Goal: Information Seeking & Learning: Learn about a topic

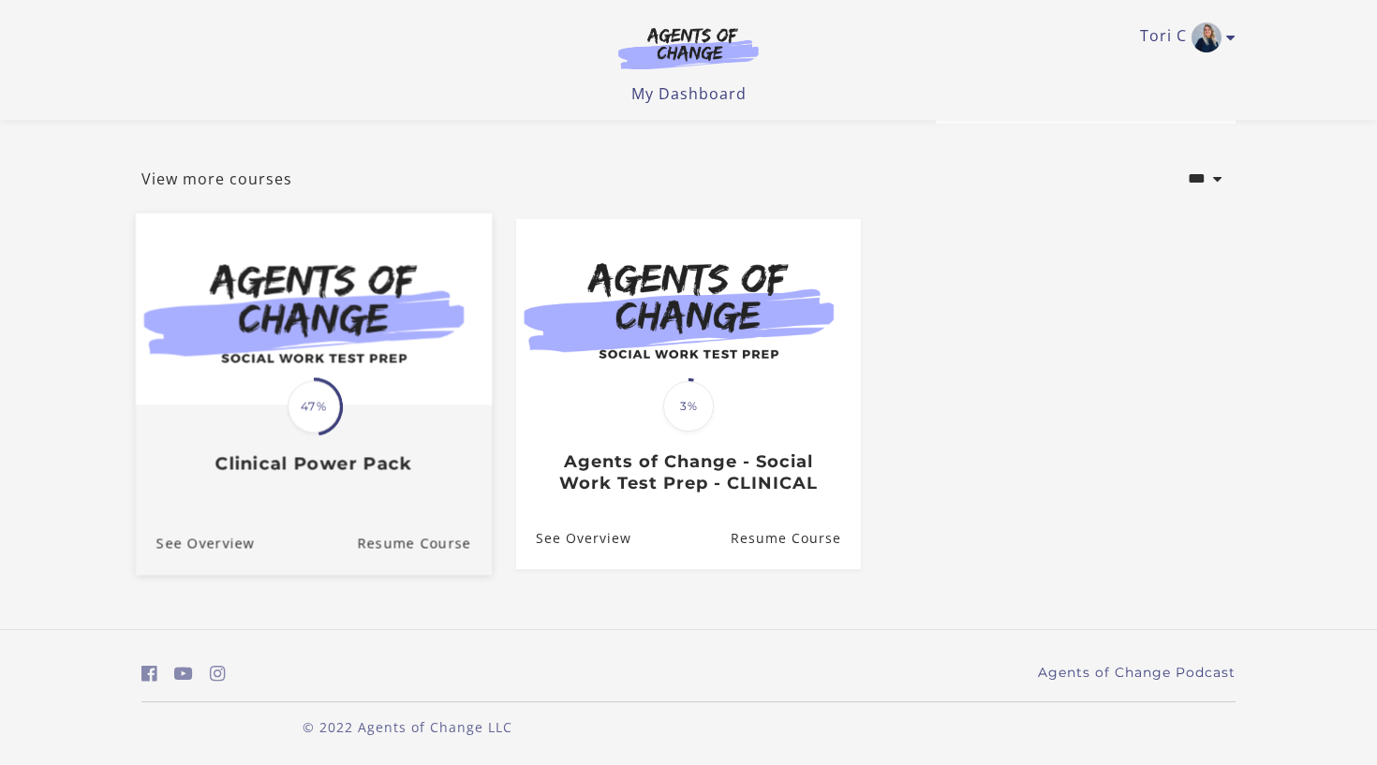
scroll to position [74, 0]
click at [365, 428] on div "Translation missing: en.liquid.partials.dashboard_course_card.progress_descript…" at bounding box center [314, 440] width 356 height 68
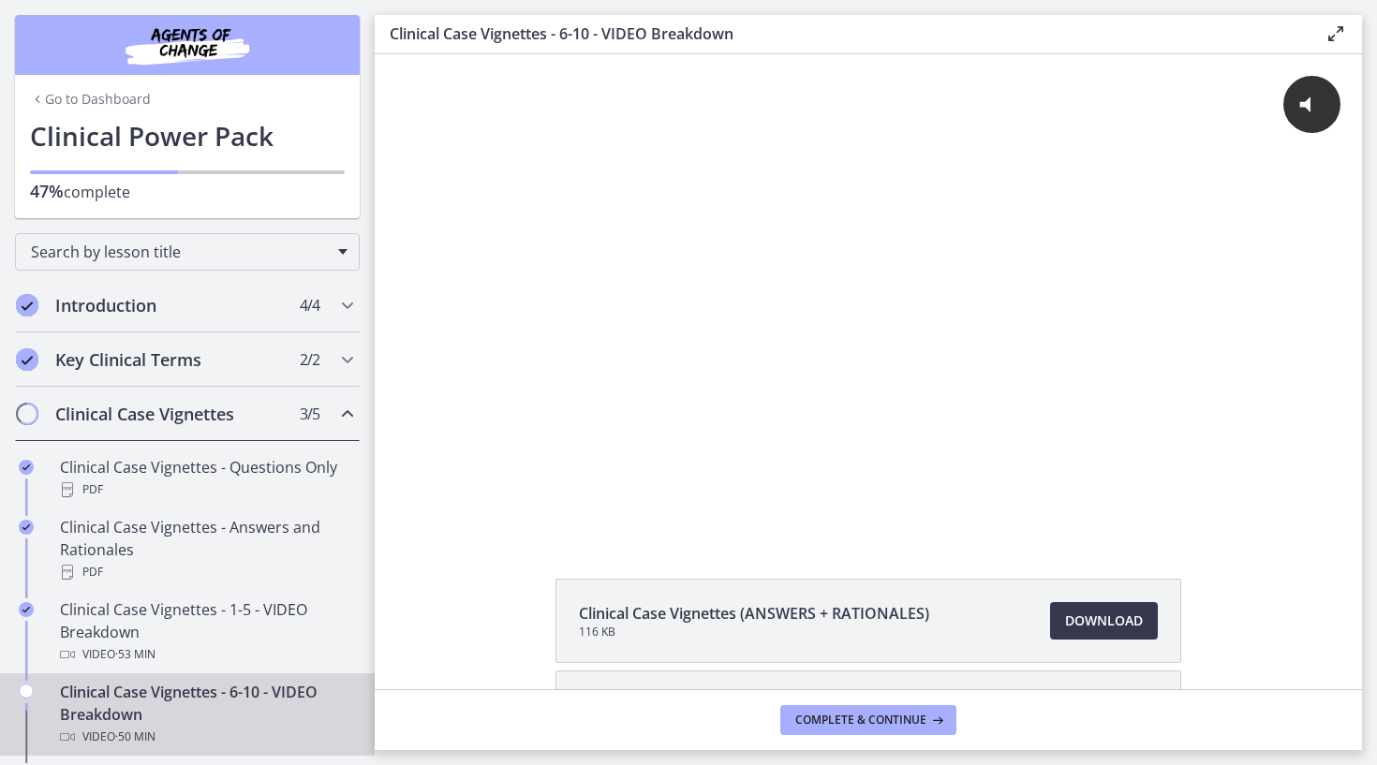
click at [105, 106] on link "Go to Dashboard" at bounding box center [90, 99] width 121 height 19
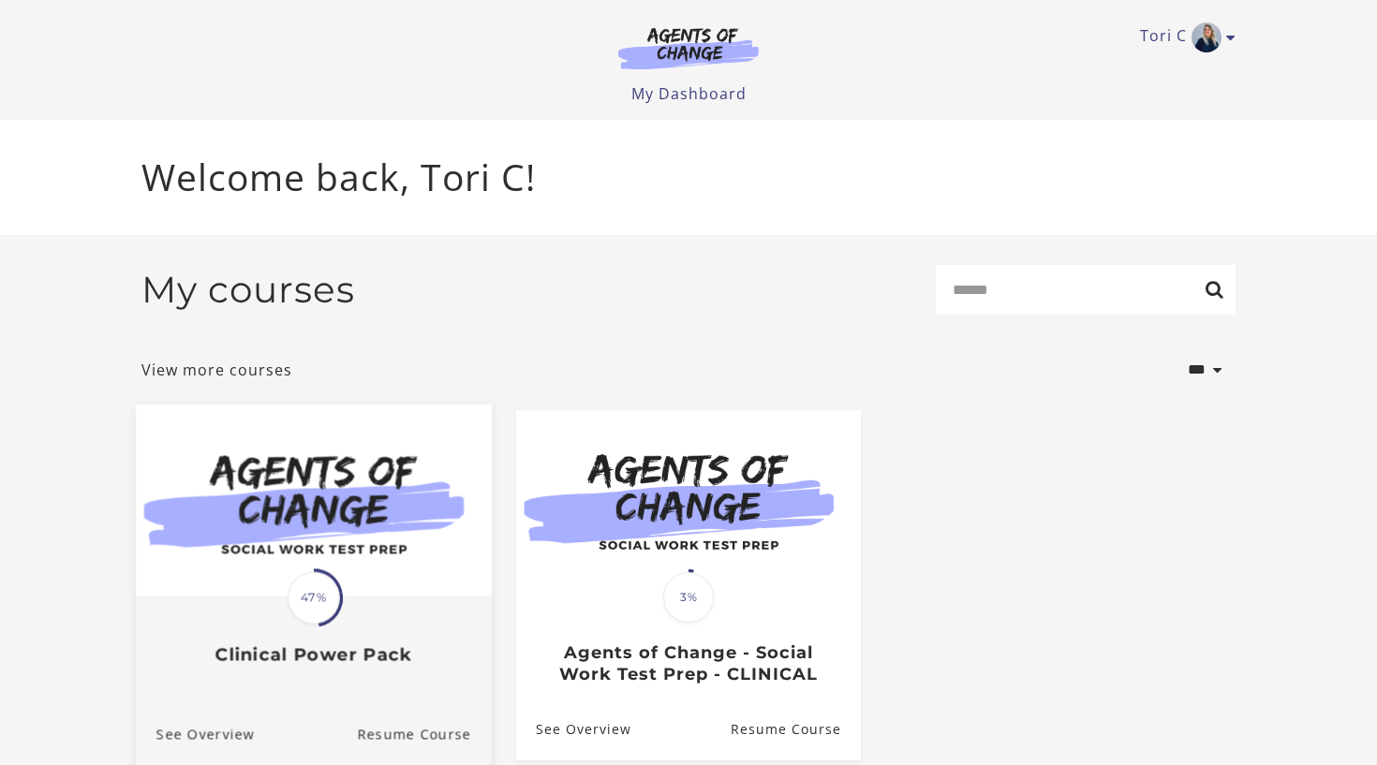
click at [301, 521] on img at bounding box center [314, 500] width 356 height 192
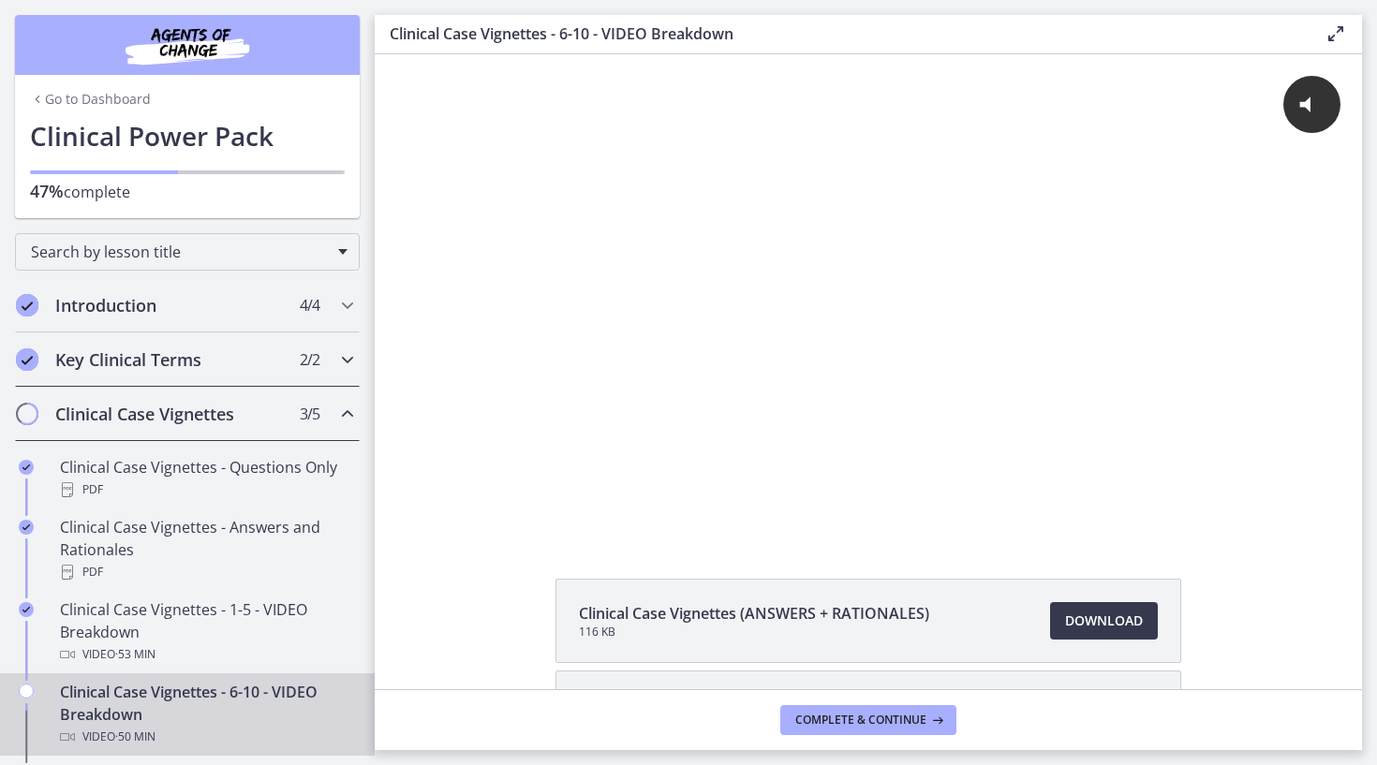
click at [332, 363] on div "Key Clinical Terms 2 / 2 Completed" at bounding box center [187, 359] width 345 height 54
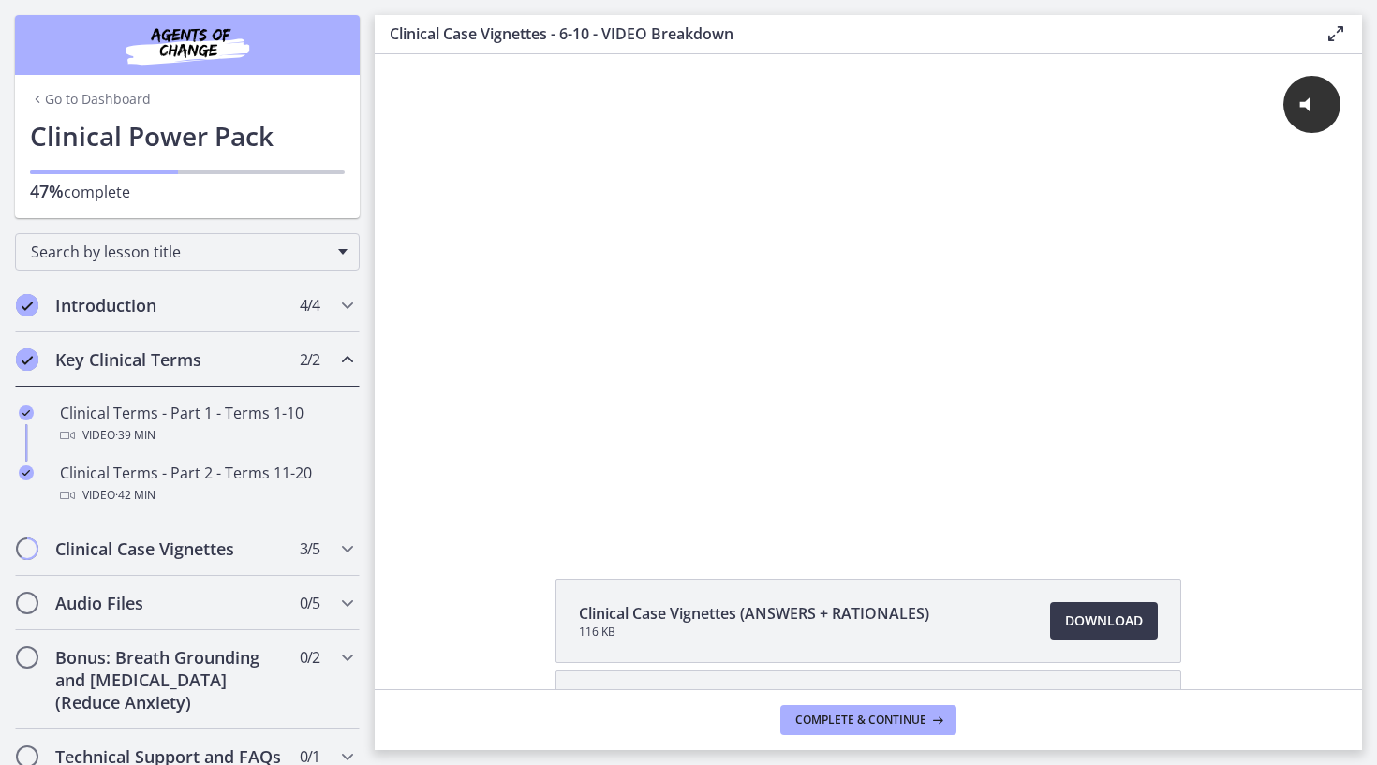
click at [330, 365] on div "Key Clinical Terms 2 / 2 Completed" at bounding box center [187, 359] width 345 height 54
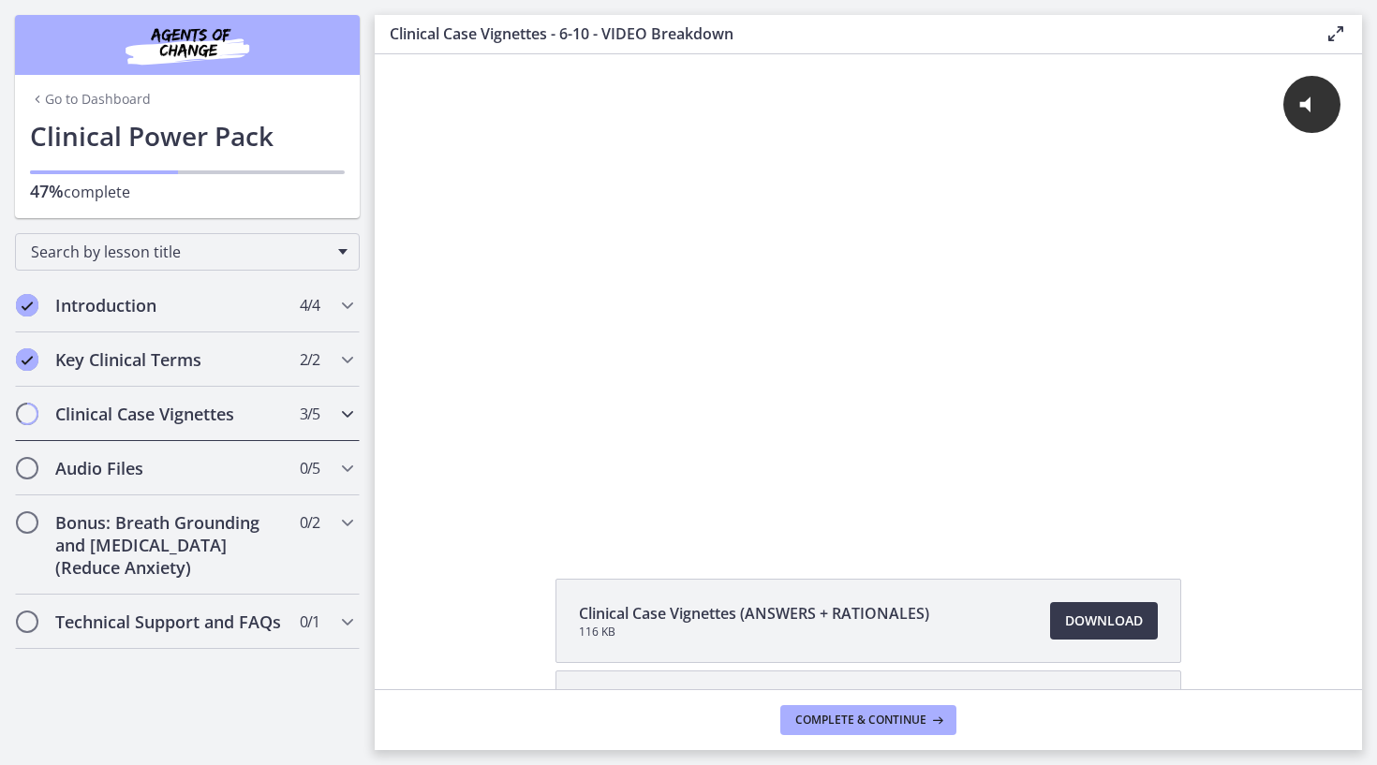
click at [318, 417] on span "3 / 5 Completed" at bounding box center [310, 414] width 20 height 22
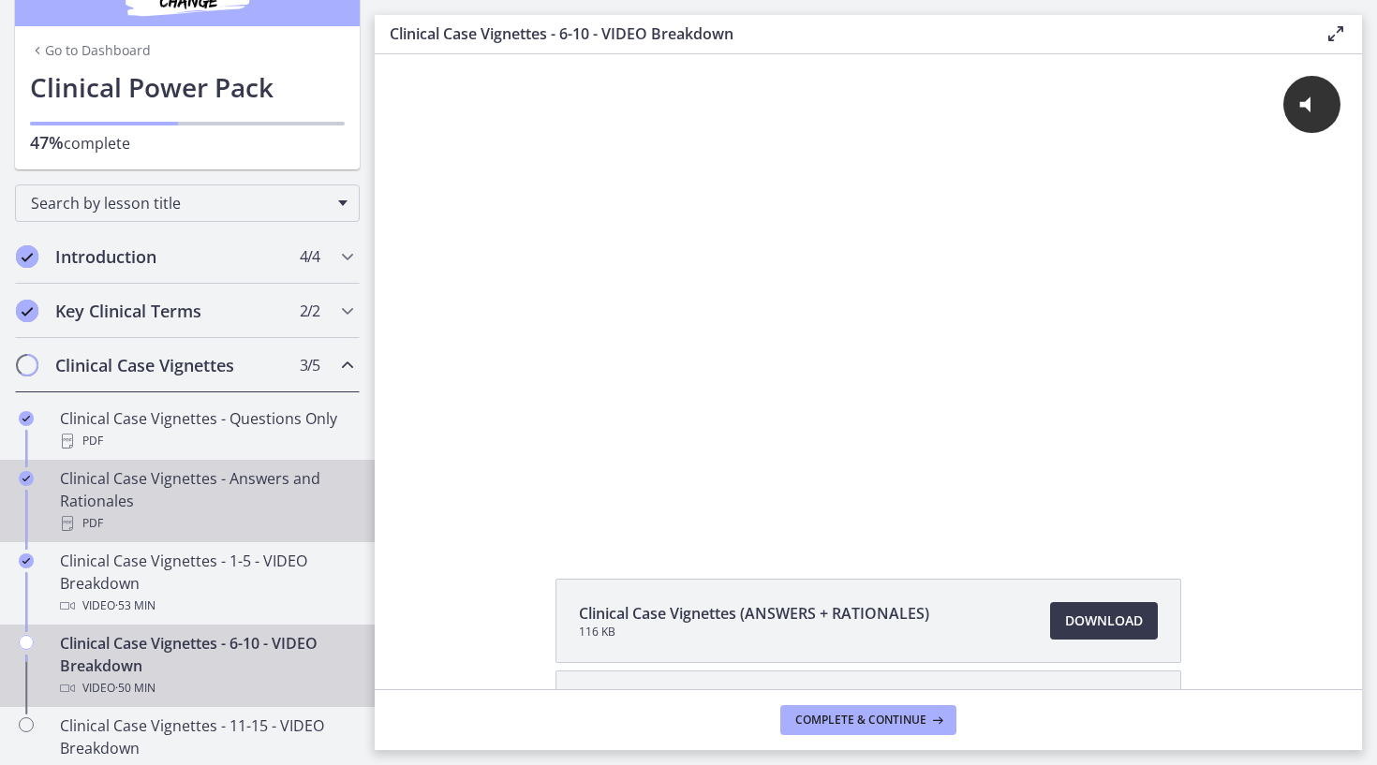
scroll to position [70, 0]
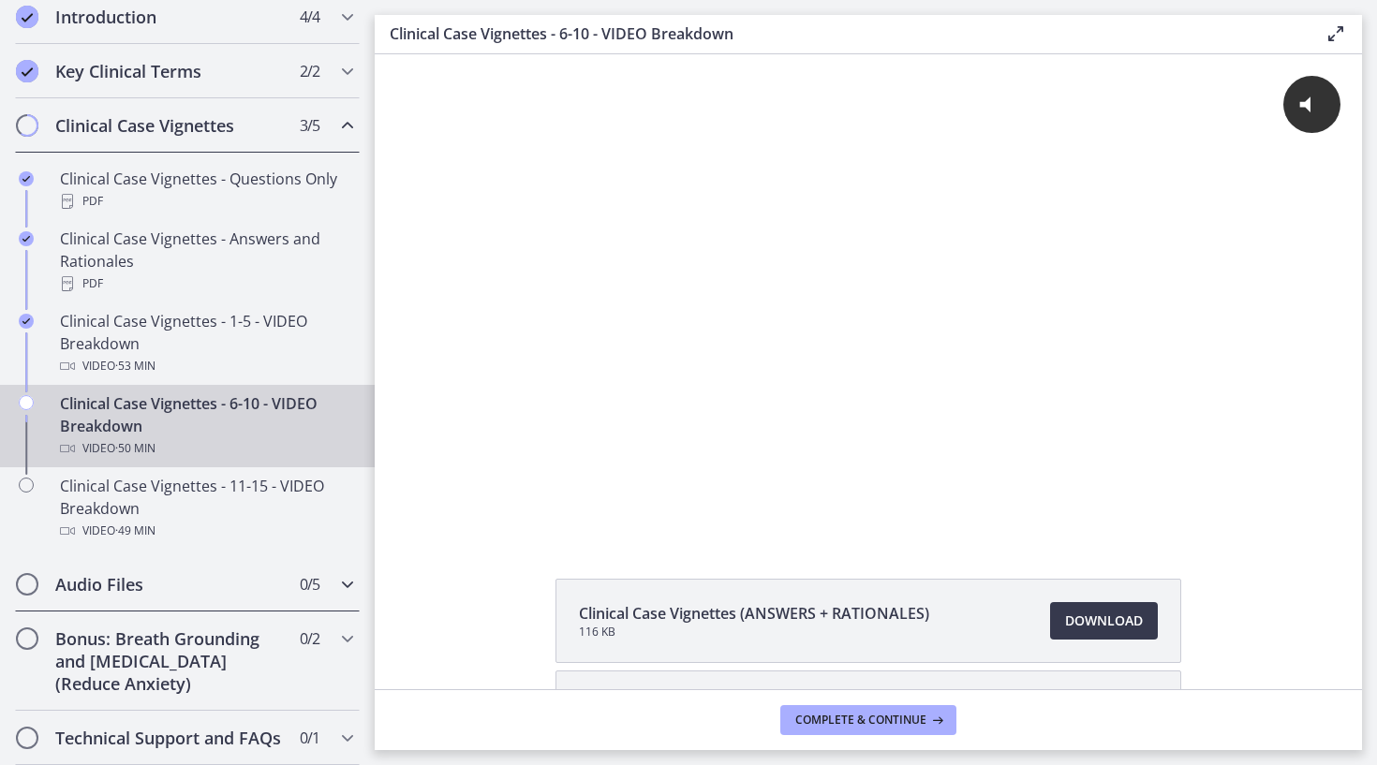
click at [278, 597] on div "Audio Files 0 / 5 Completed" at bounding box center [187, 584] width 345 height 54
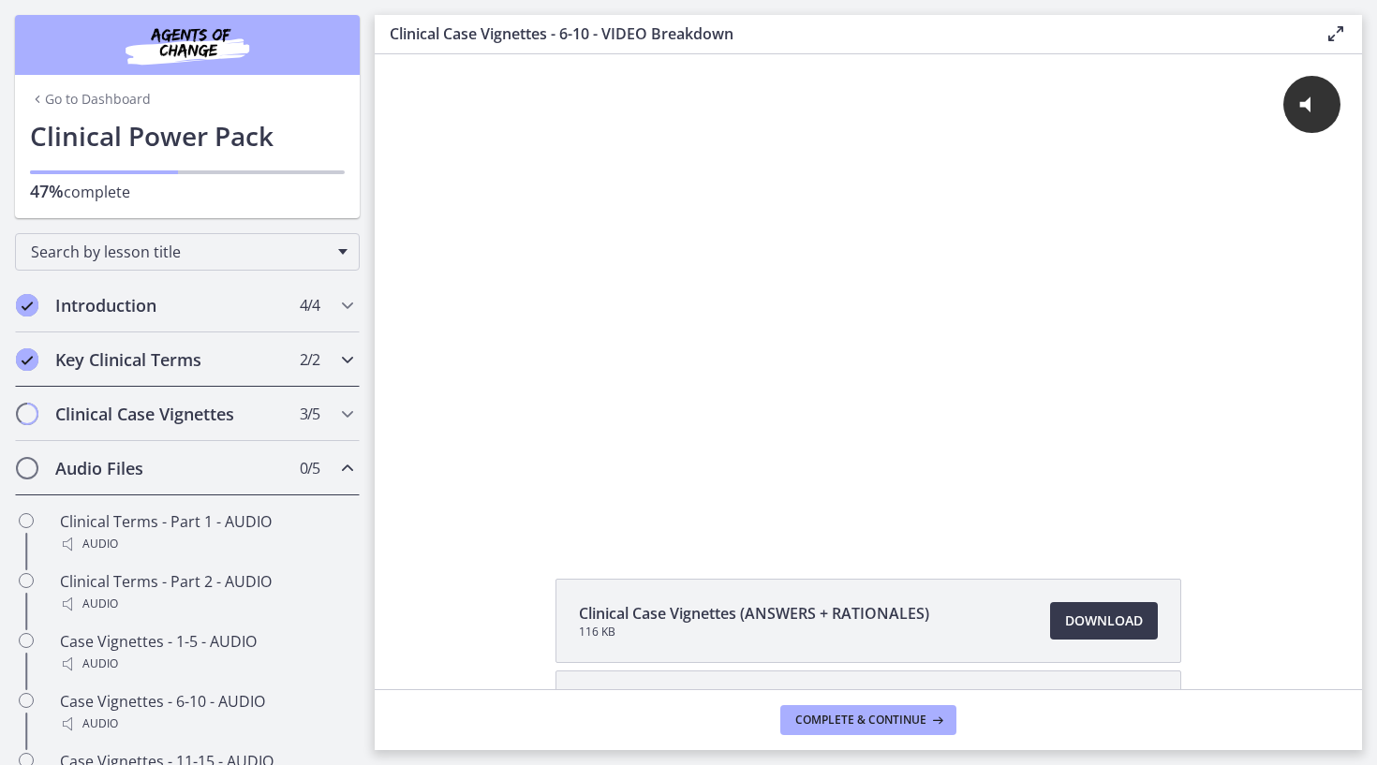
scroll to position [0, 0]
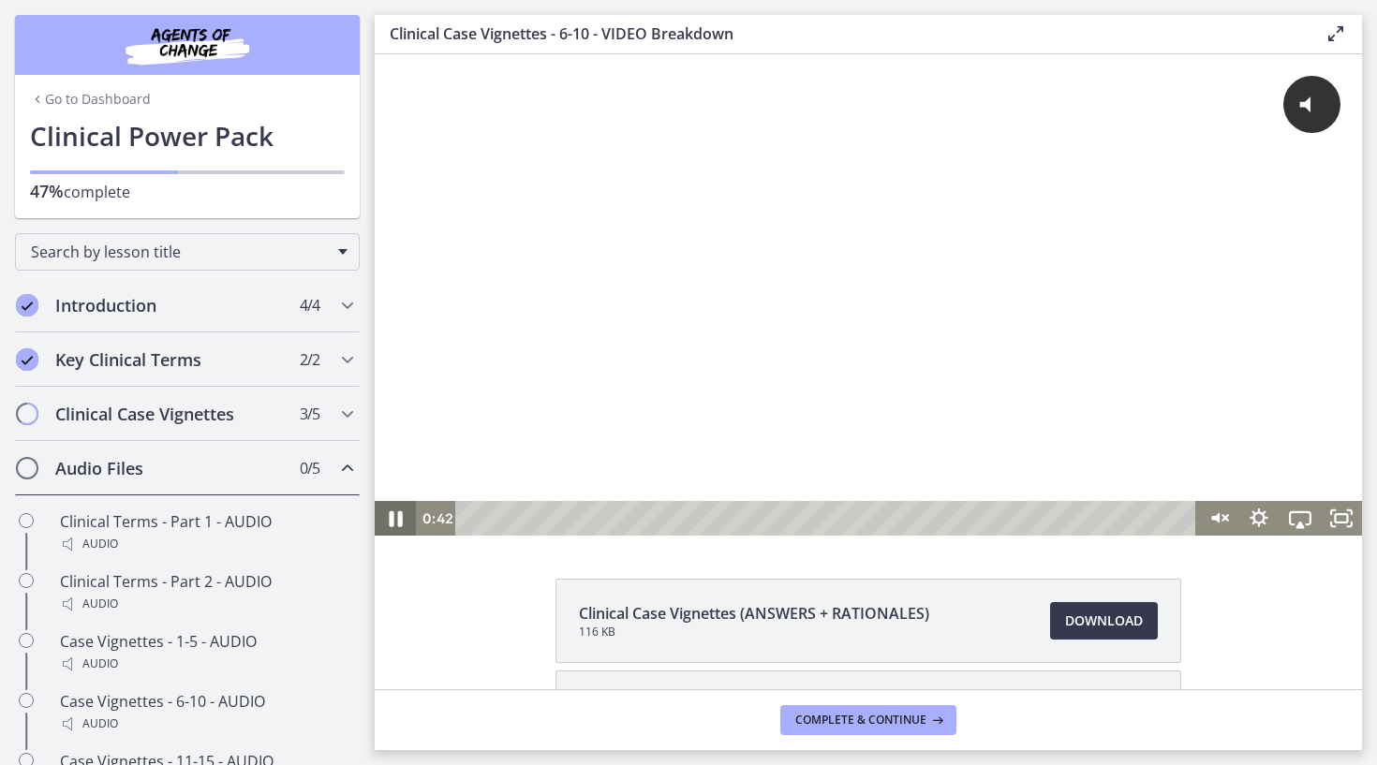
click at [392, 511] on icon "Pause" at bounding box center [396, 517] width 50 height 41
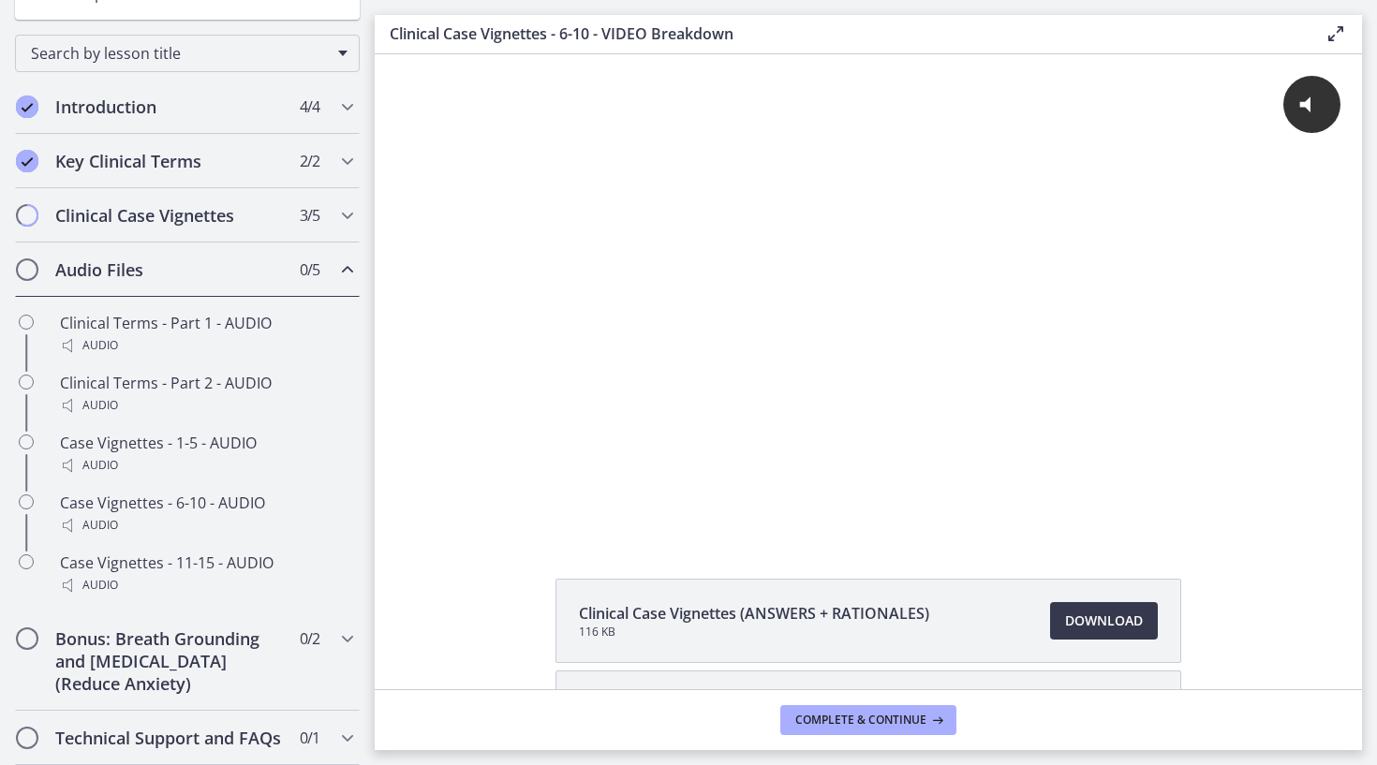
scroll to position [199, 0]
click at [195, 633] on h2 "Bonus: Breath Grounding and [MEDICAL_DATA] (Reduce Anxiety)" at bounding box center [169, 660] width 228 height 67
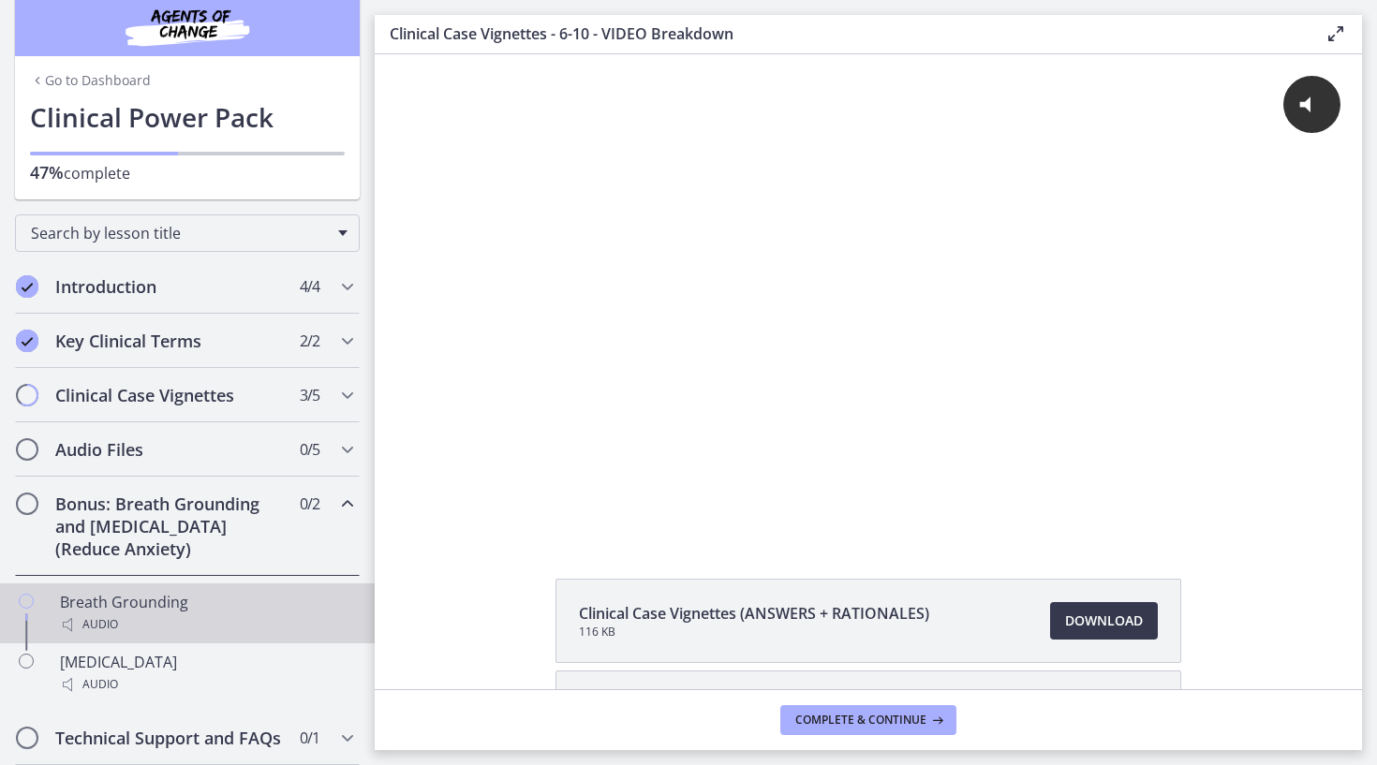
scroll to position [0, 0]
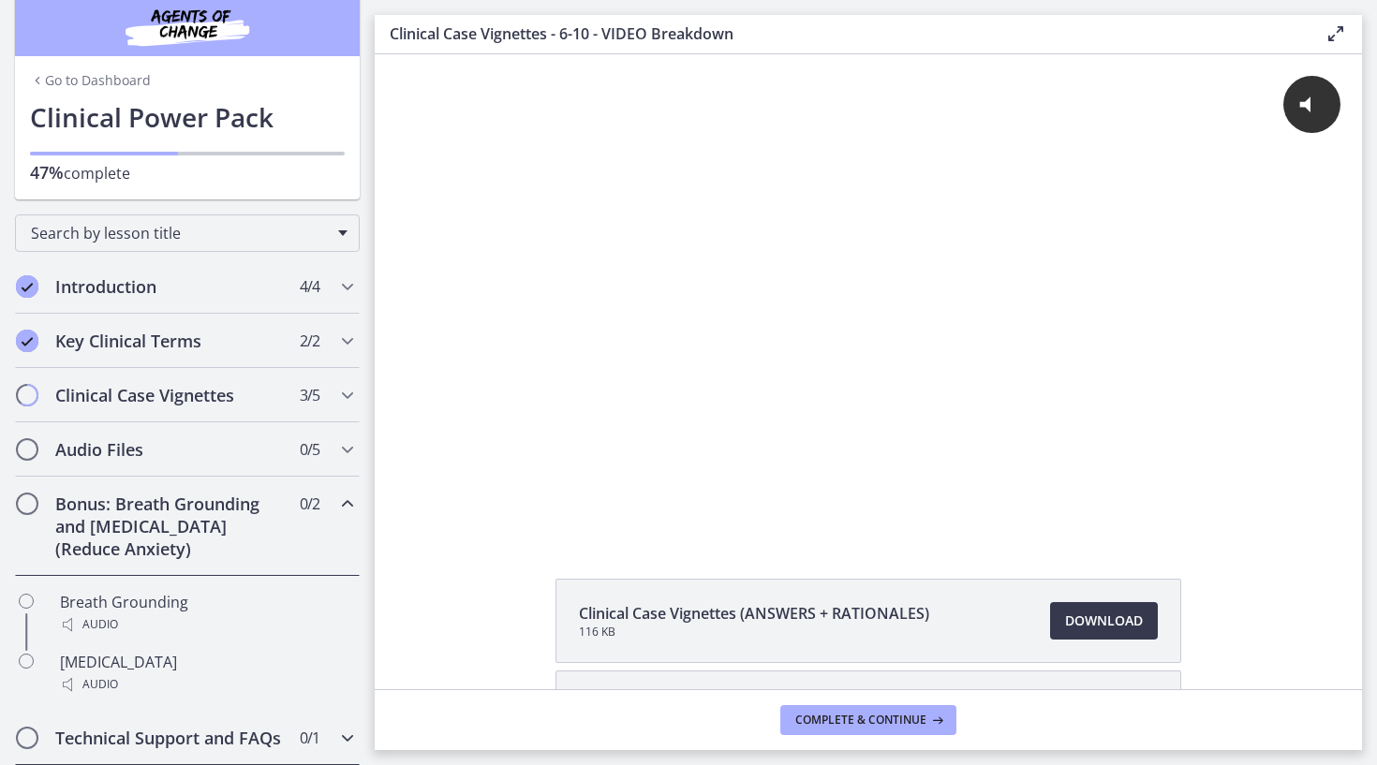
click at [186, 741] on h2 "Technical Support and FAQs" at bounding box center [169, 738] width 228 height 22
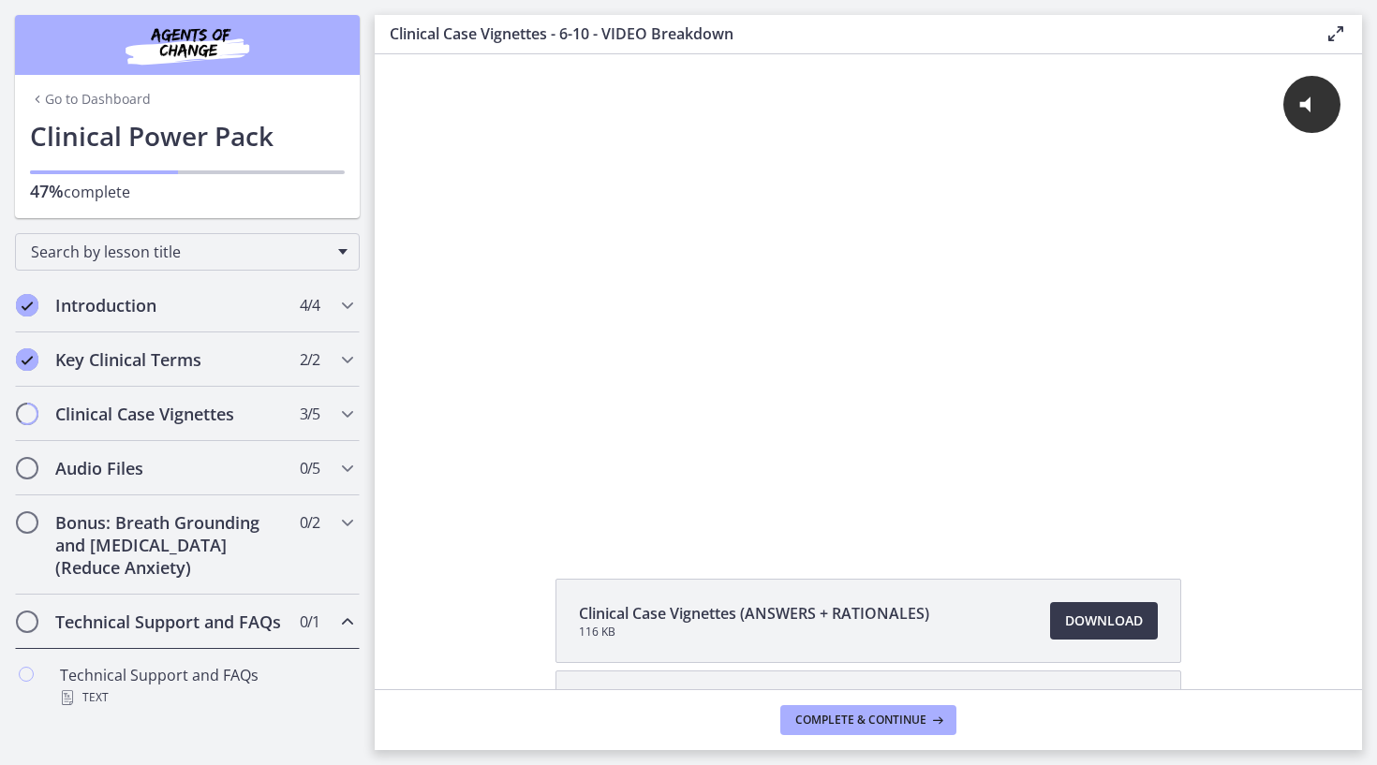
click at [93, 90] on link "Go to Dashboard" at bounding box center [90, 99] width 121 height 19
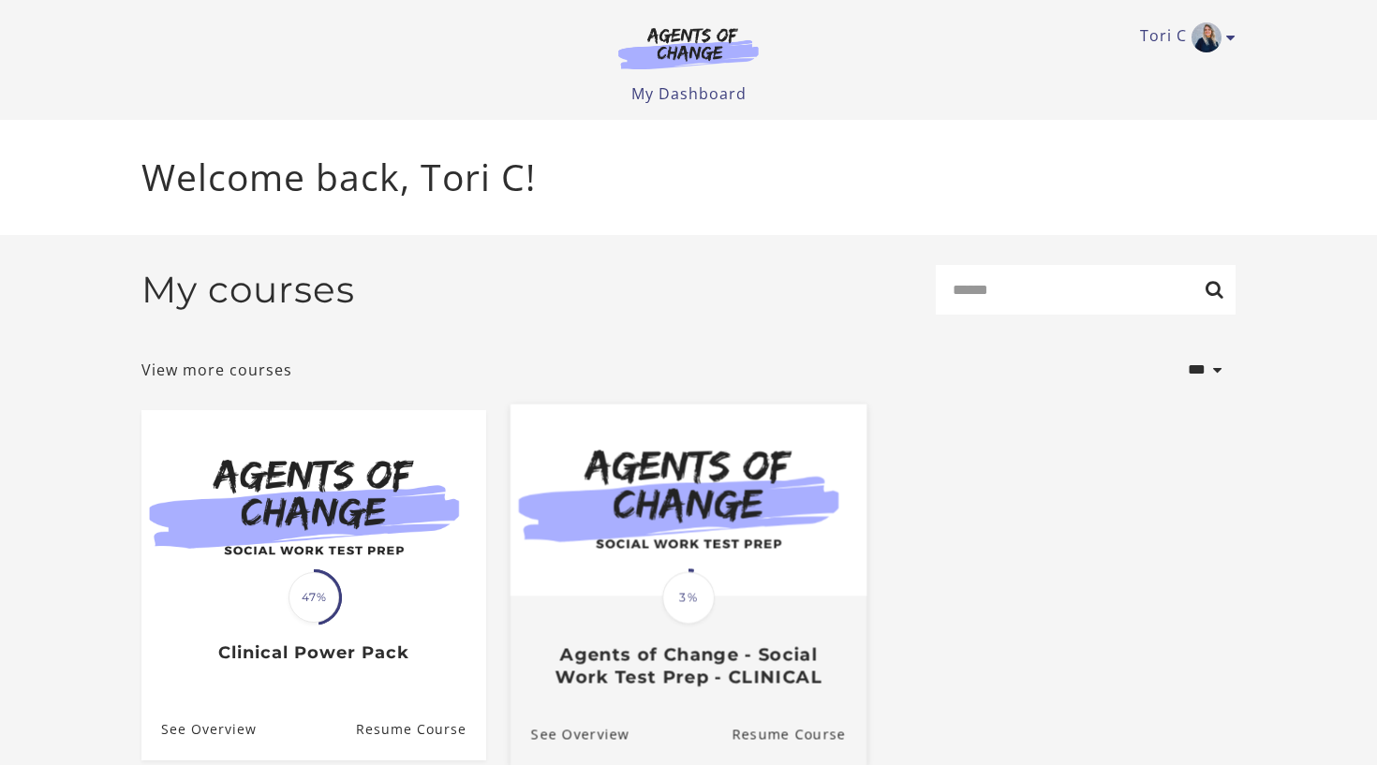
click at [592, 597] on div at bounding box center [688, 501] width 356 height 194
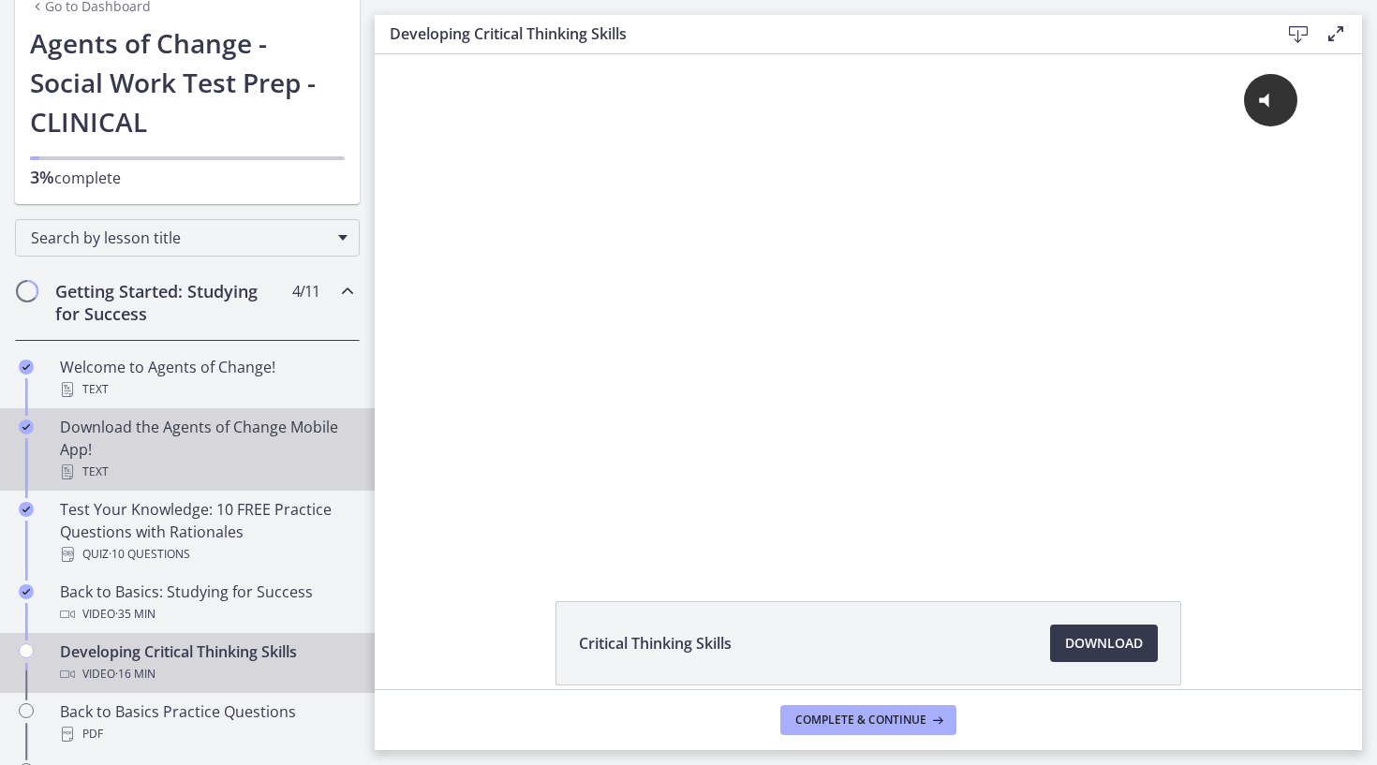
scroll to position [115, 0]
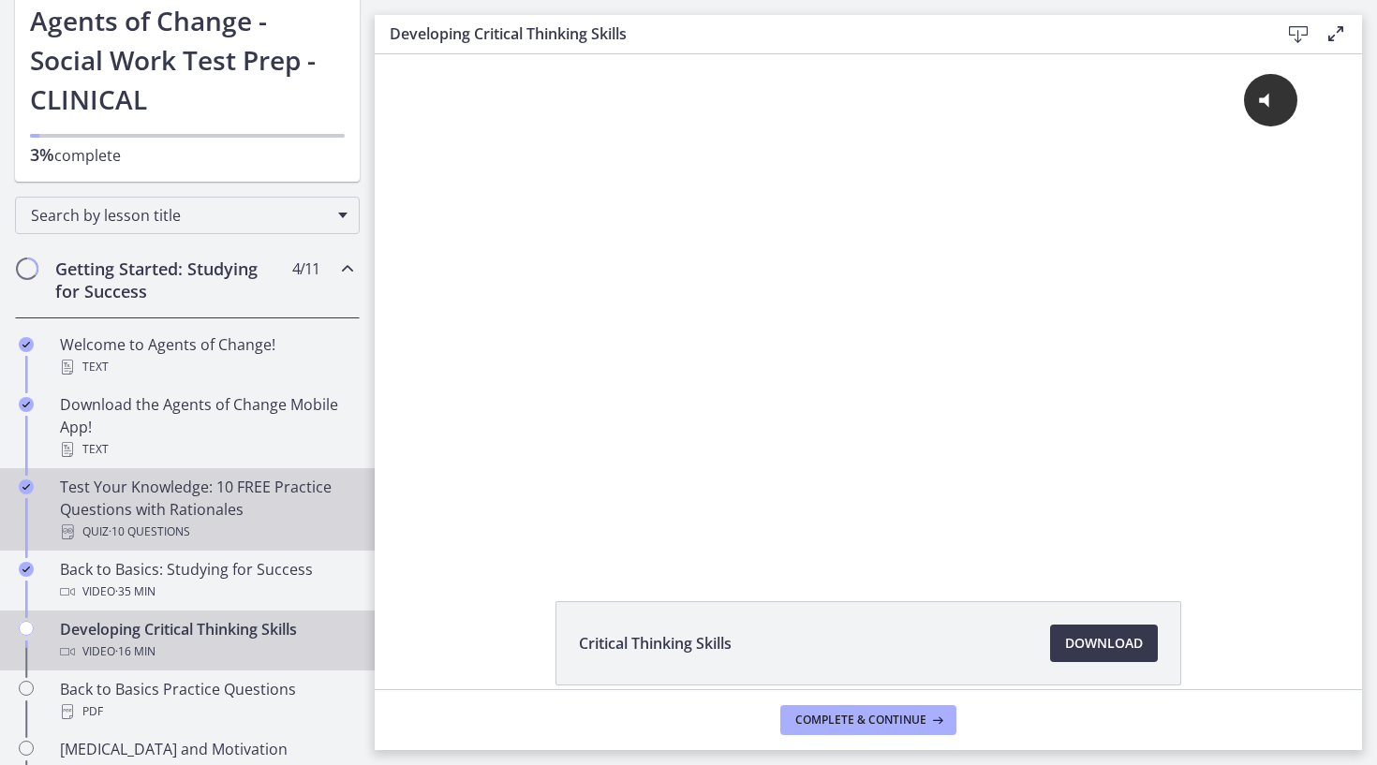
click at [217, 505] on div "Test Your Knowledge: 10 FREE Practice Questions with Rationales Quiz · 10 Quest…" at bounding box center [206, 509] width 292 height 67
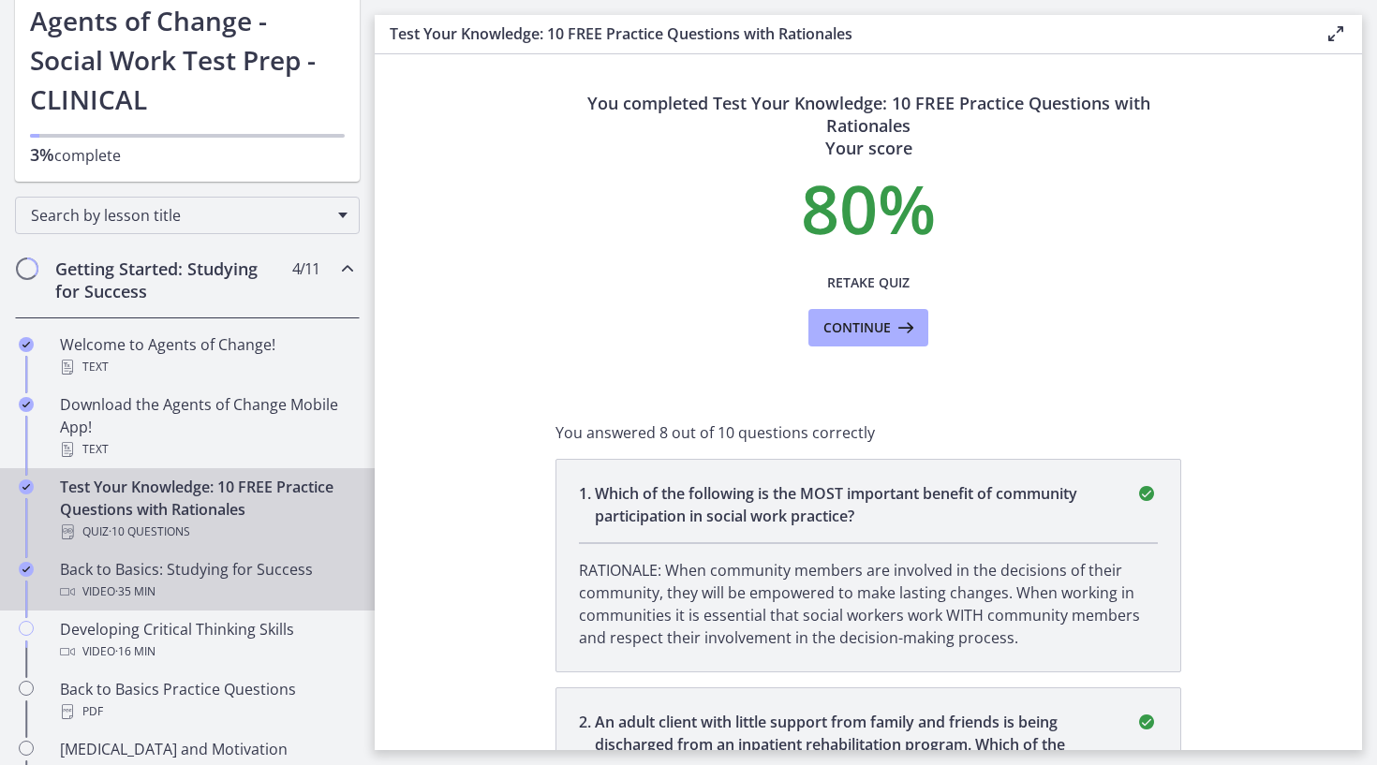
click at [222, 602] on div "Video · 35 min" at bounding box center [206, 592] width 292 height 22
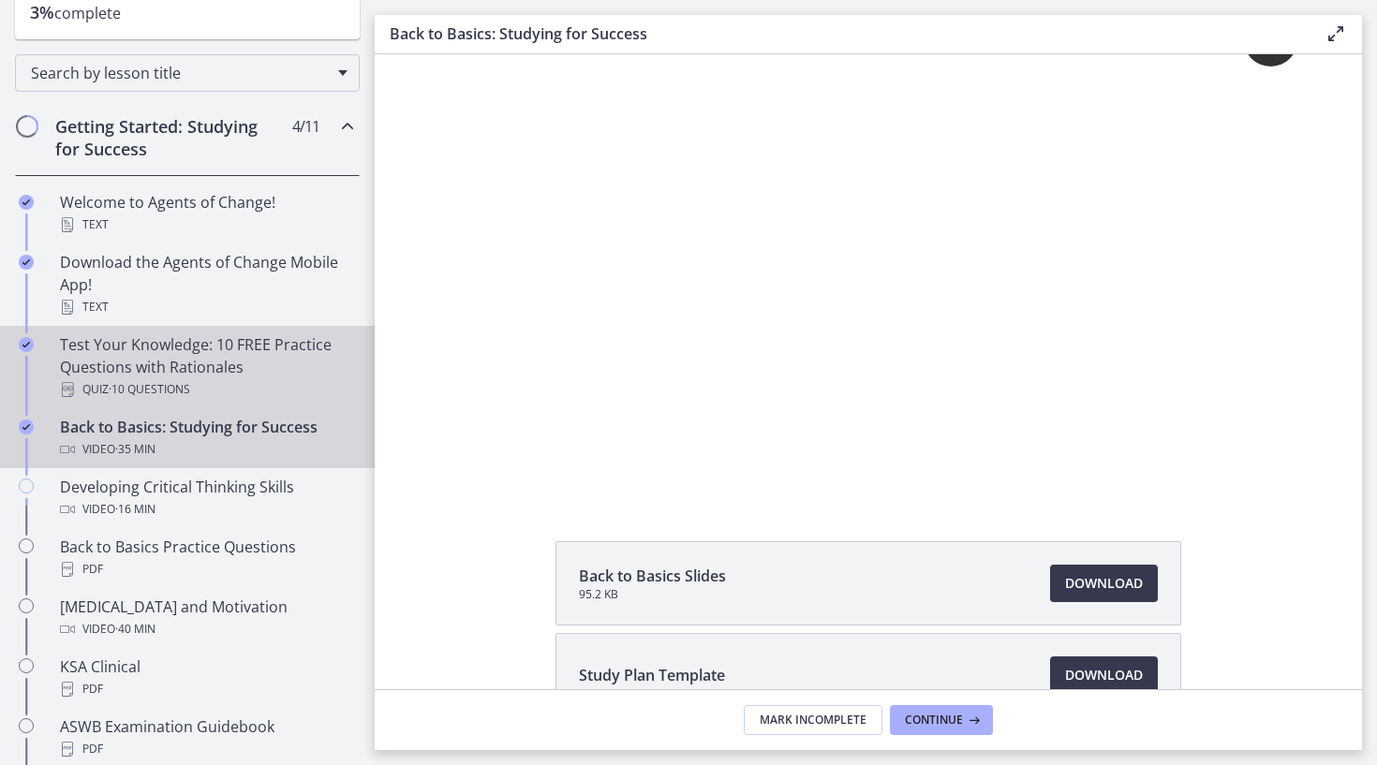
scroll to position [267, 0]
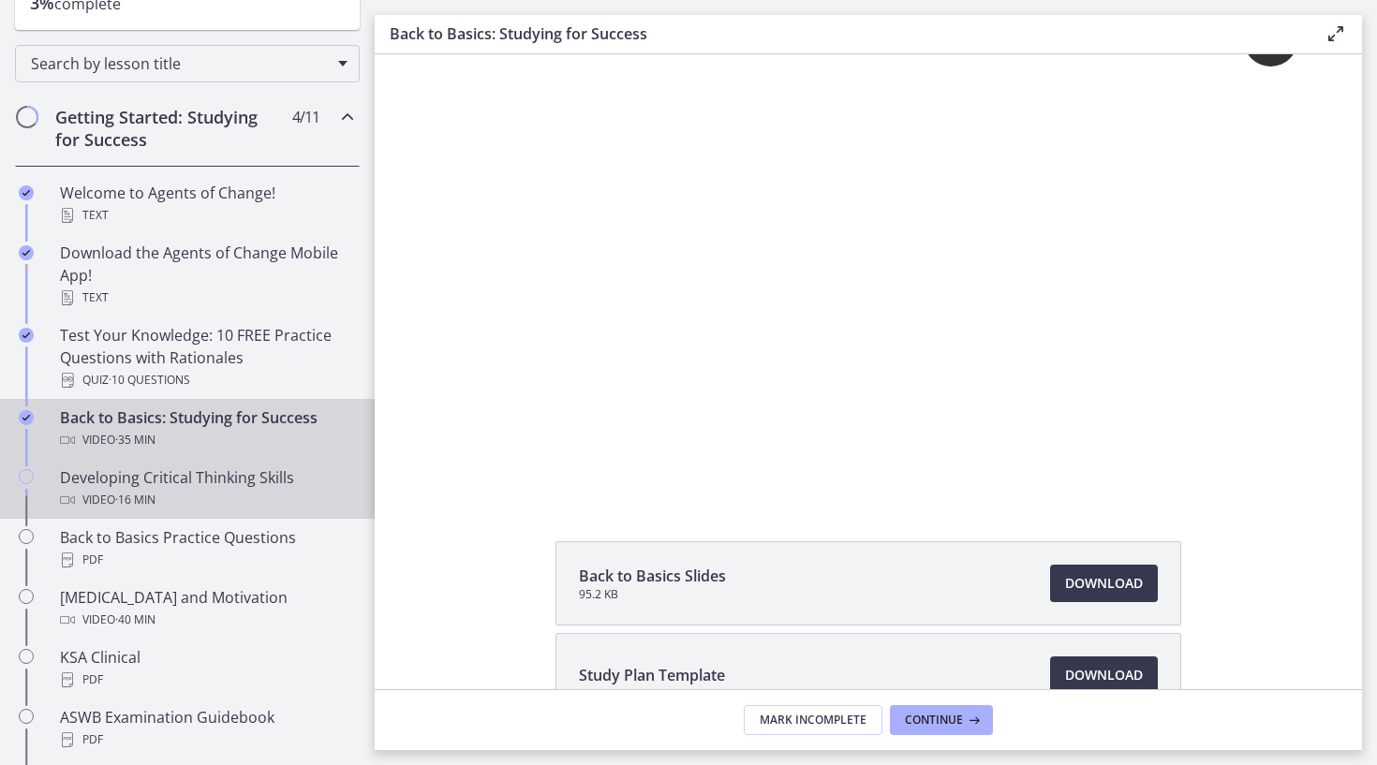
click at [272, 488] on div "Developing Critical Thinking Skills Video · 16 min" at bounding box center [206, 488] width 292 height 45
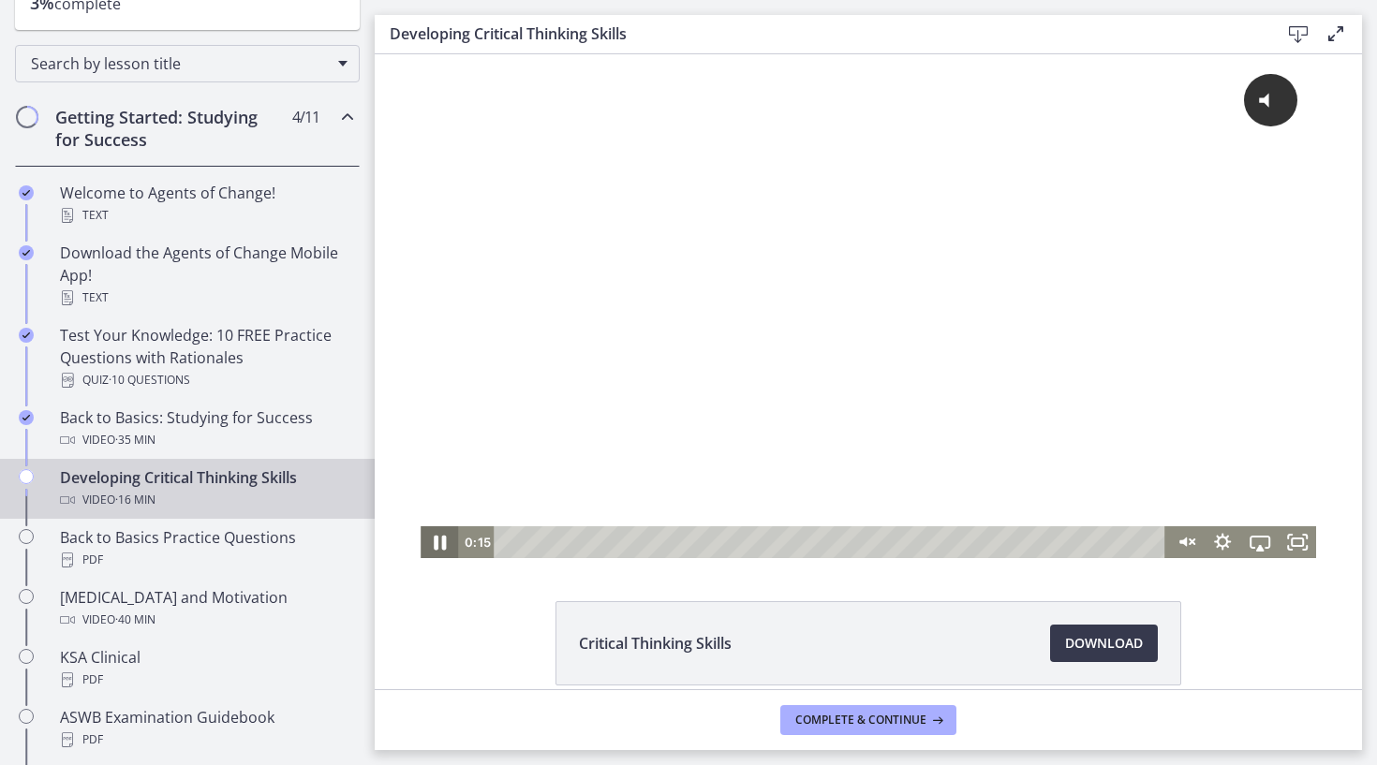
click at [439, 542] on icon "Pause" at bounding box center [439, 542] width 45 height 38
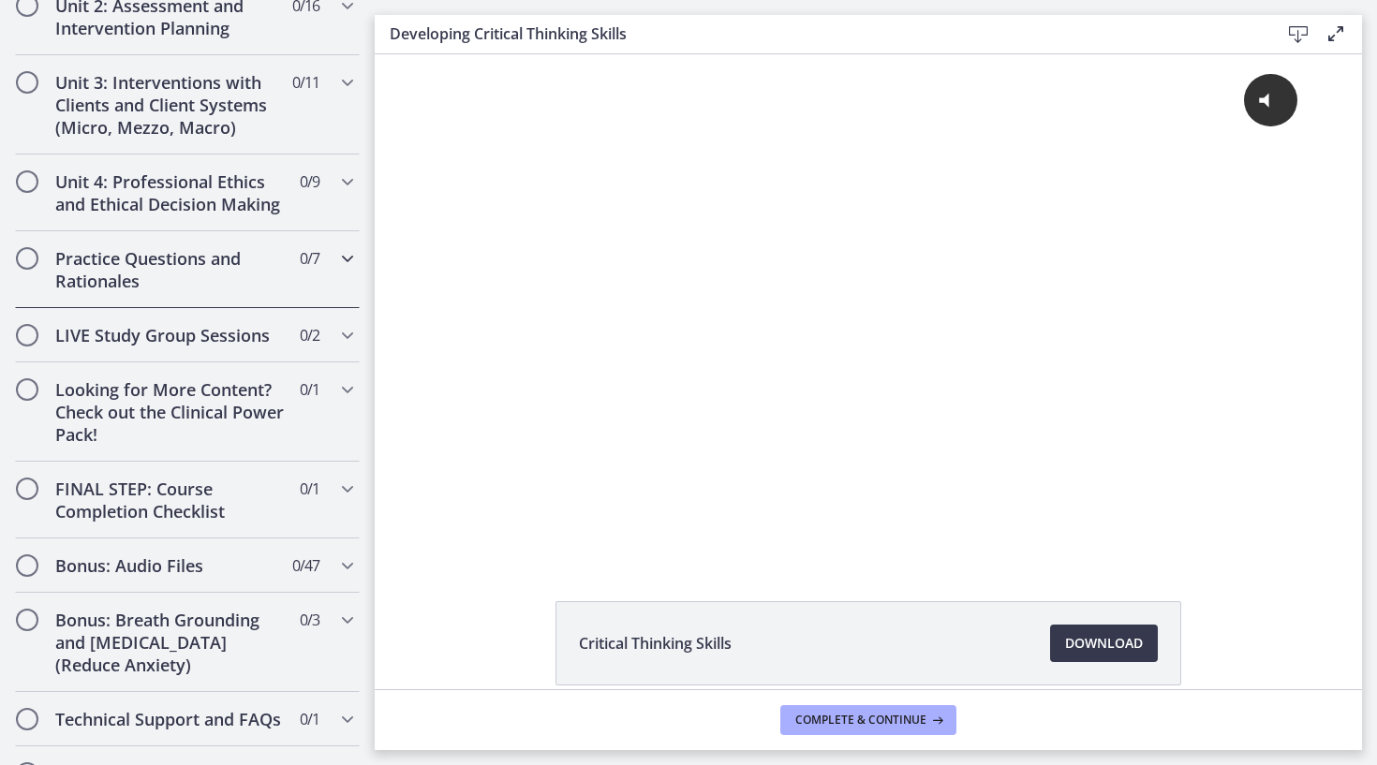
click at [193, 266] on h2 "Practice Questions and Rationales" at bounding box center [169, 269] width 228 height 45
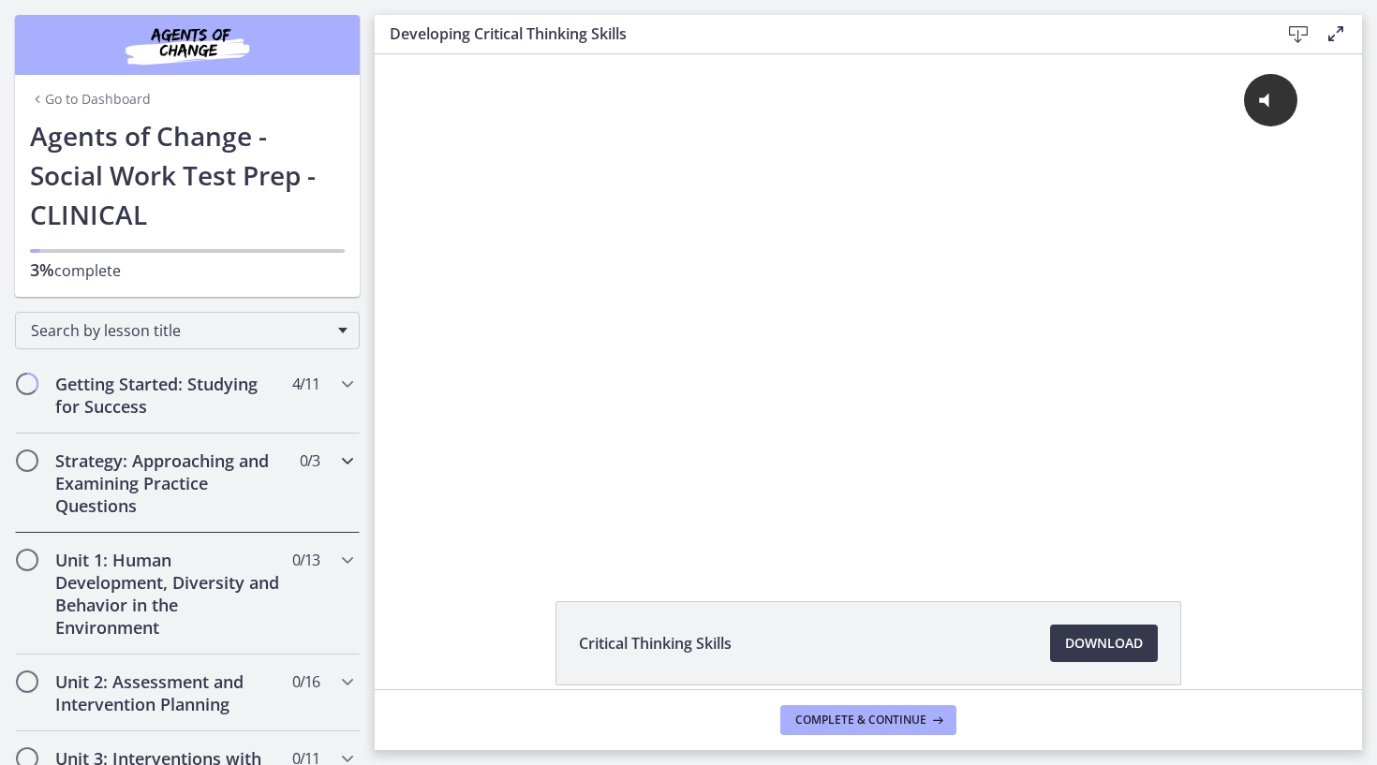
click at [351, 461] on icon "Chapters" at bounding box center [347, 460] width 22 height 22
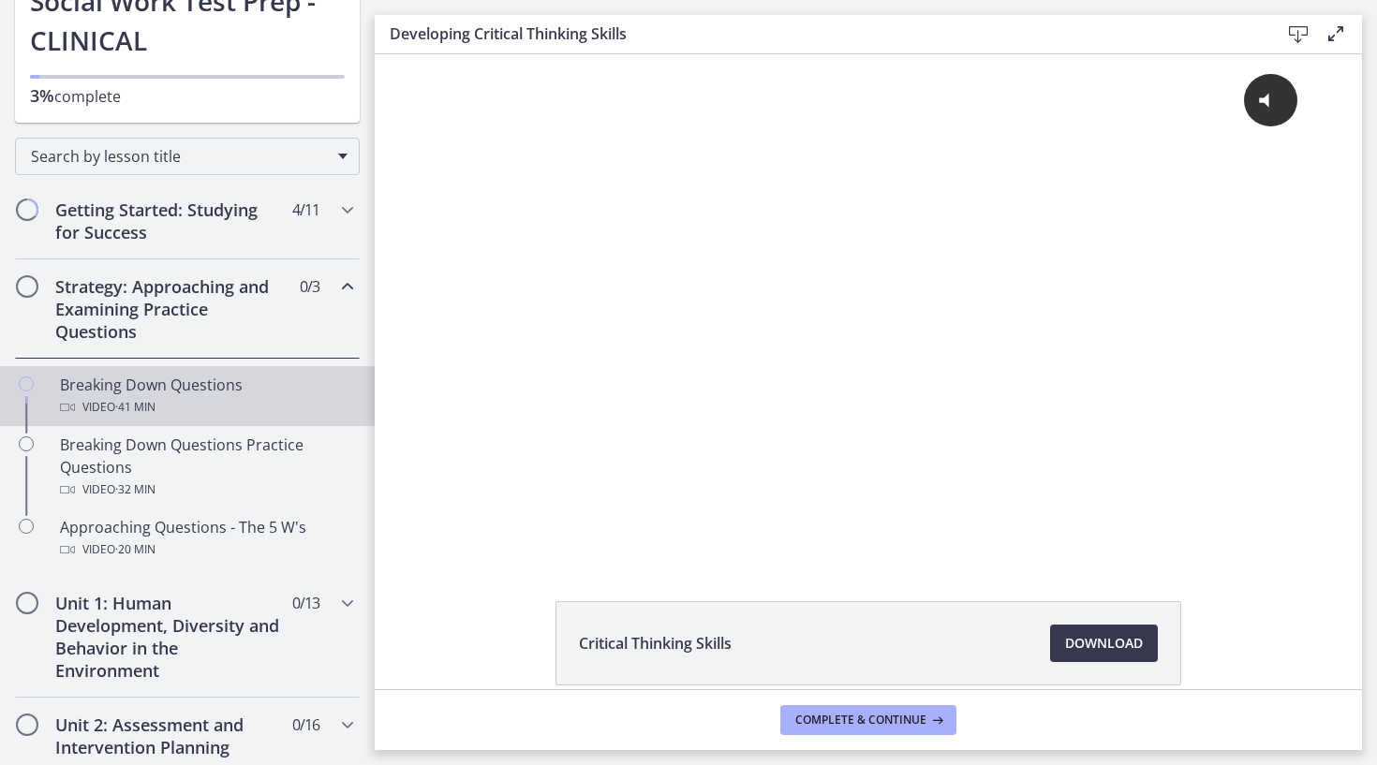
scroll to position [179, 0]
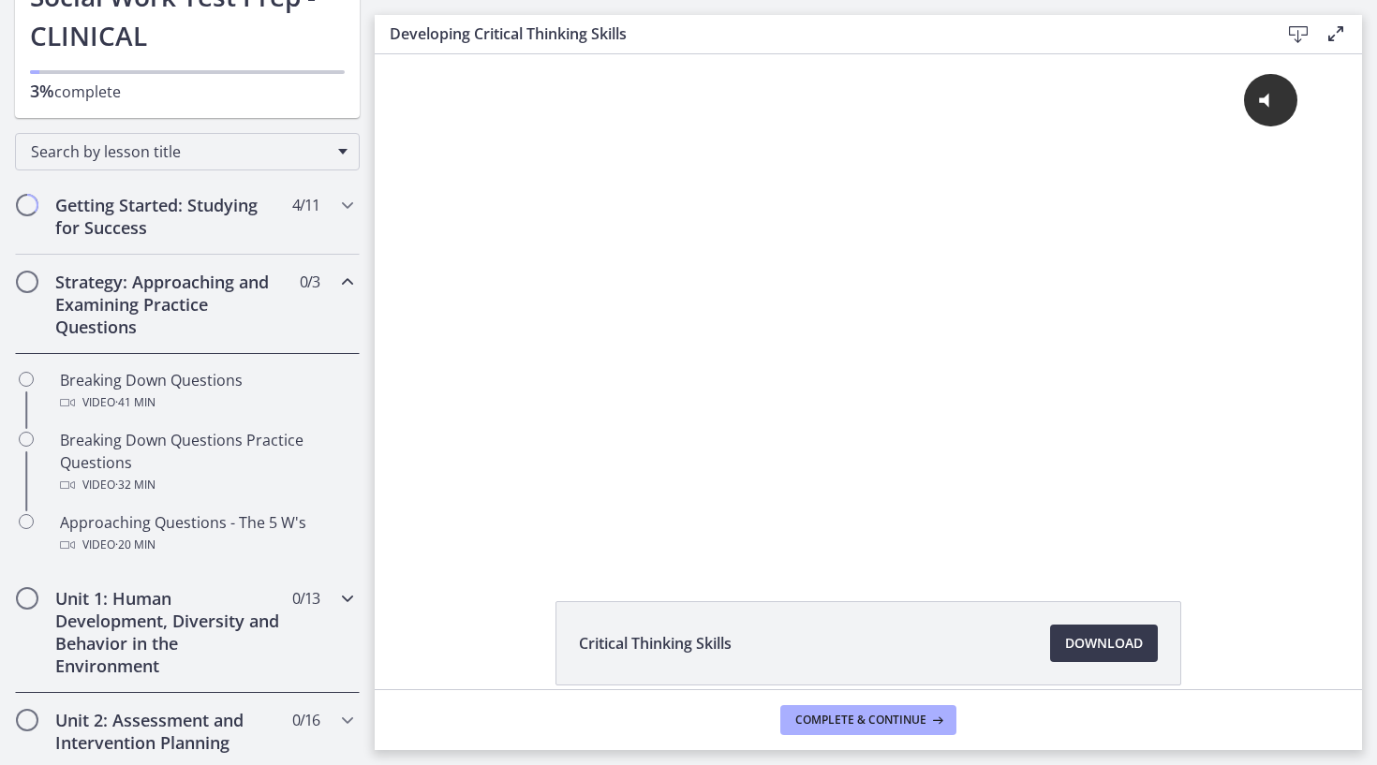
click at [244, 607] on h2 "Unit 1: Human Development, Diversity and Behavior in the Environment" at bounding box center [169, 632] width 228 height 90
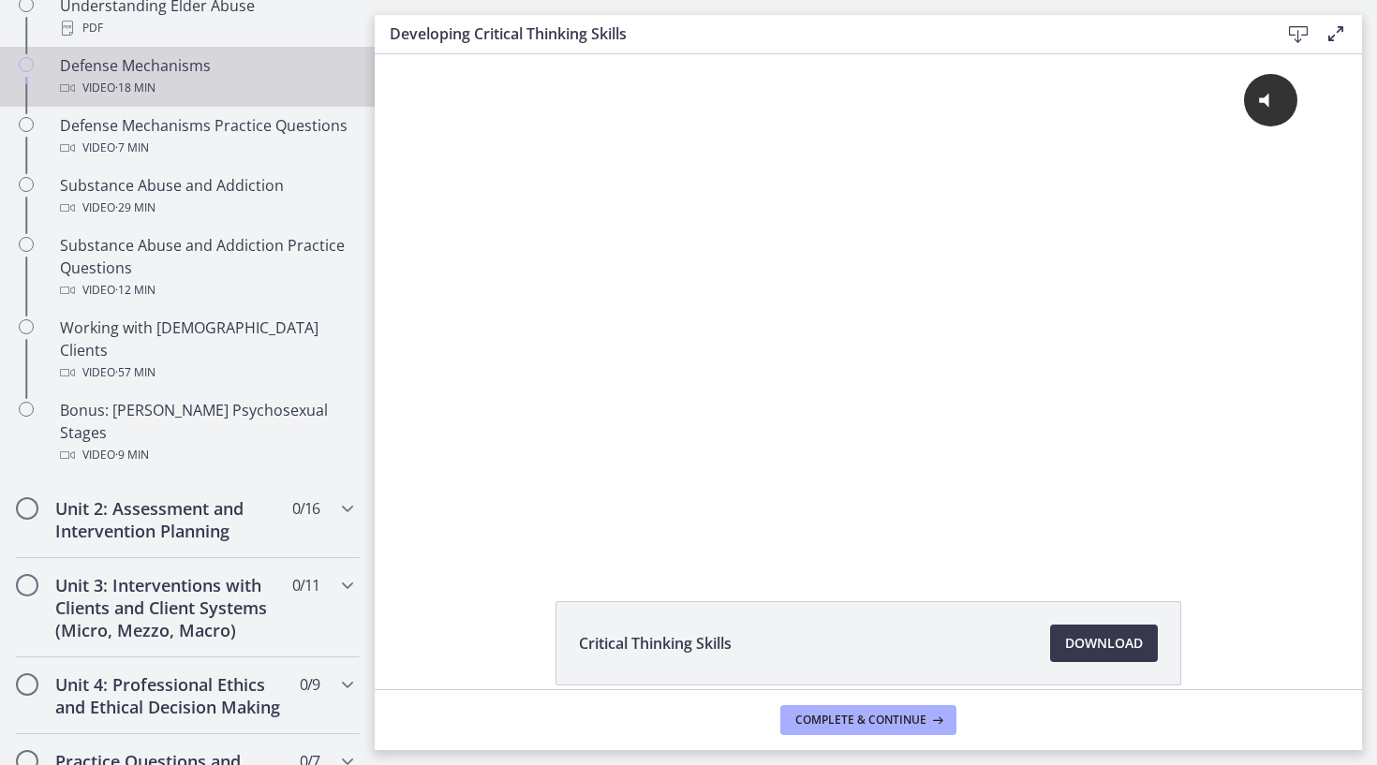
scroll to position [1132, 0]
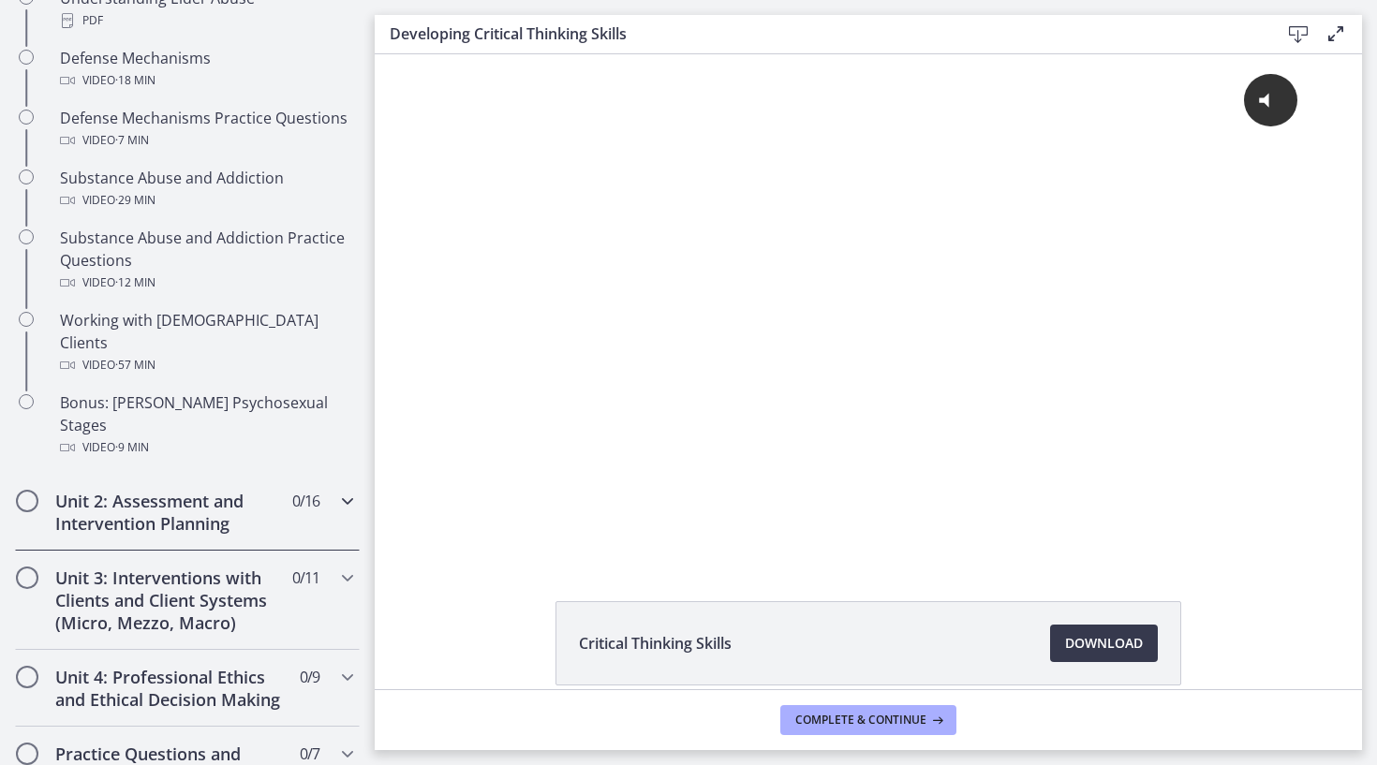
click at [302, 490] on span "0 / 16 Completed" at bounding box center [305, 501] width 27 height 22
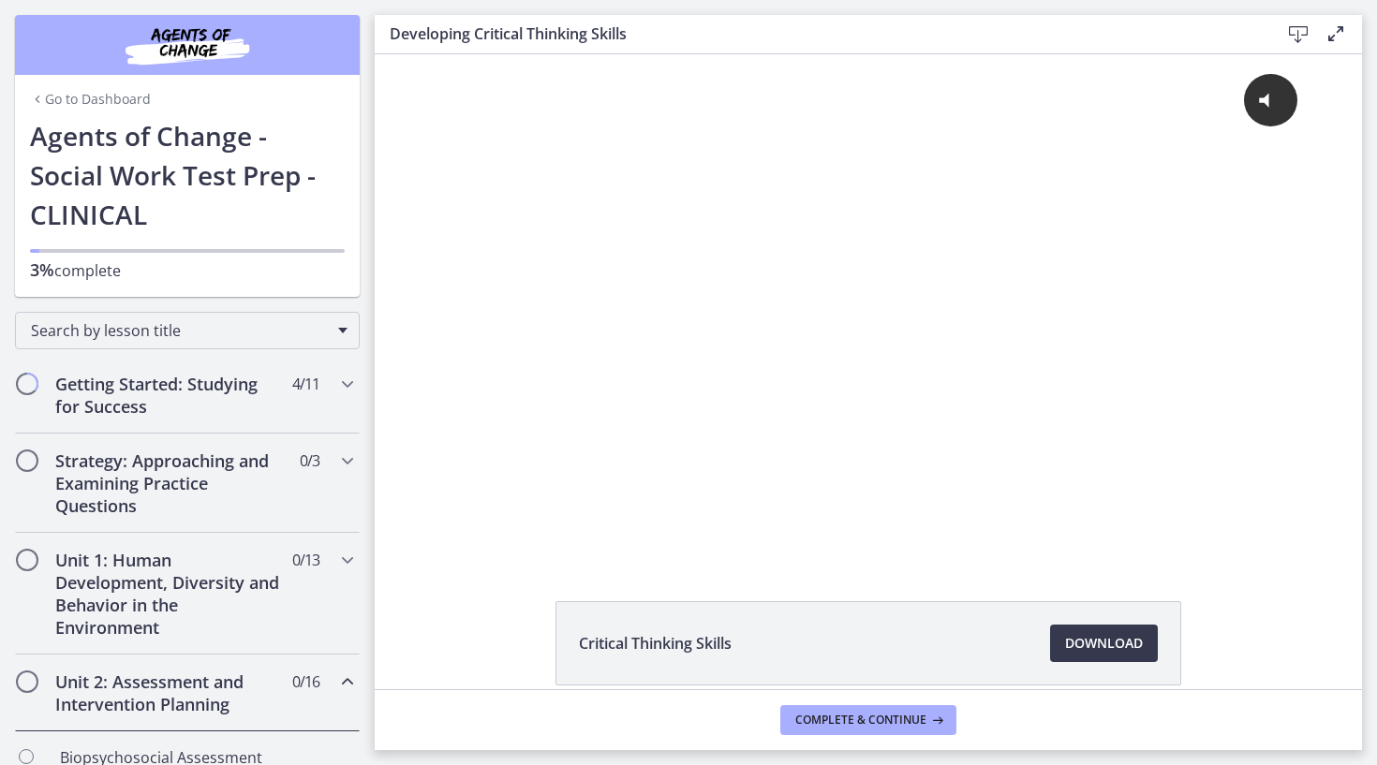
scroll to position [0, 0]
click at [226, 414] on h2 "Getting Started: Studying for Success" at bounding box center [169, 395] width 228 height 45
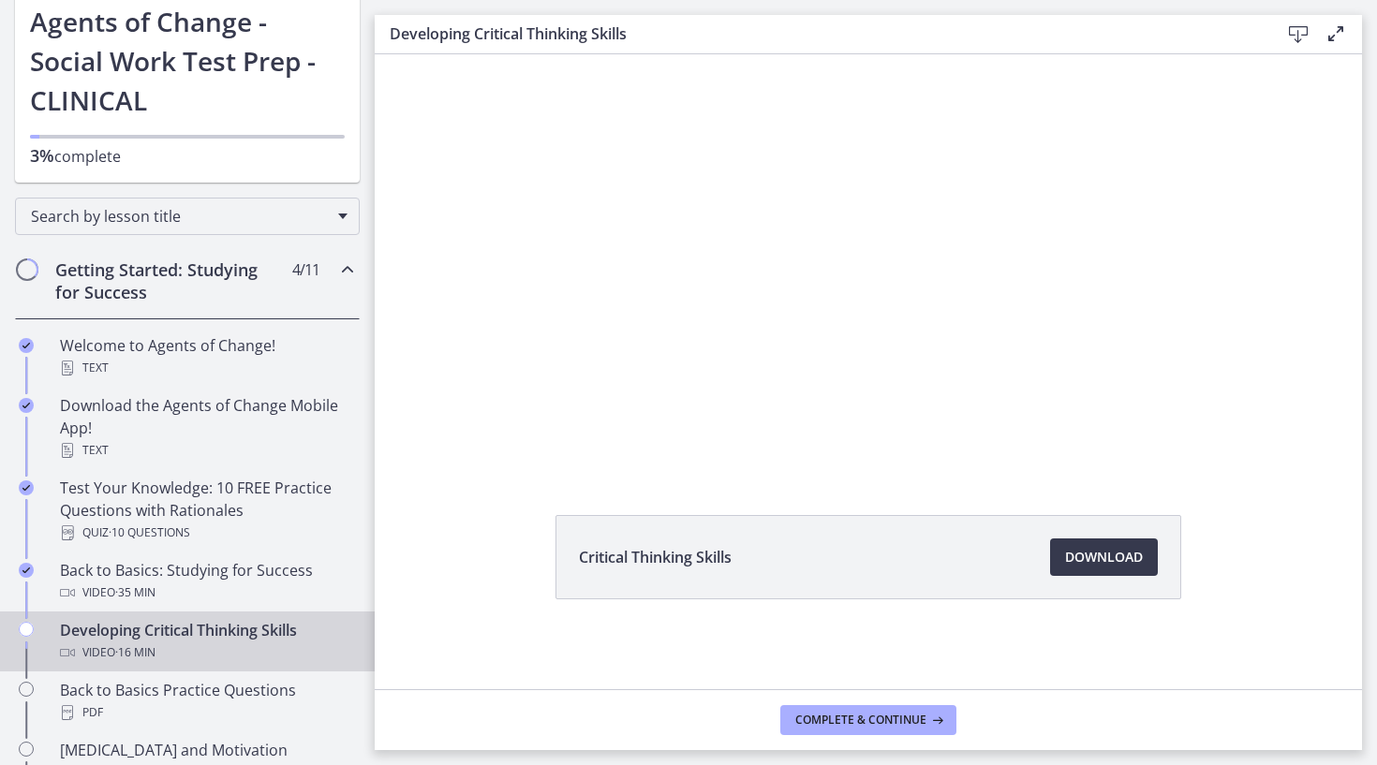
scroll to position [86, 0]
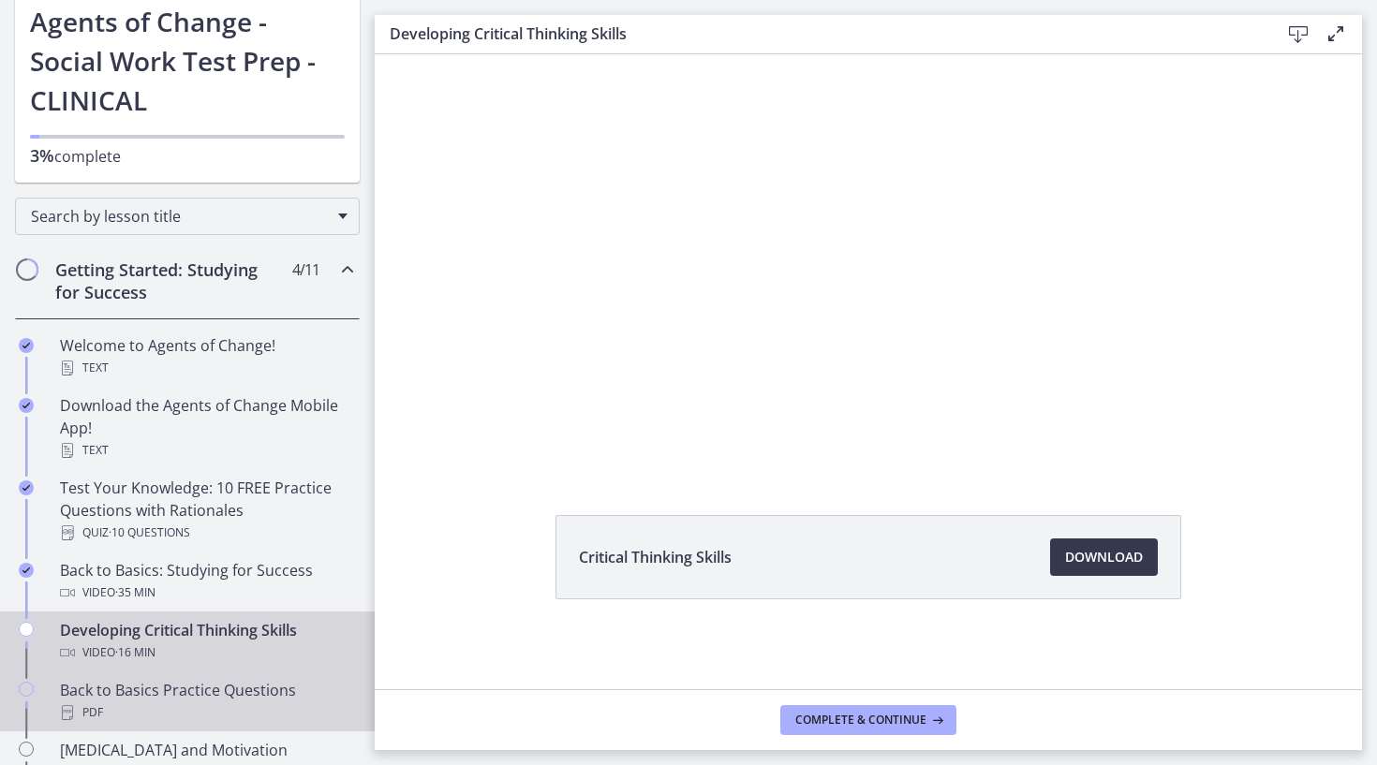
click at [178, 702] on div "PDF" at bounding box center [206, 712] width 292 height 22
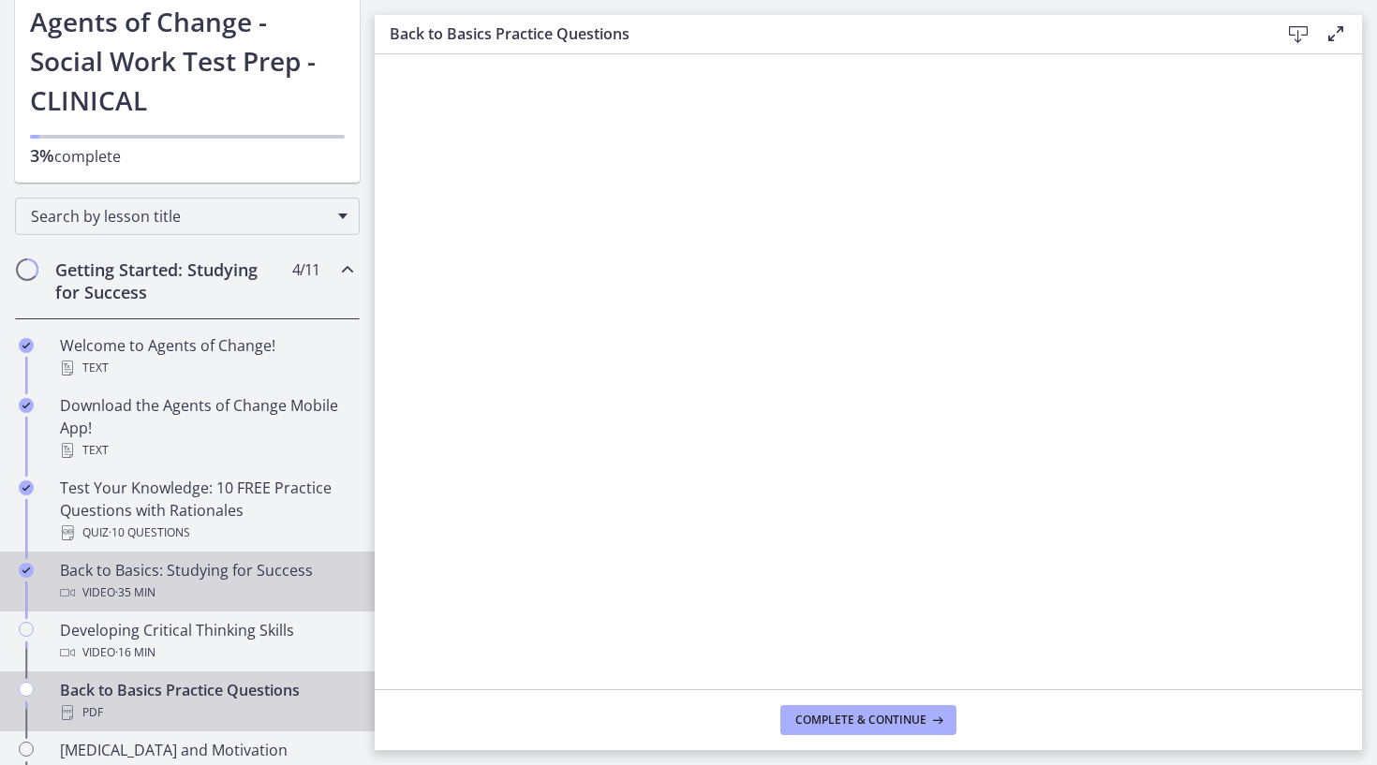
click at [197, 572] on div "Back to Basics: Studying for Success Video · 35 min" at bounding box center [206, 581] width 292 height 45
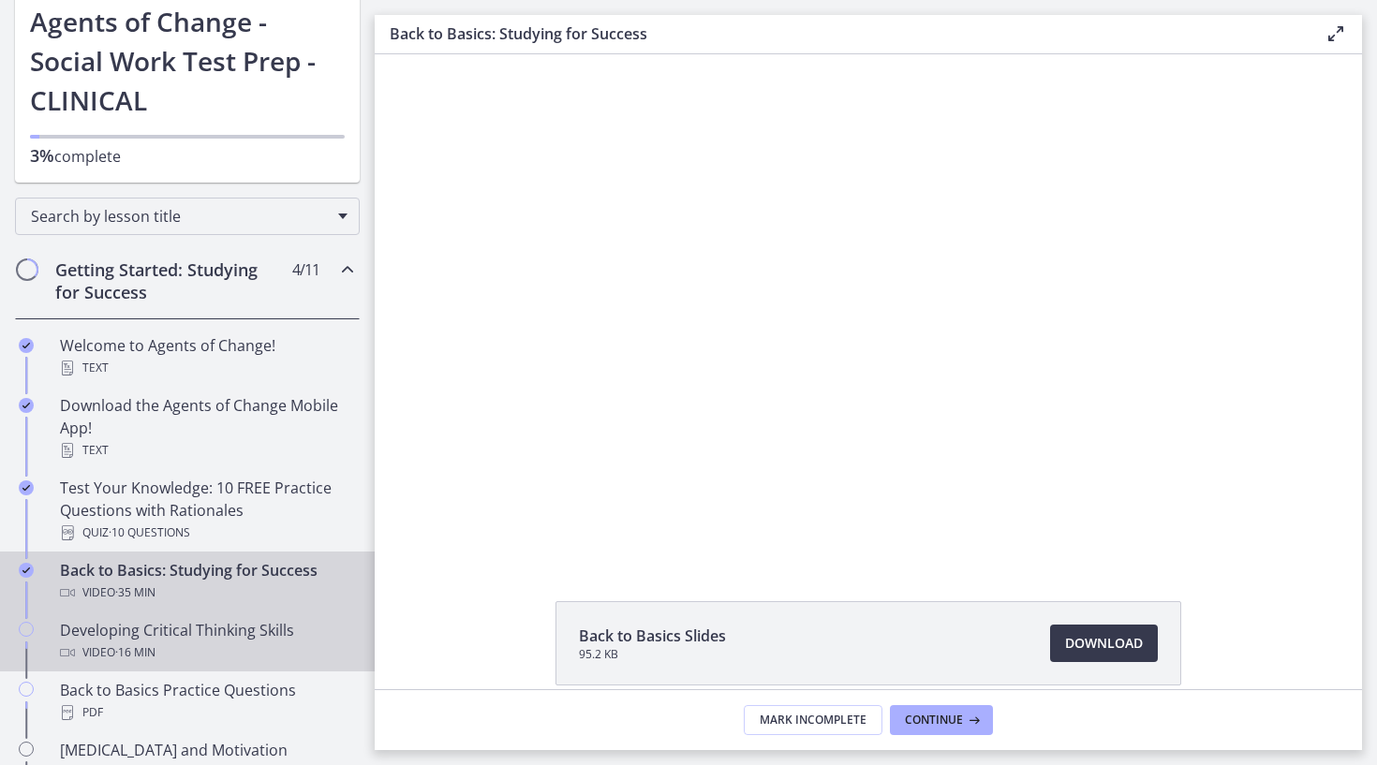
click at [199, 643] on div "Video · 16 min" at bounding box center [206, 652] width 292 height 22
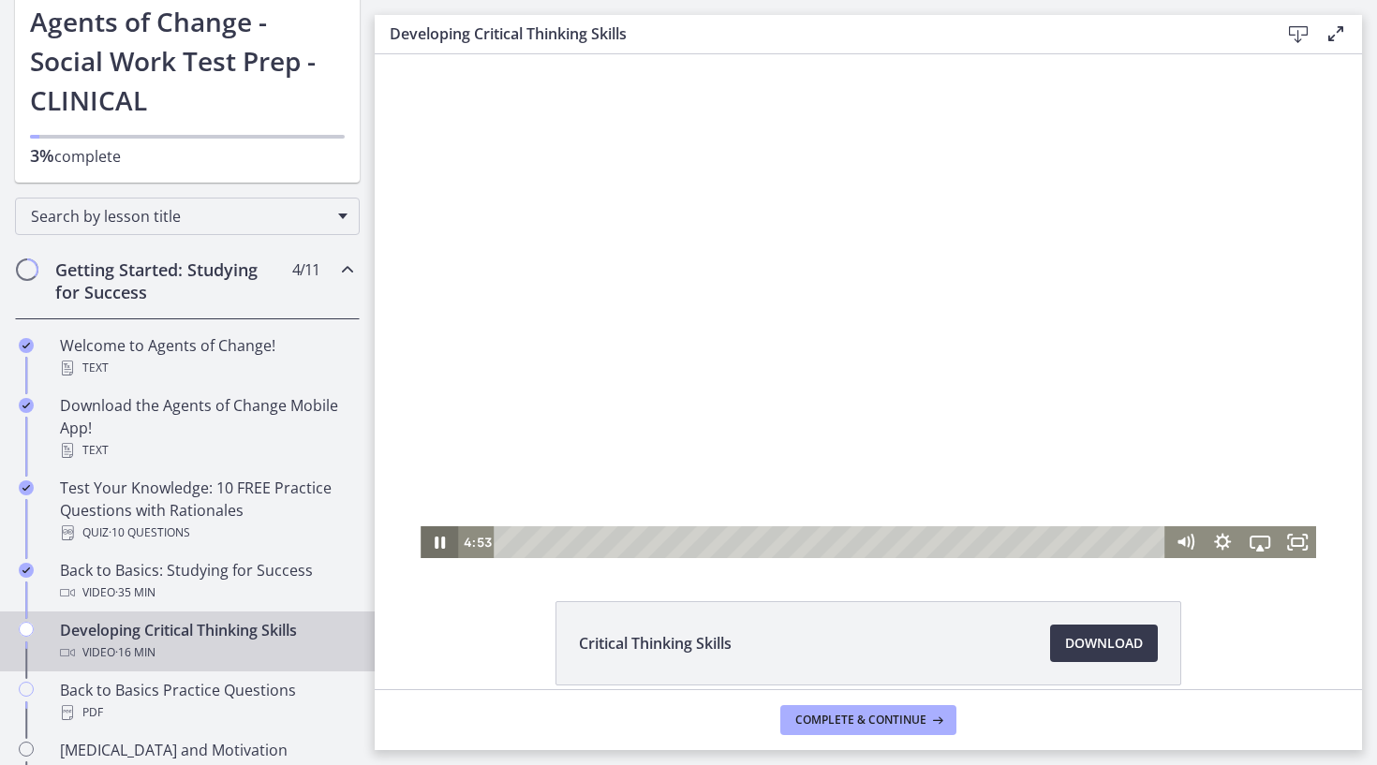
click at [426, 544] on icon "Pause" at bounding box center [438, 542] width 37 height 32
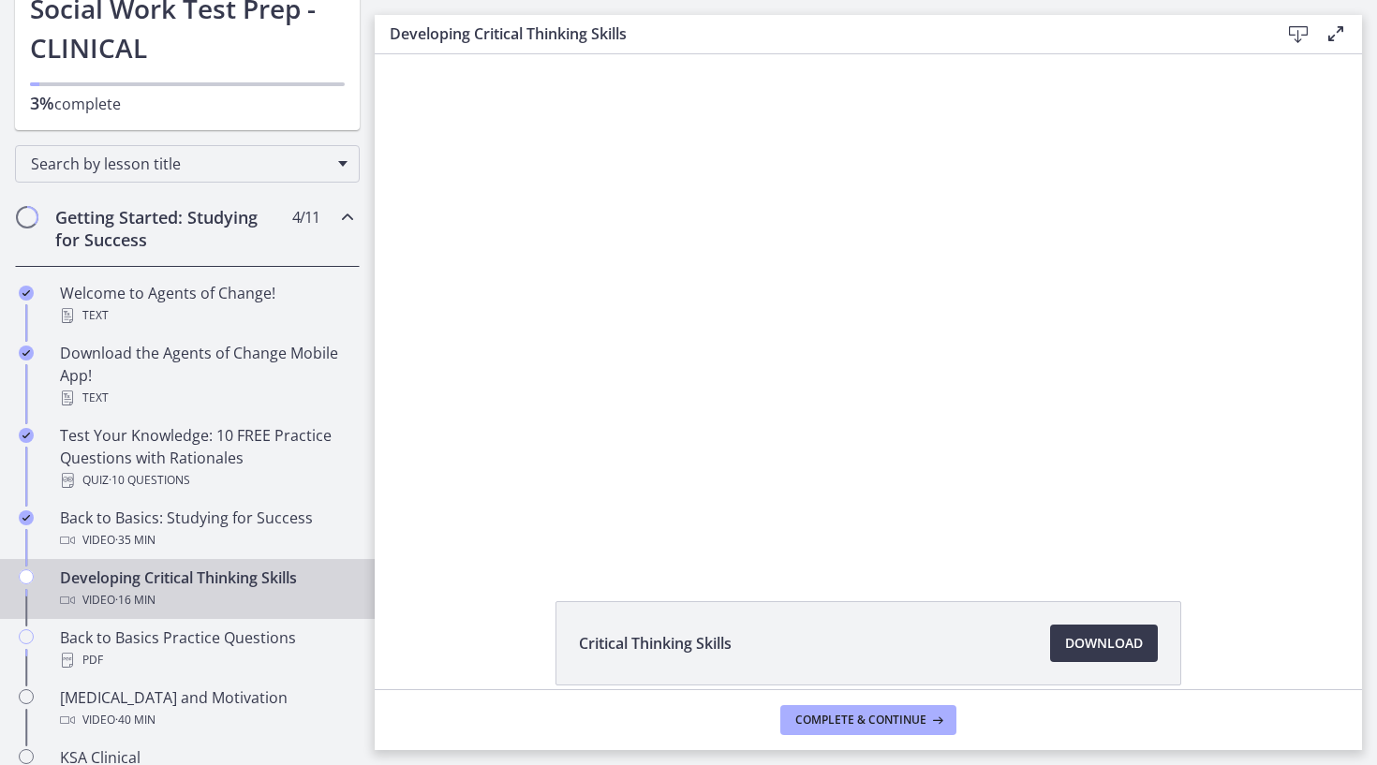
scroll to position [199, 0]
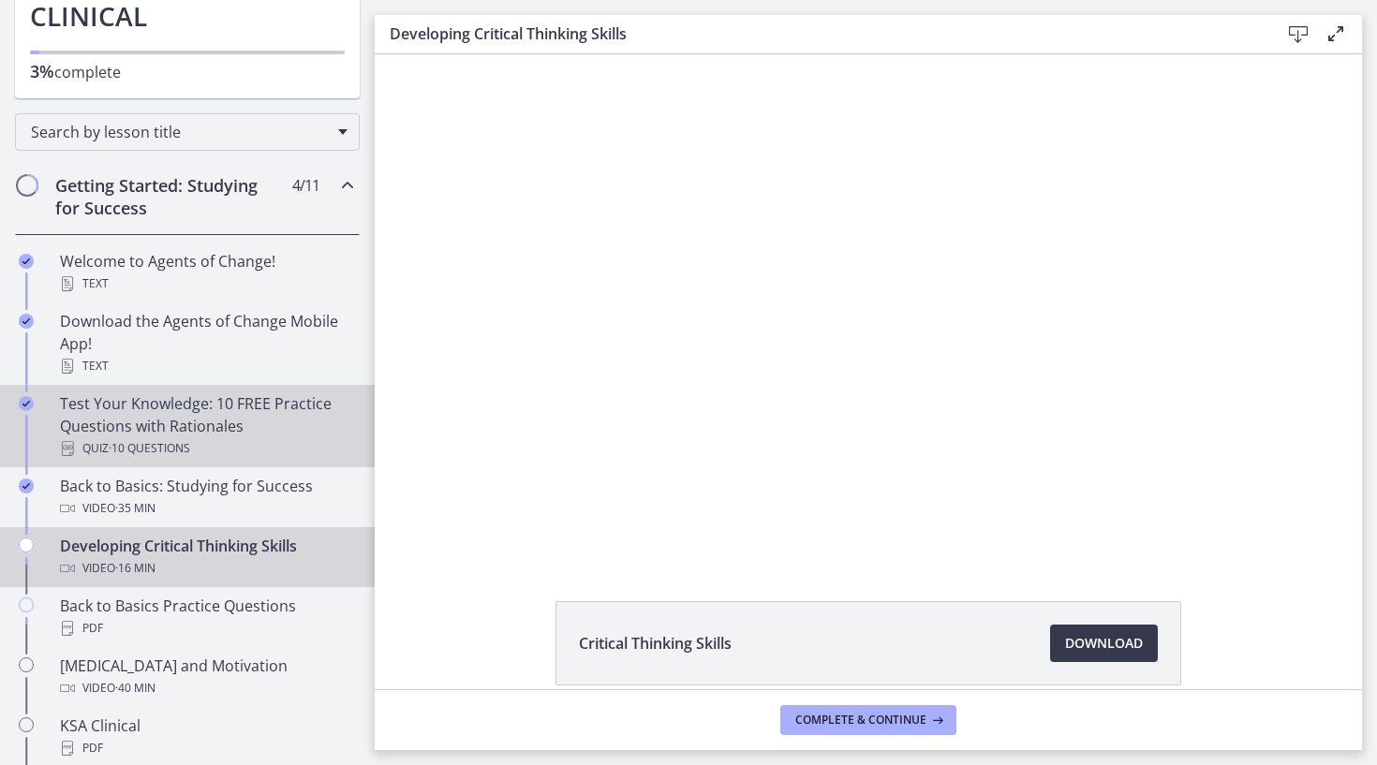
click at [192, 430] on div "Test Your Knowledge: 10 FREE Practice Questions with Rationales Quiz · 10 Quest…" at bounding box center [206, 425] width 292 height 67
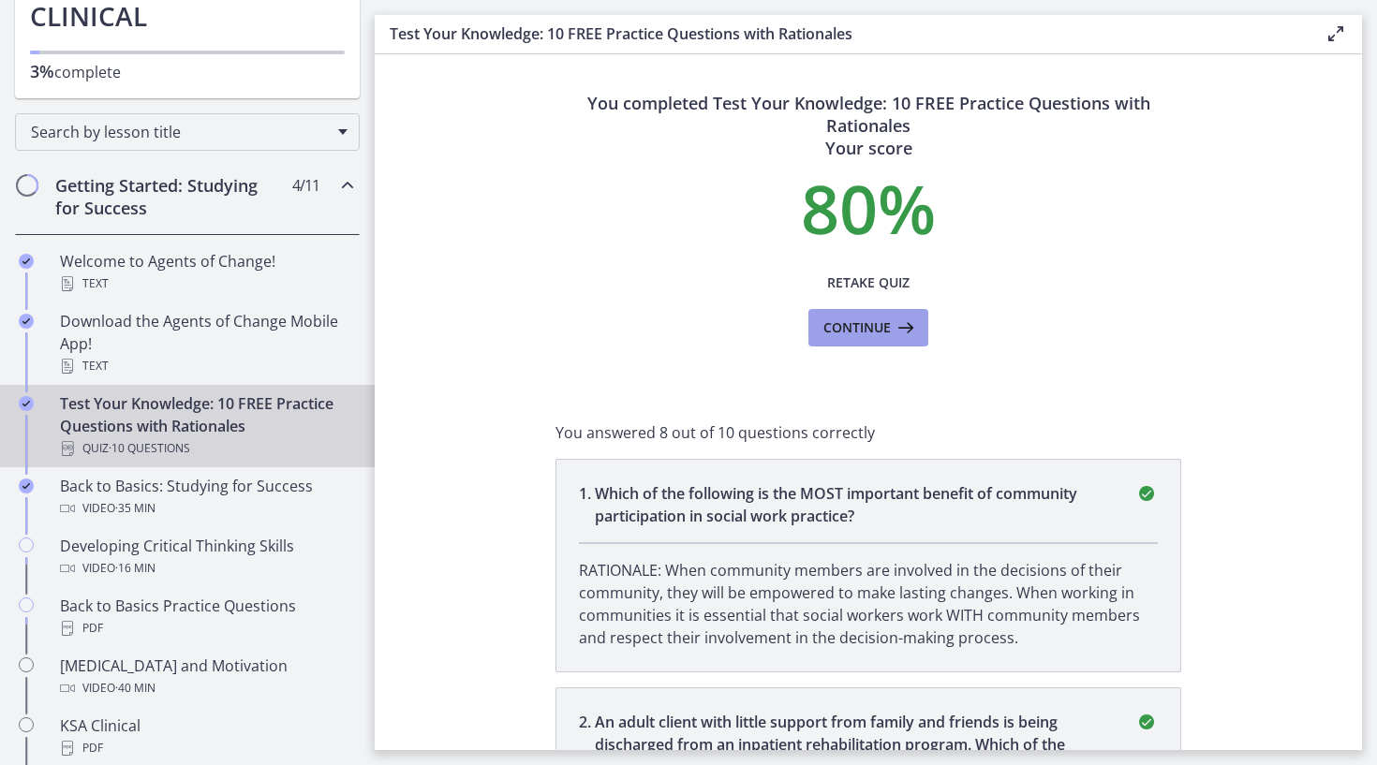
click at [887, 327] on span "Continue" at bounding box center [856, 328] width 67 height 22
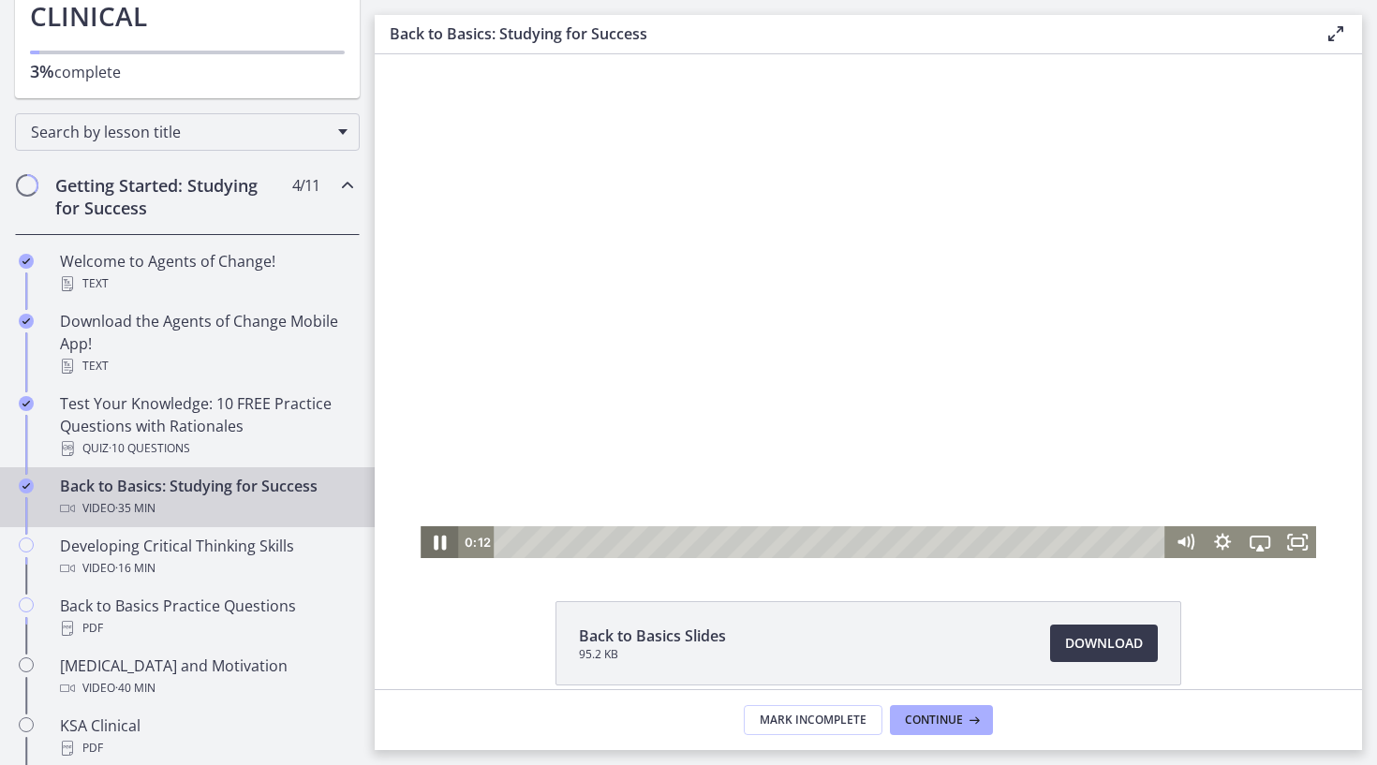
click at [448, 541] on icon "Pause" at bounding box center [439, 542] width 45 height 38
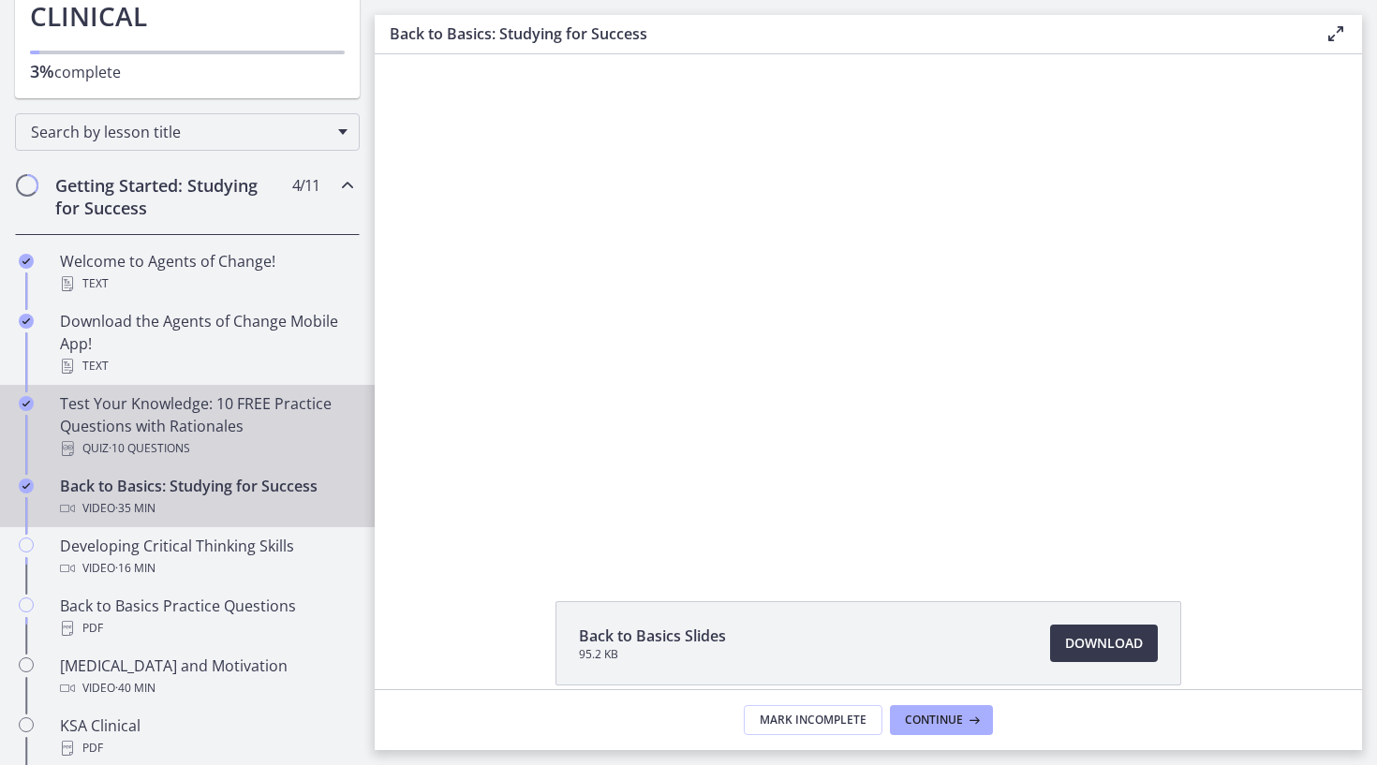
click at [205, 414] on div "Test Your Knowledge: 10 FREE Practice Questions with Rationales Quiz · 10 Quest…" at bounding box center [206, 425] width 292 height 67
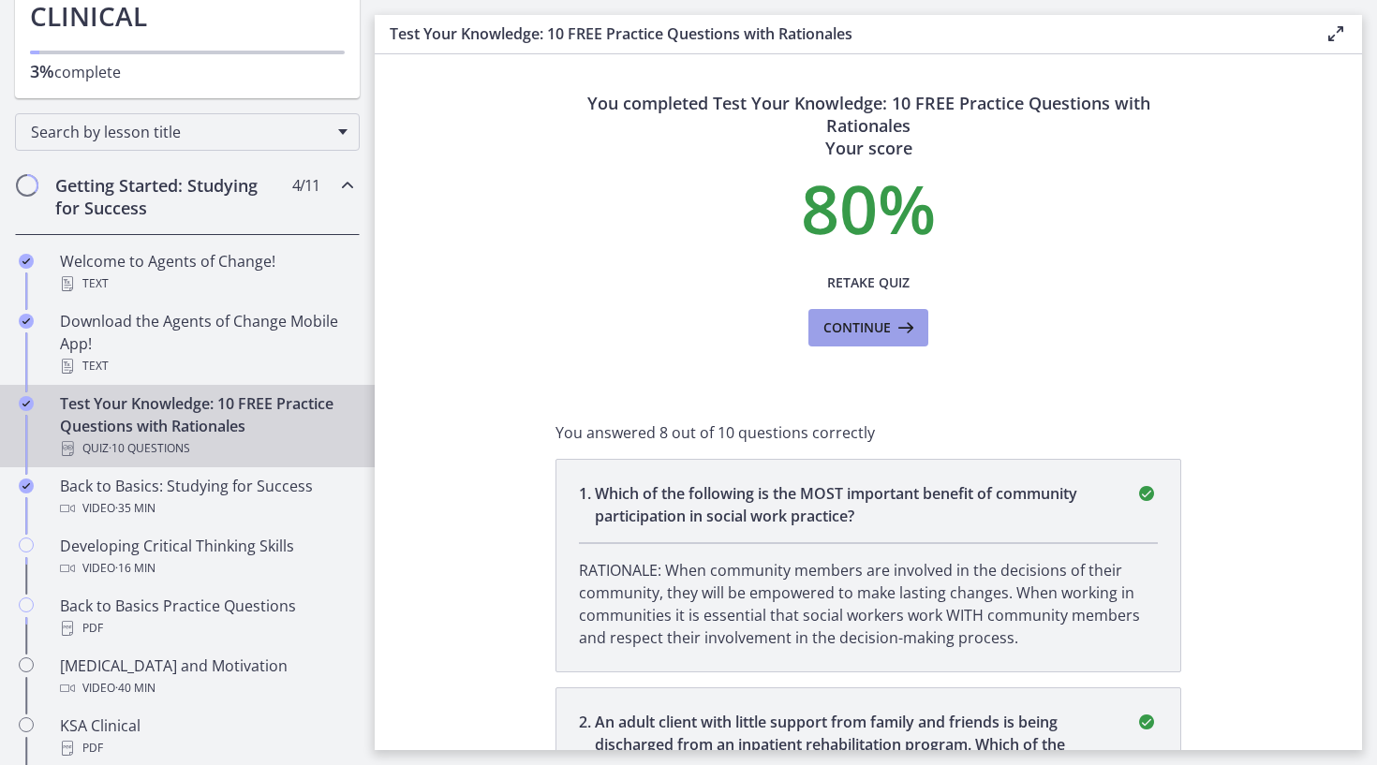
click at [865, 327] on span "Continue" at bounding box center [856, 328] width 67 height 22
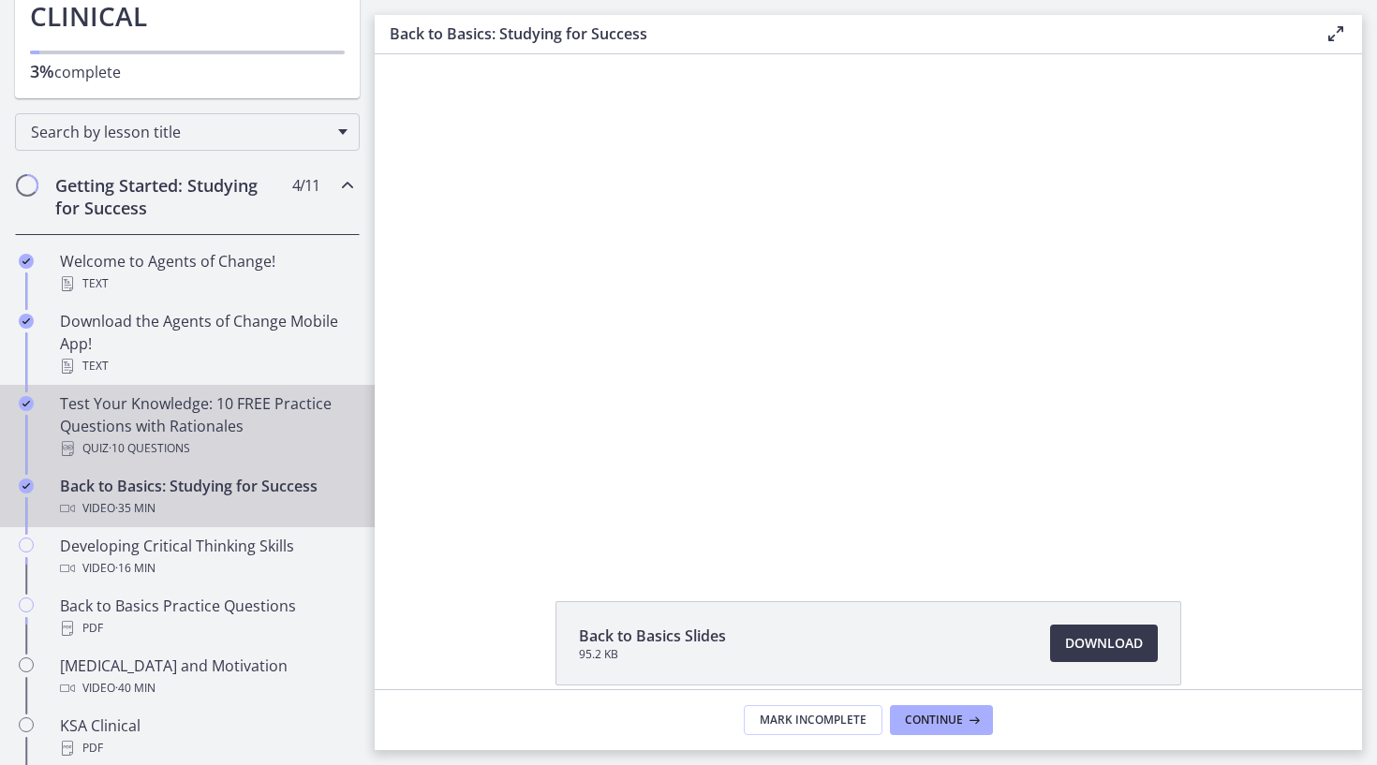
click at [218, 389] on link "Test Your Knowledge: 10 FREE Practice Questions with Rationales Quiz · 10 Quest…" at bounding box center [187, 426] width 375 height 82
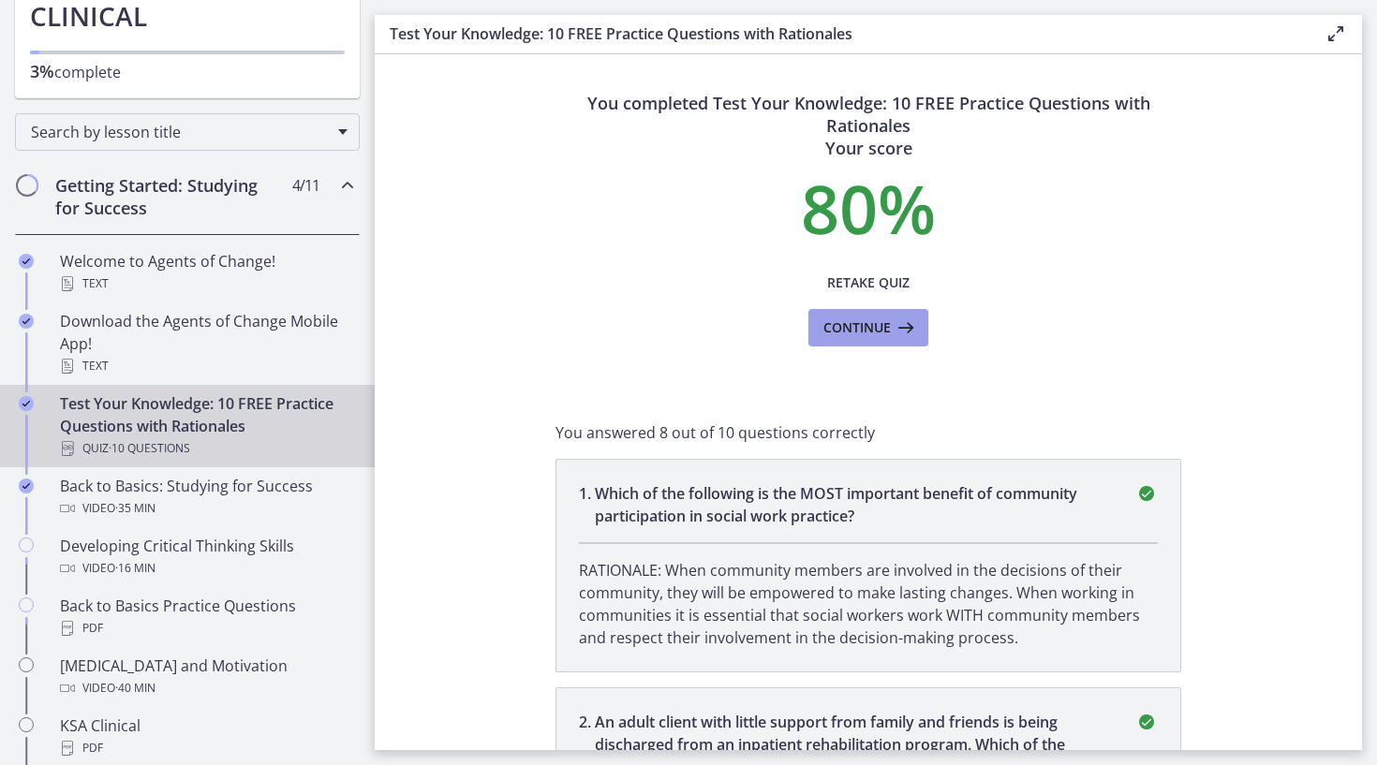
click at [866, 337] on span "Continue" at bounding box center [856, 328] width 67 height 22
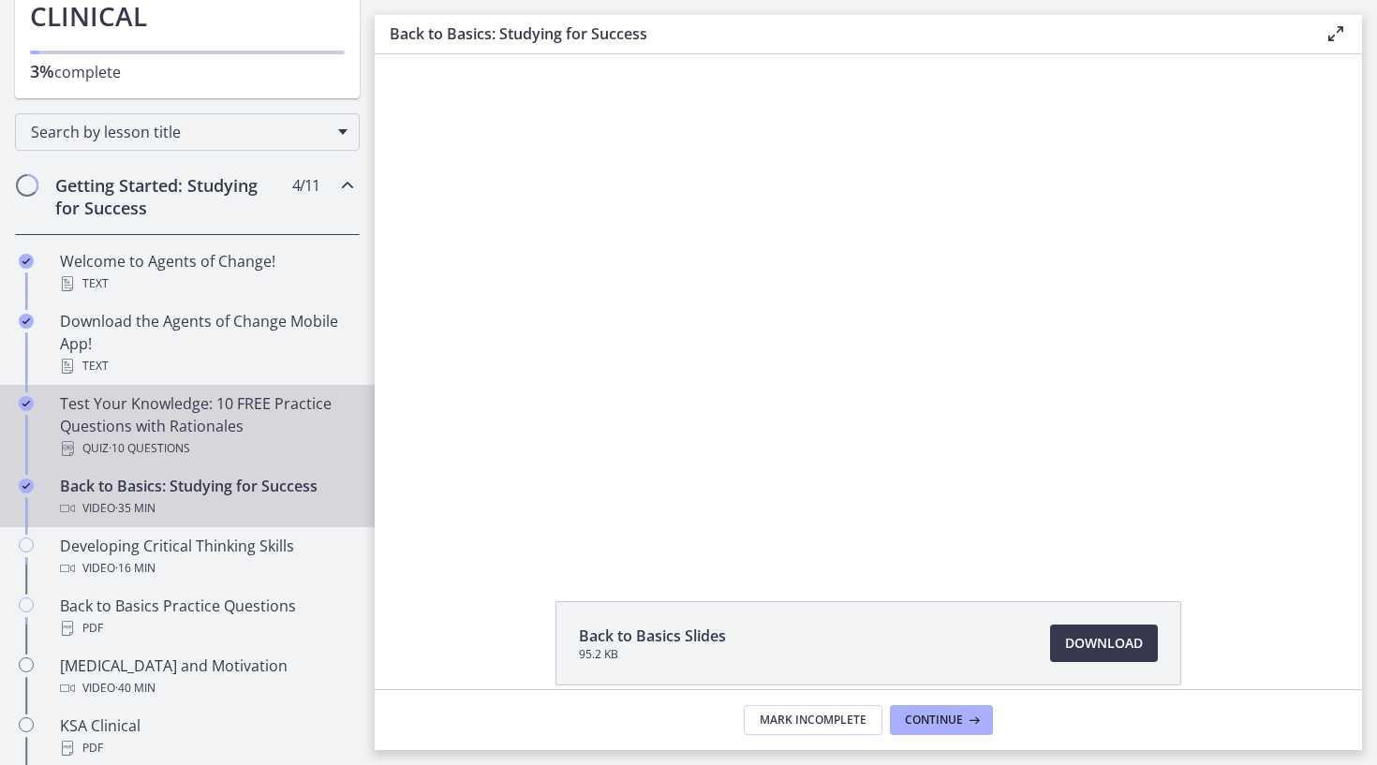
click at [253, 427] on div "Test Your Knowledge: 10 FREE Practice Questions with Rationales Quiz · 10 Quest…" at bounding box center [206, 425] width 292 height 67
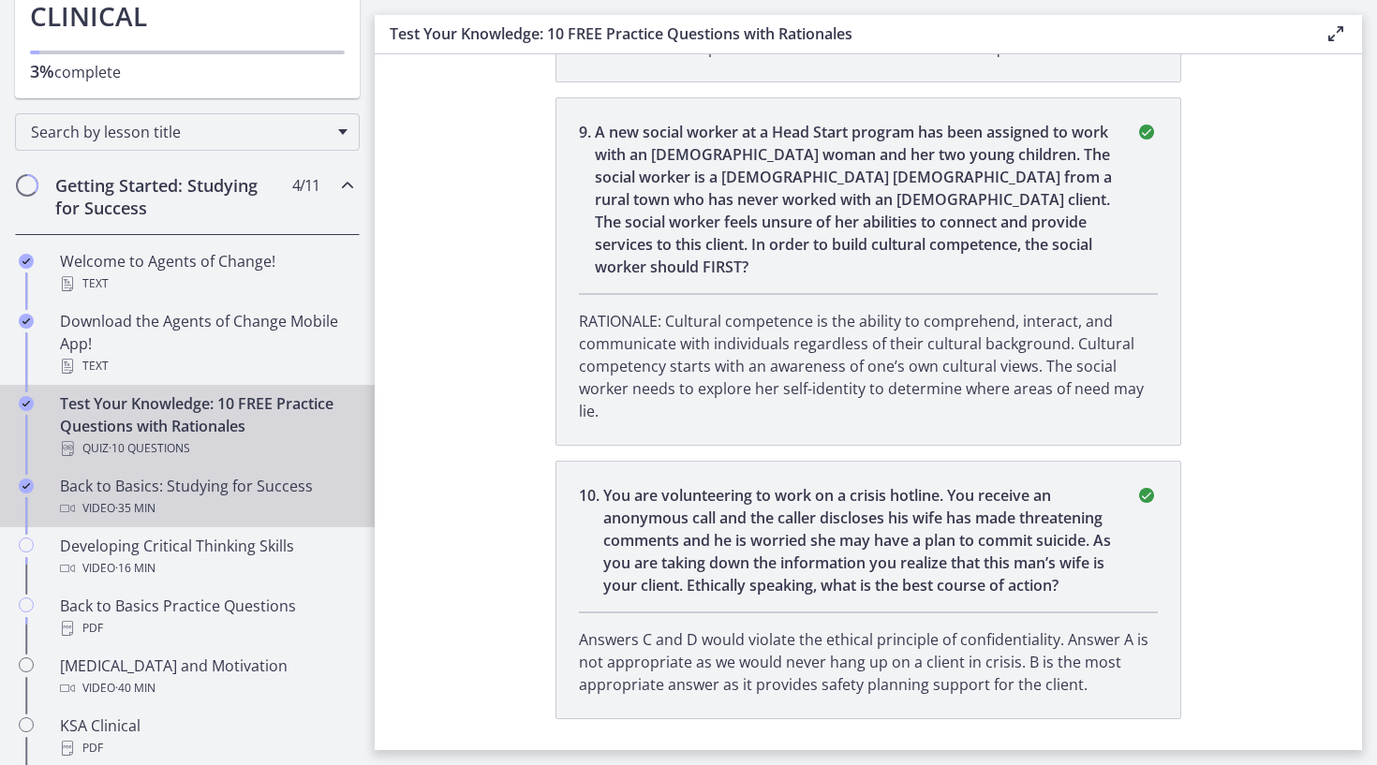
scroll to position [2660, 0]
click at [237, 491] on div "Back to Basics: Studying for Success Video · 35 min" at bounding box center [206, 497] width 292 height 45
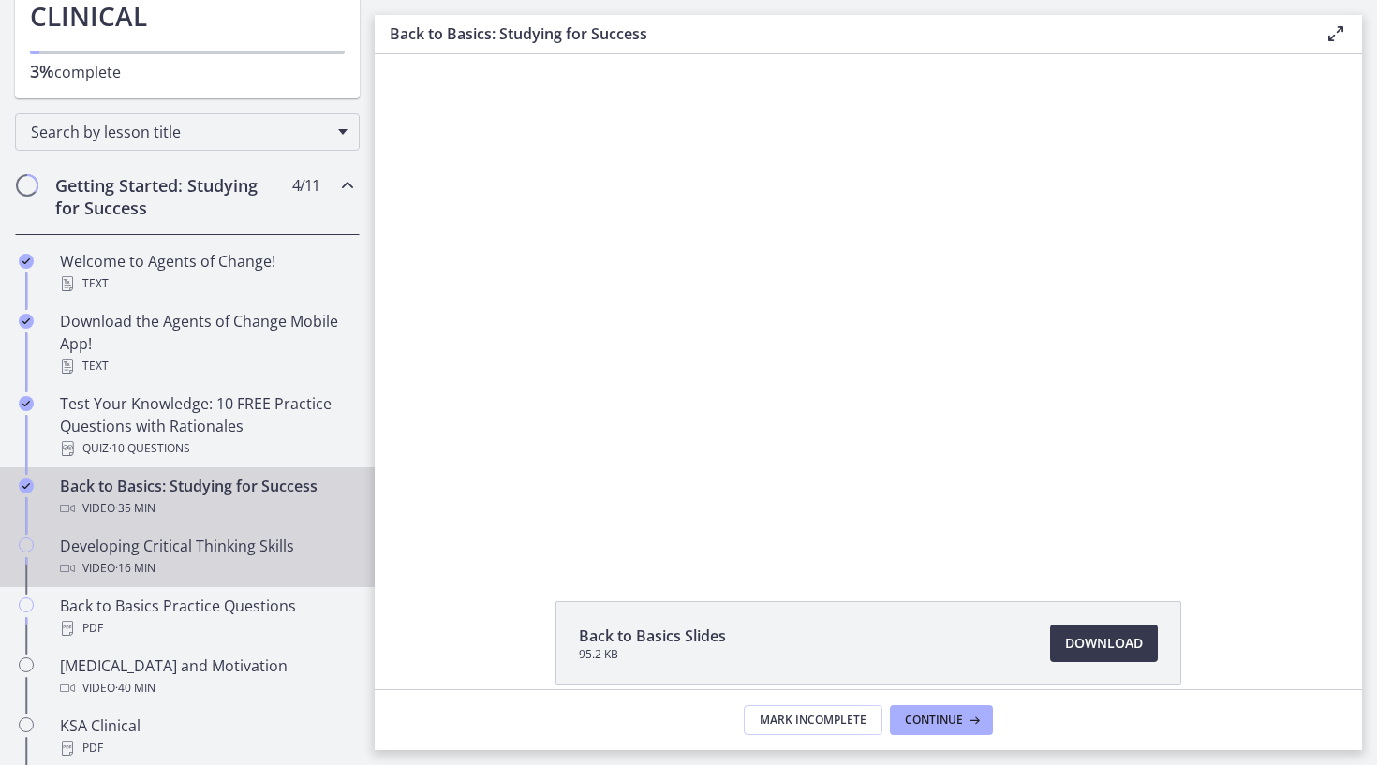
click at [244, 554] on div "Developing Critical Thinking Skills Video · 16 min" at bounding box center [206, 557] width 292 height 45
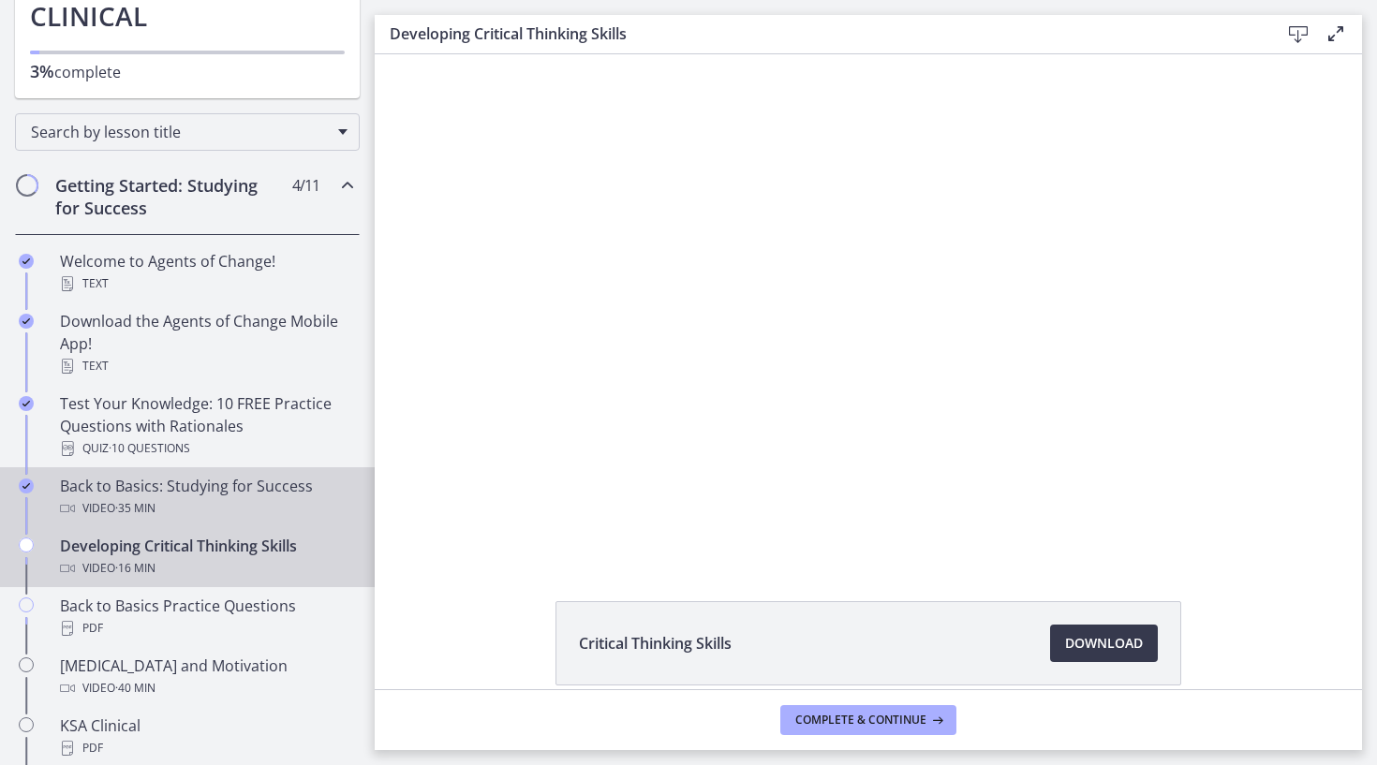
click at [237, 492] on div "Back to Basics: Studying for Success Video · 35 min" at bounding box center [206, 497] width 292 height 45
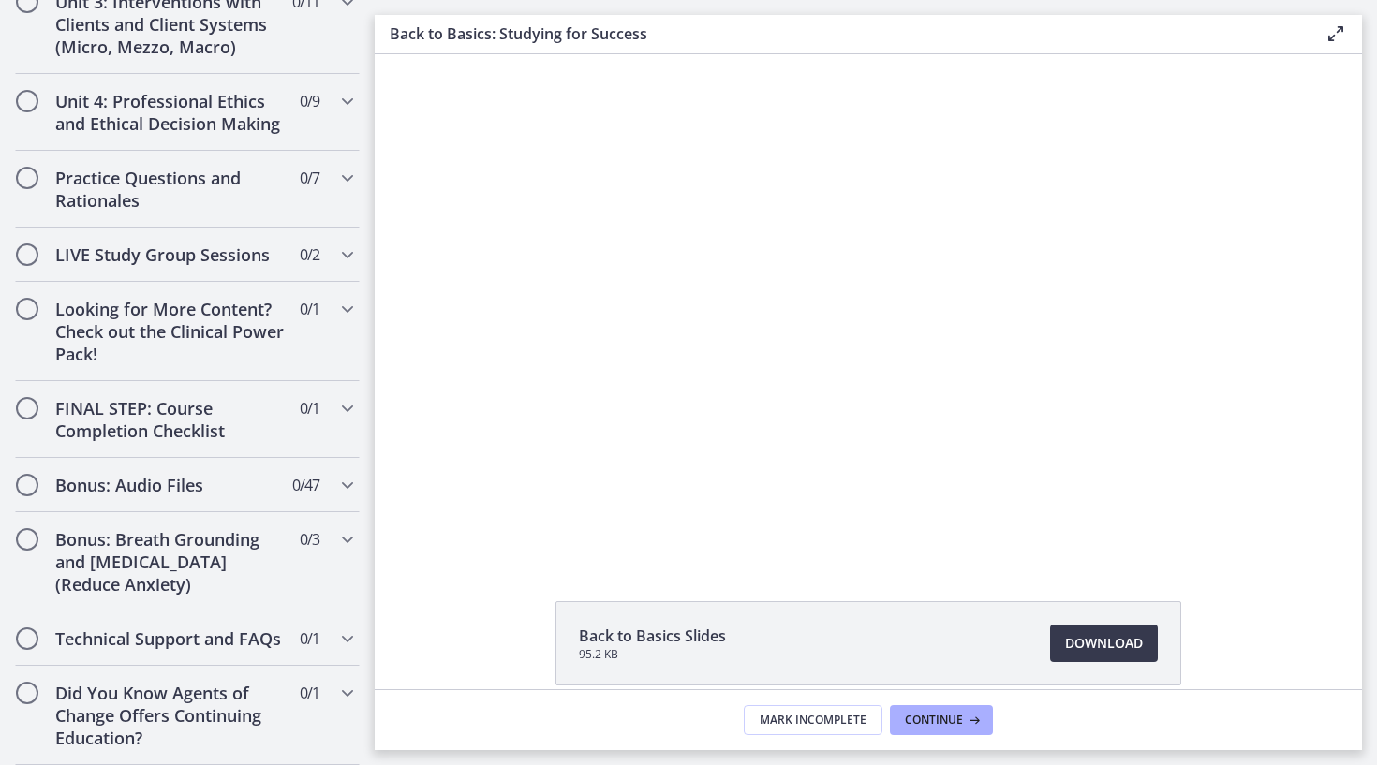
scroll to position [1498, 0]
click at [307, 415] on span "0 / 1 Completed" at bounding box center [310, 408] width 20 height 22
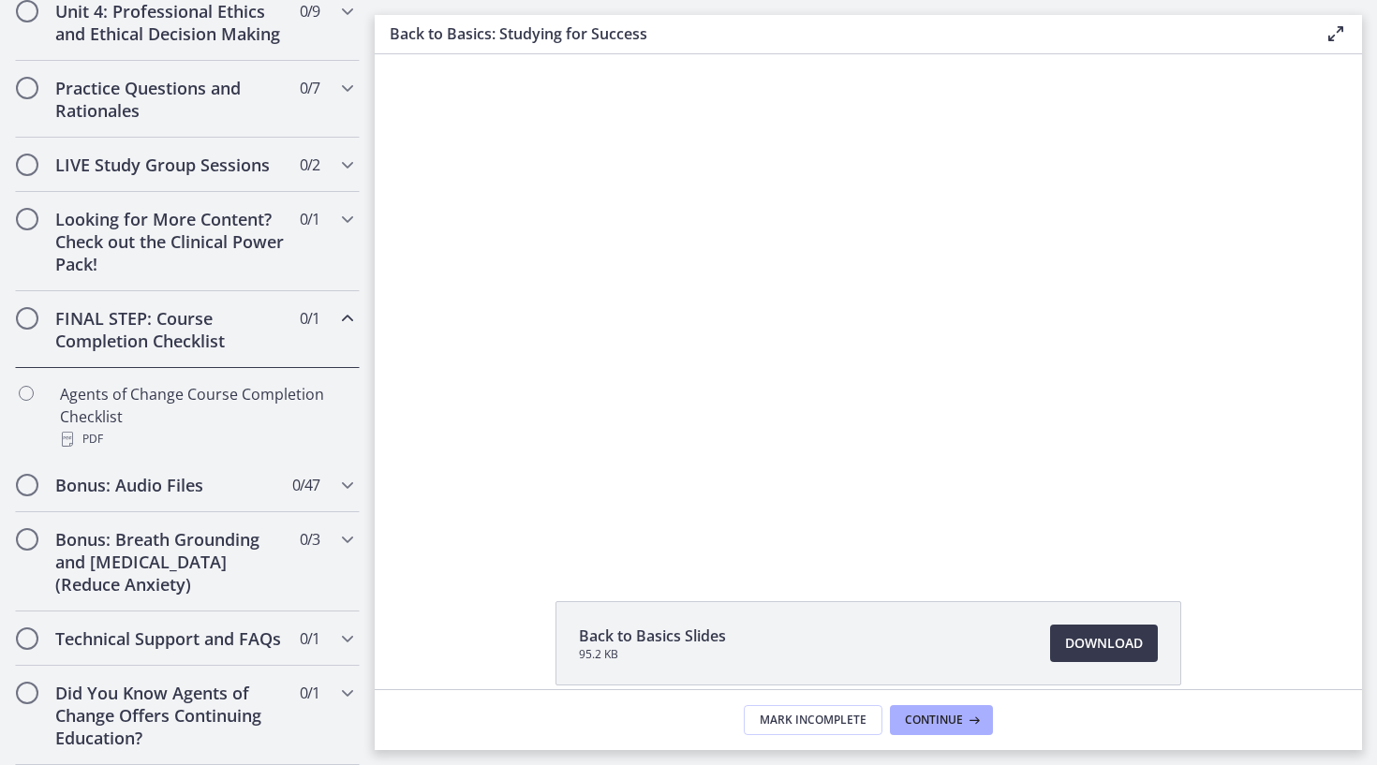
scroll to position [854, 0]
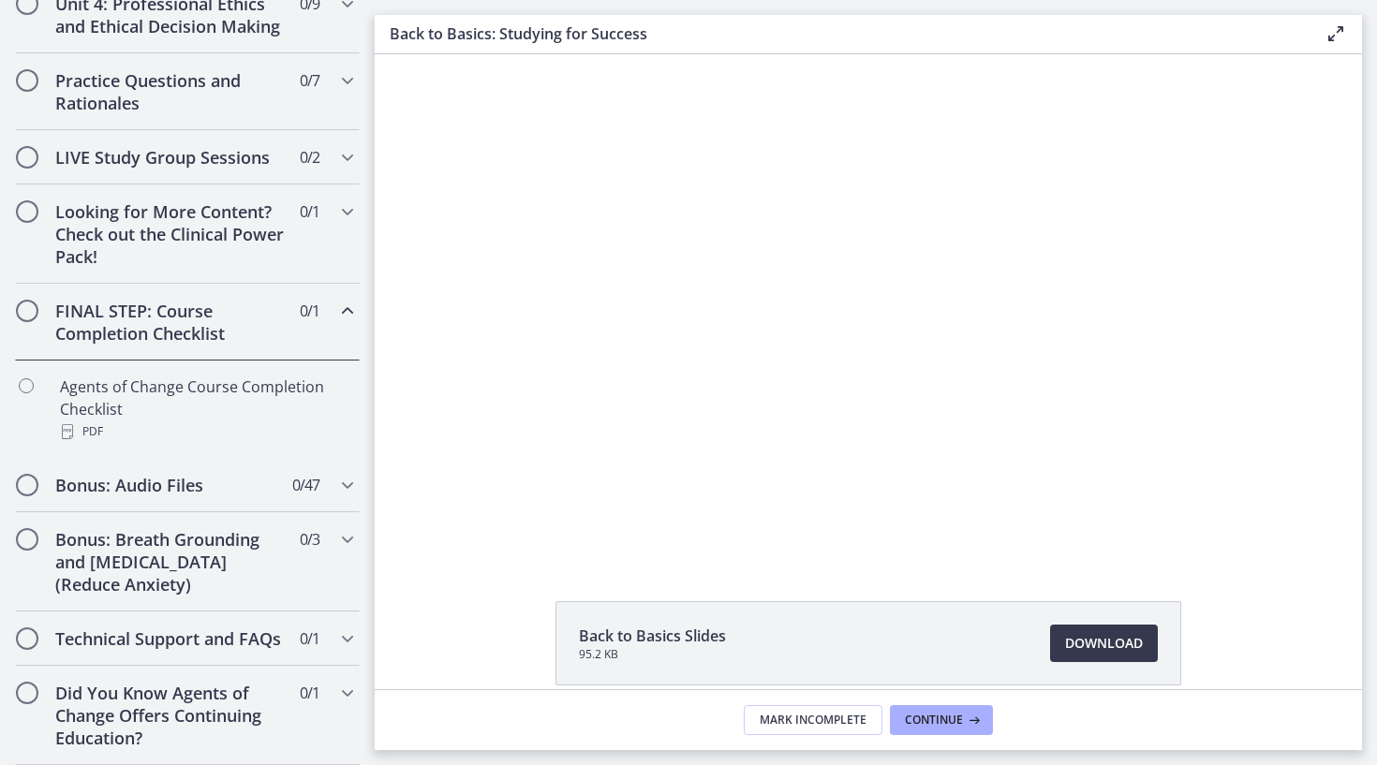
click at [331, 330] on div "FINAL STEP: Course Completion Checklist 0 / 1 Completed" at bounding box center [187, 322] width 345 height 77
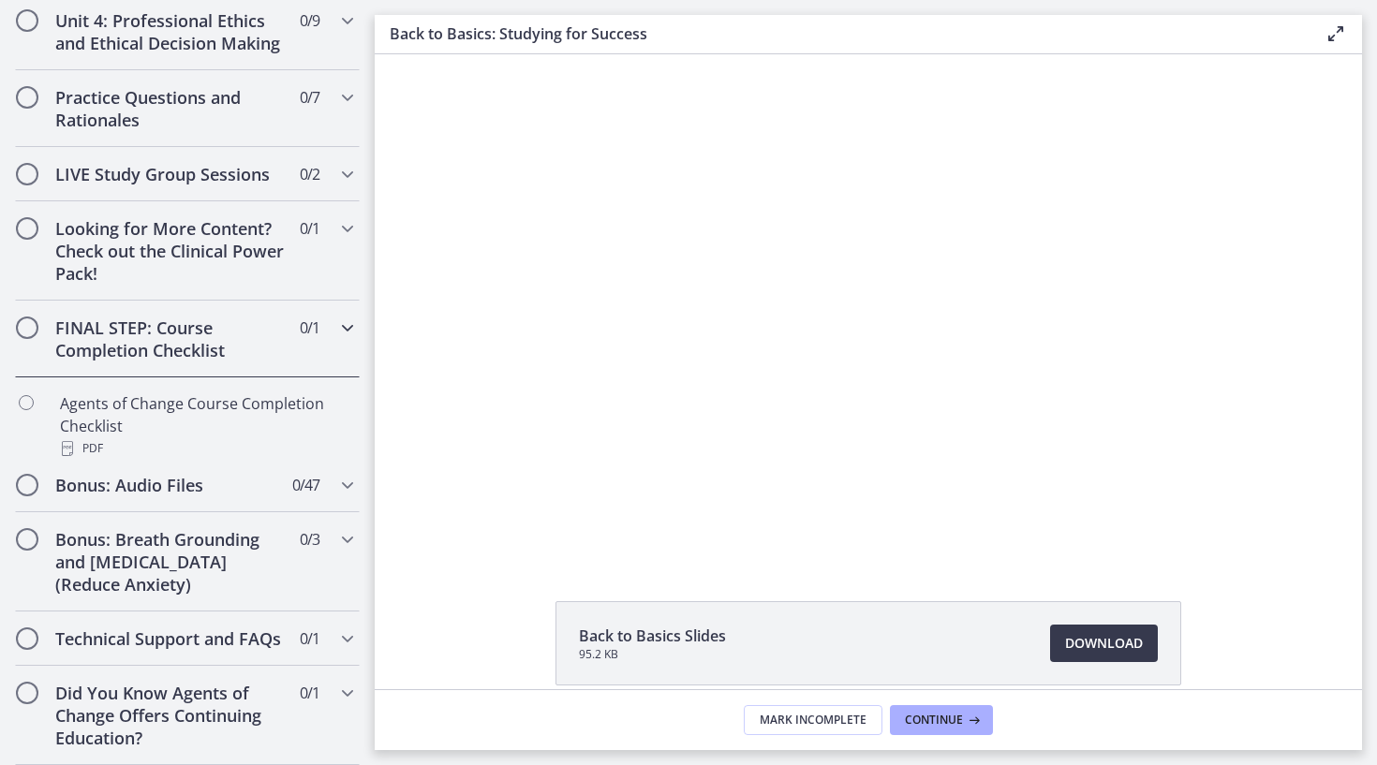
scroll to position [757, 0]
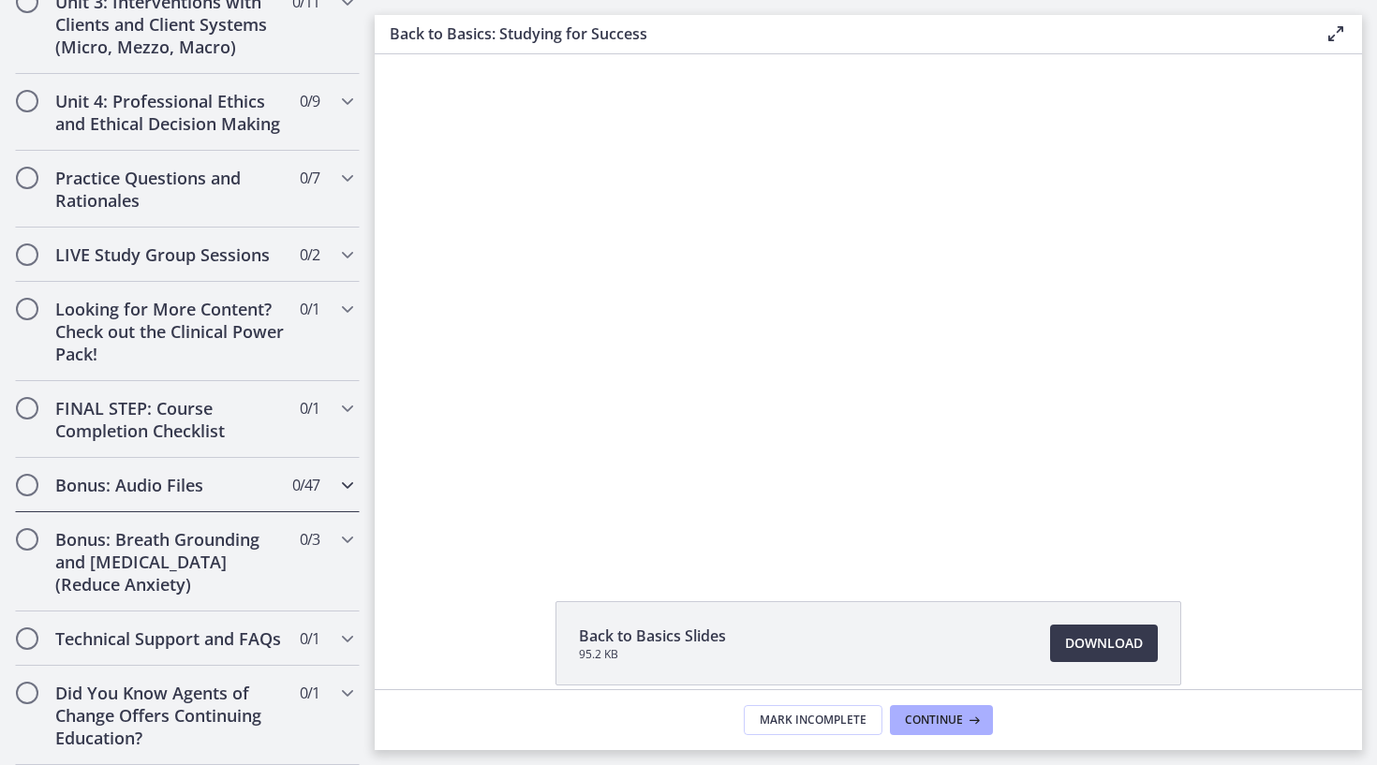
click at [316, 479] on span "0 / 47 Completed" at bounding box center [305, 485] width 27 height 22
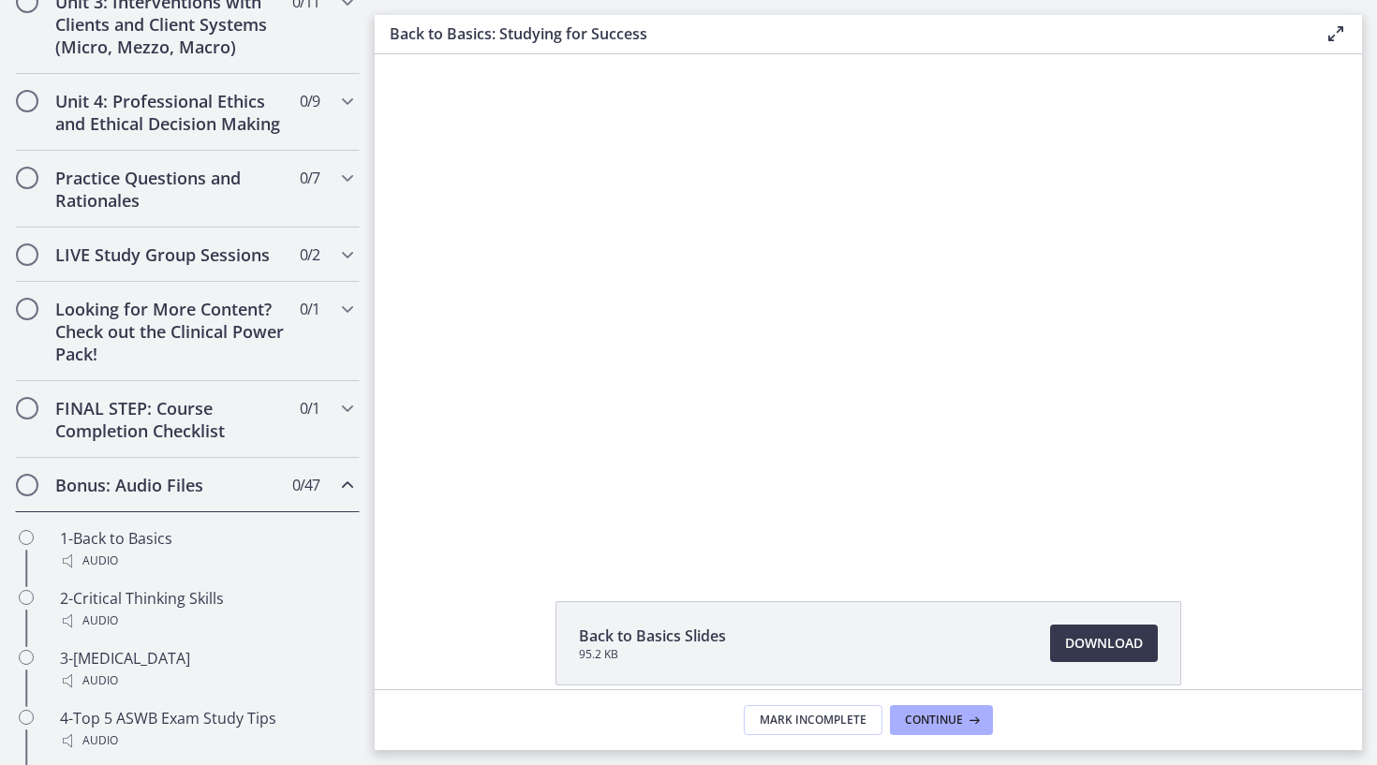
click at [316, 479] on span "0 / 47 Completed" at bounding box center [305, 485] width 27 height 22
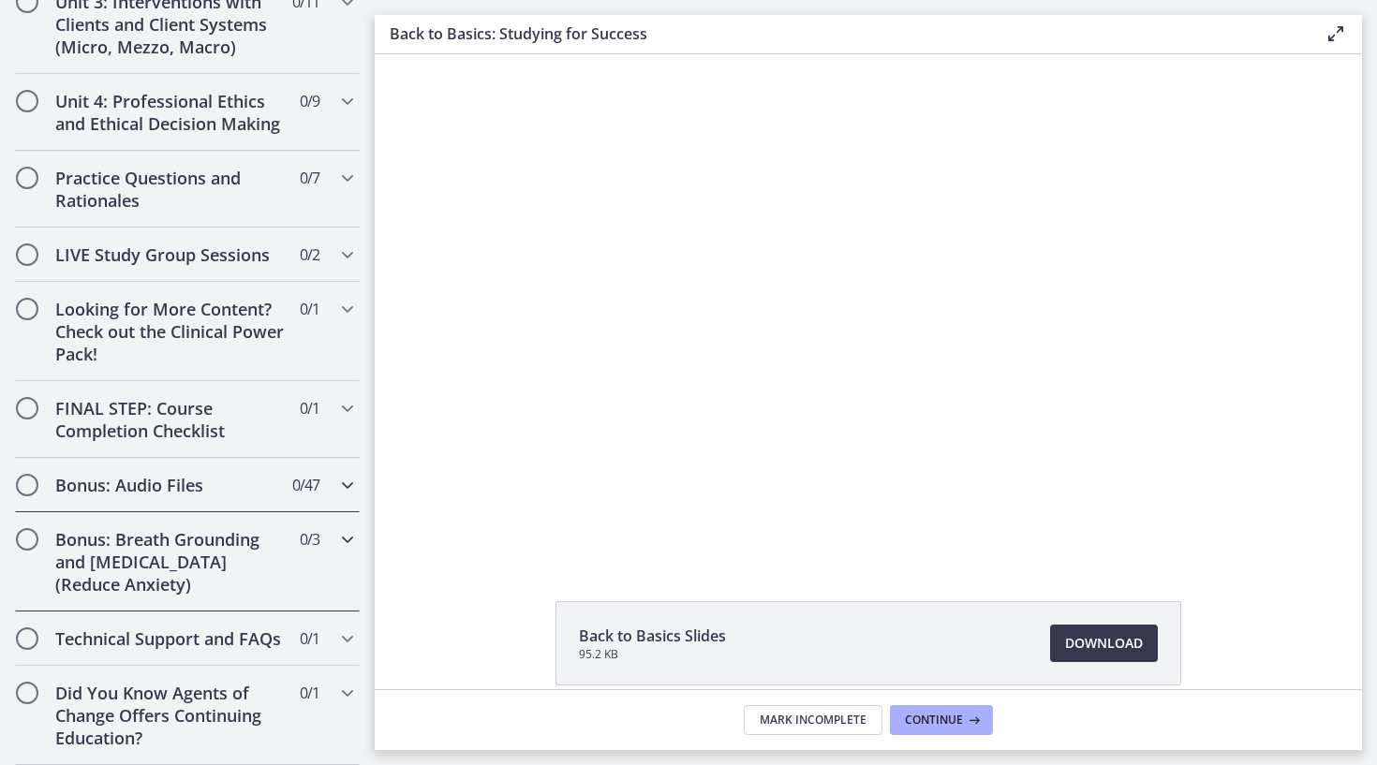
scroll to position [0, 0]
click at [313, 703] on span "0 / 1 Completed" at bounding box center [310, 693] width 20 height 22
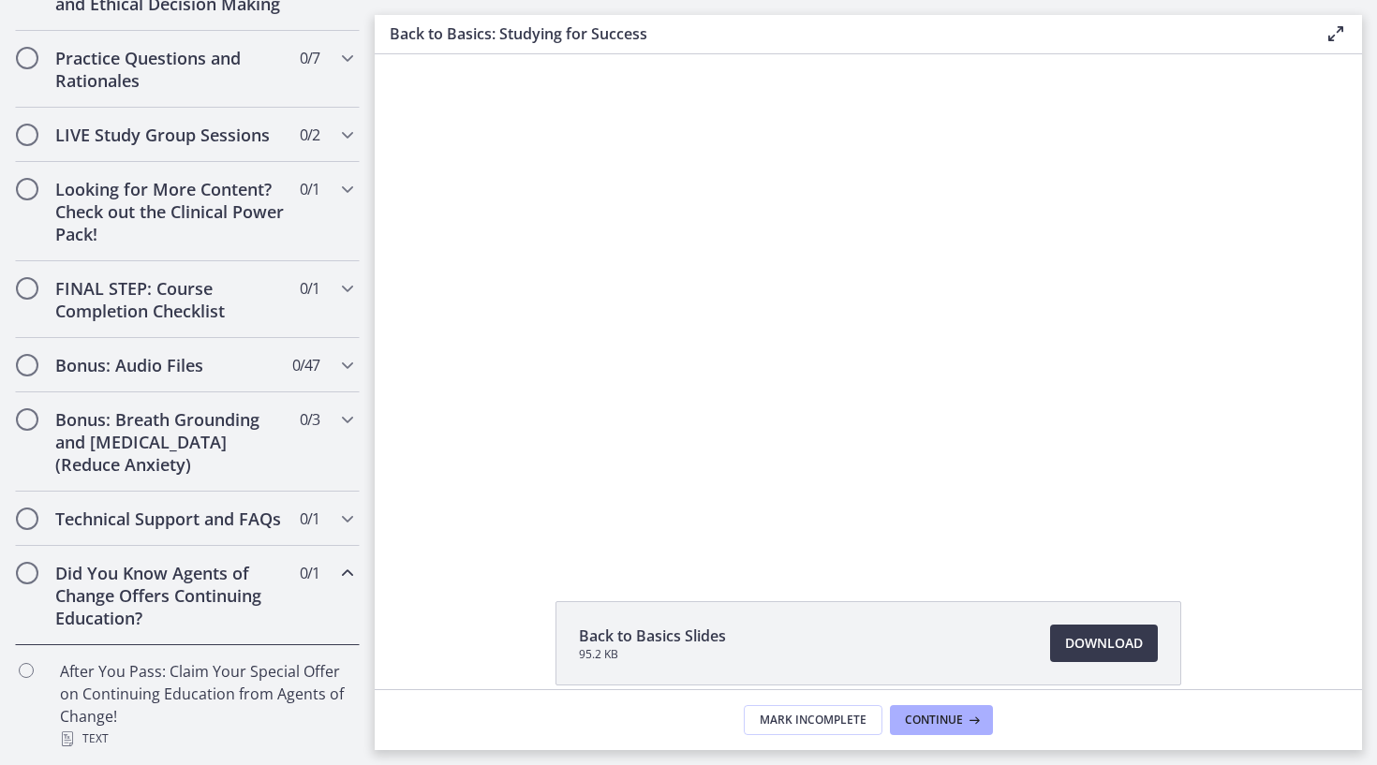
click at [334, 570] on div "Did You Know Agents of Change Offers Continuing Education? 0 / 1 Completed" at bounding box center [187, 595] width 345 height 99
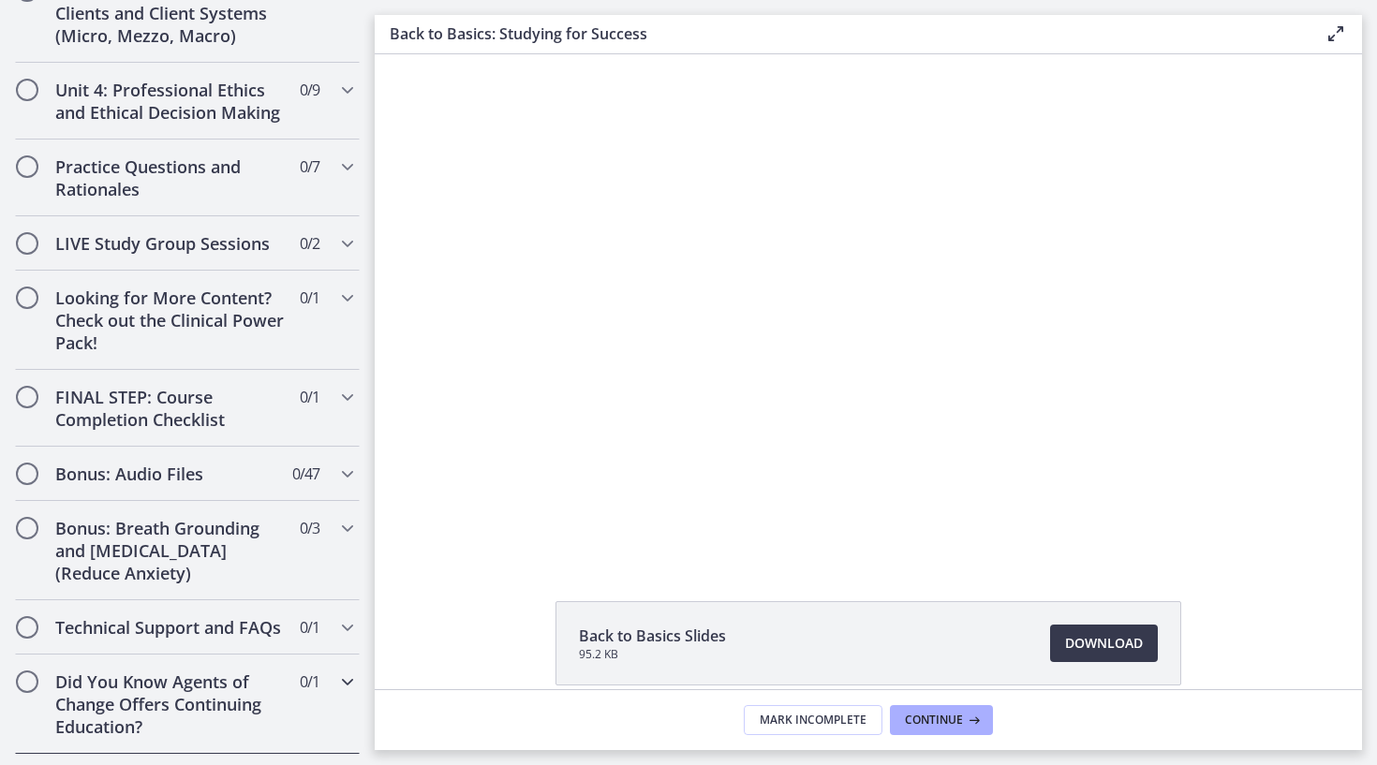
scroll to position [757, 0]
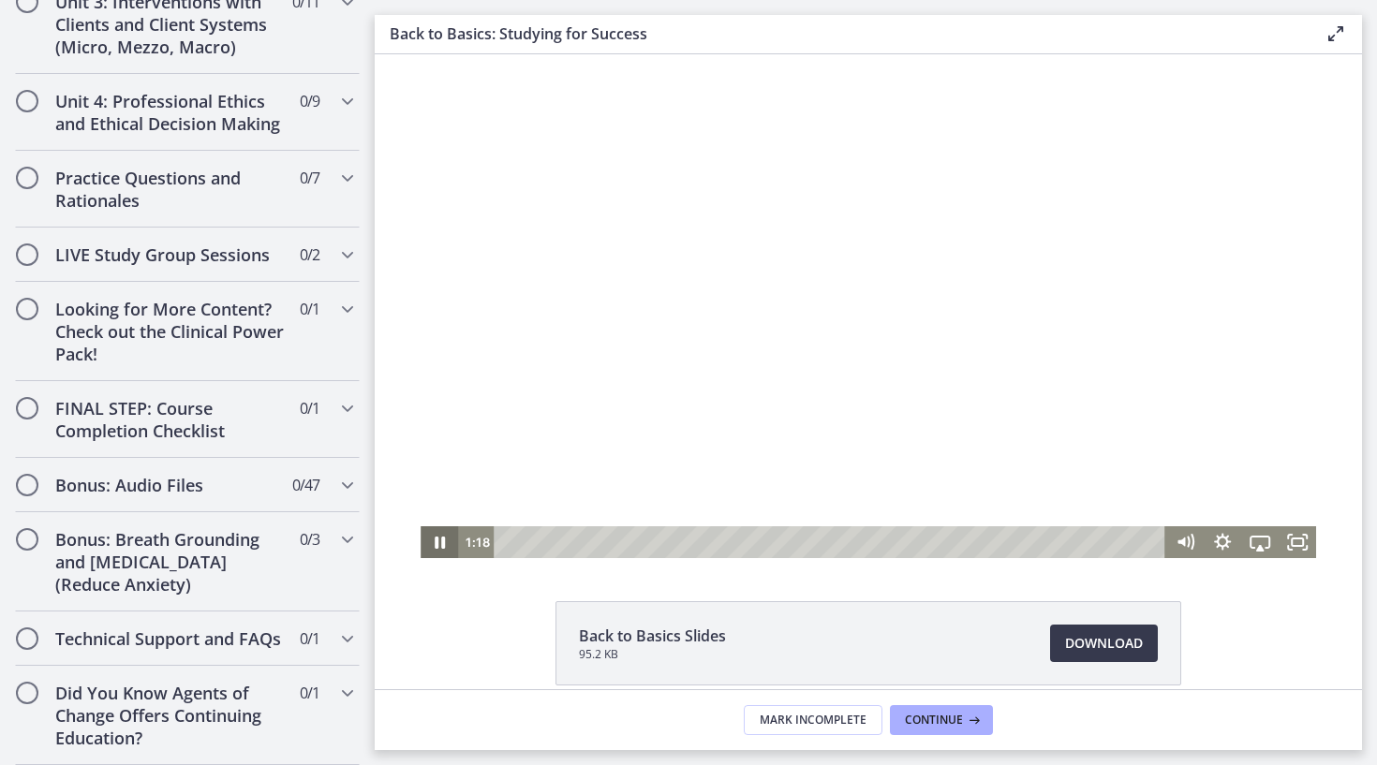
click at [443, 549] on icon "Pause" at bounding box center [440, 543] width 10 height 12
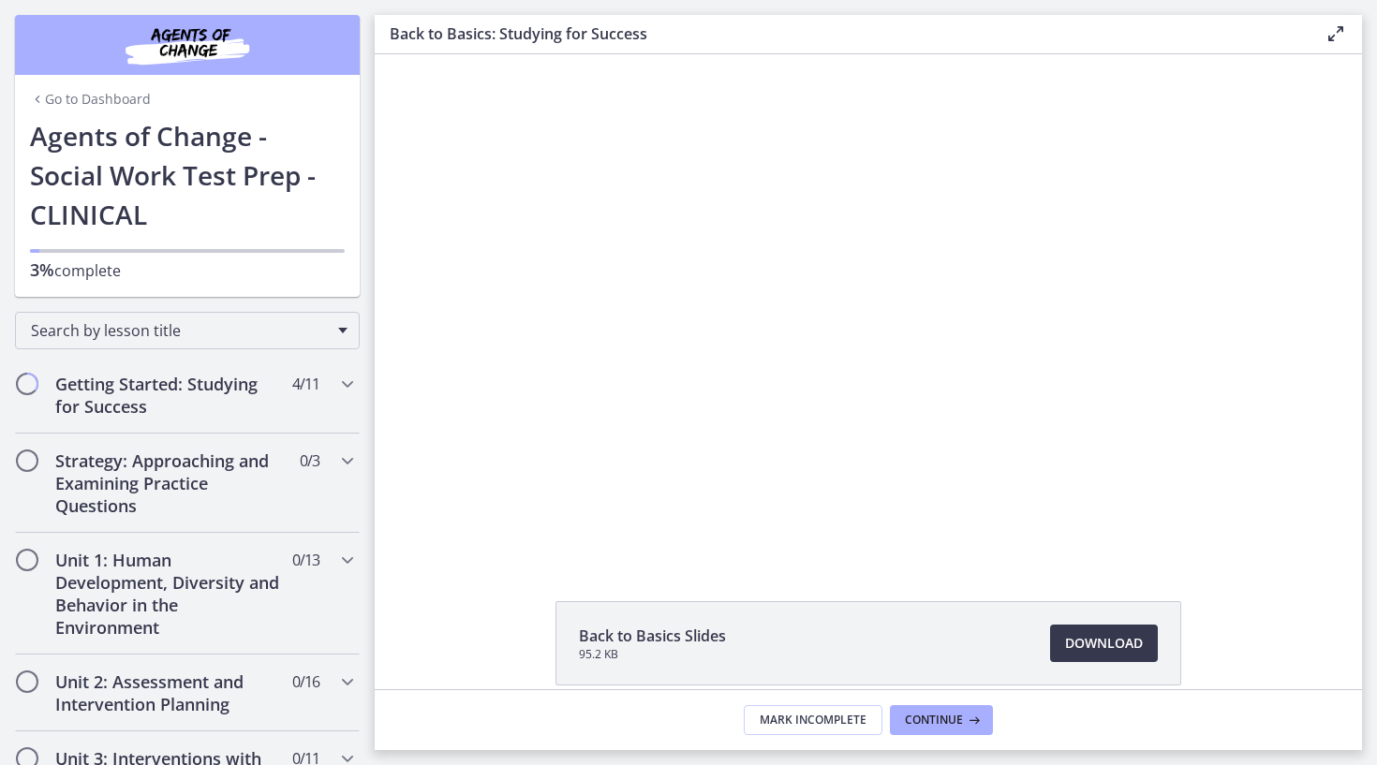
scroll to position [0, 0]
click at [200, 332] on span "Search by lesson title" at bounding box center [180, 330] width 298 height 21
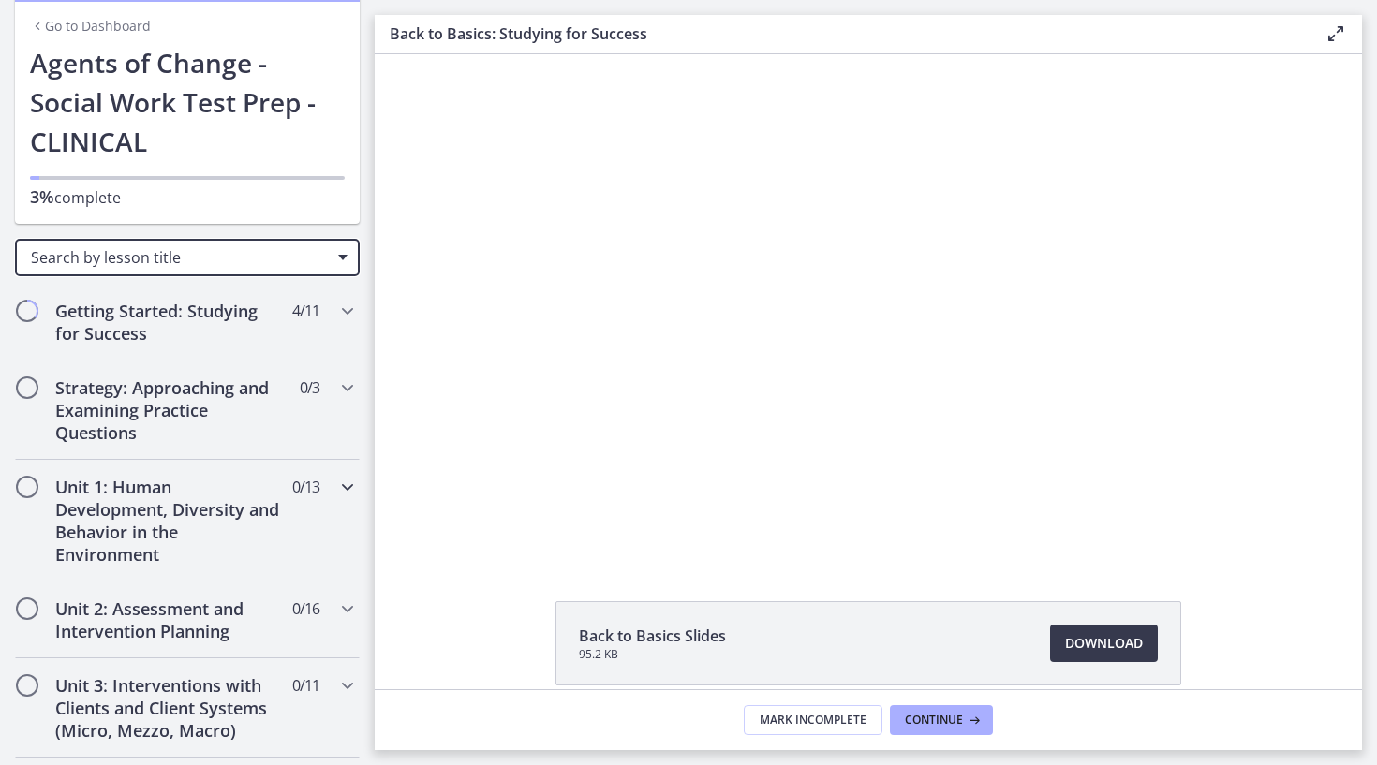
scroll to position [78, 0]
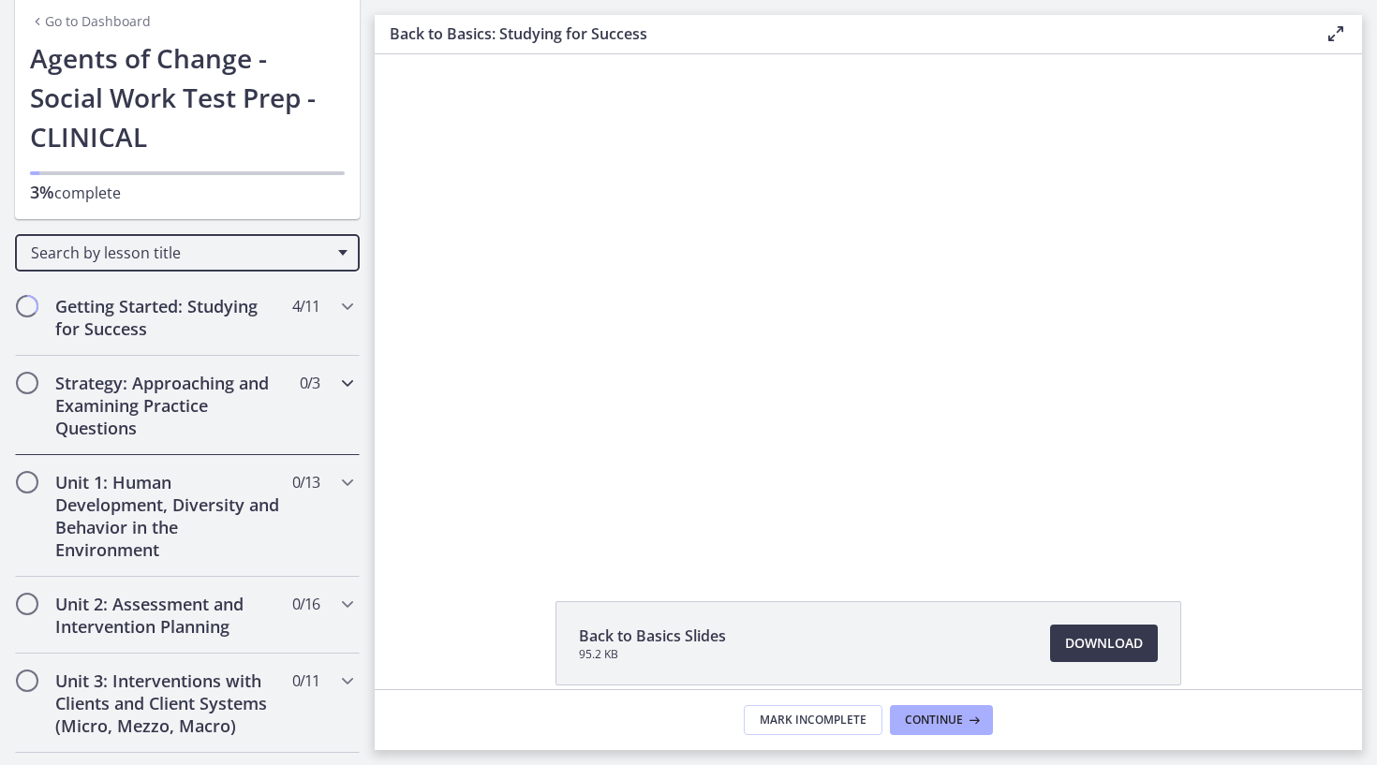
click at [331, 405] on div "Strategy: Approaching and Examining Practice Questions 0 / 3 Completed" at bounding box center [187, 405] width 345 height 99
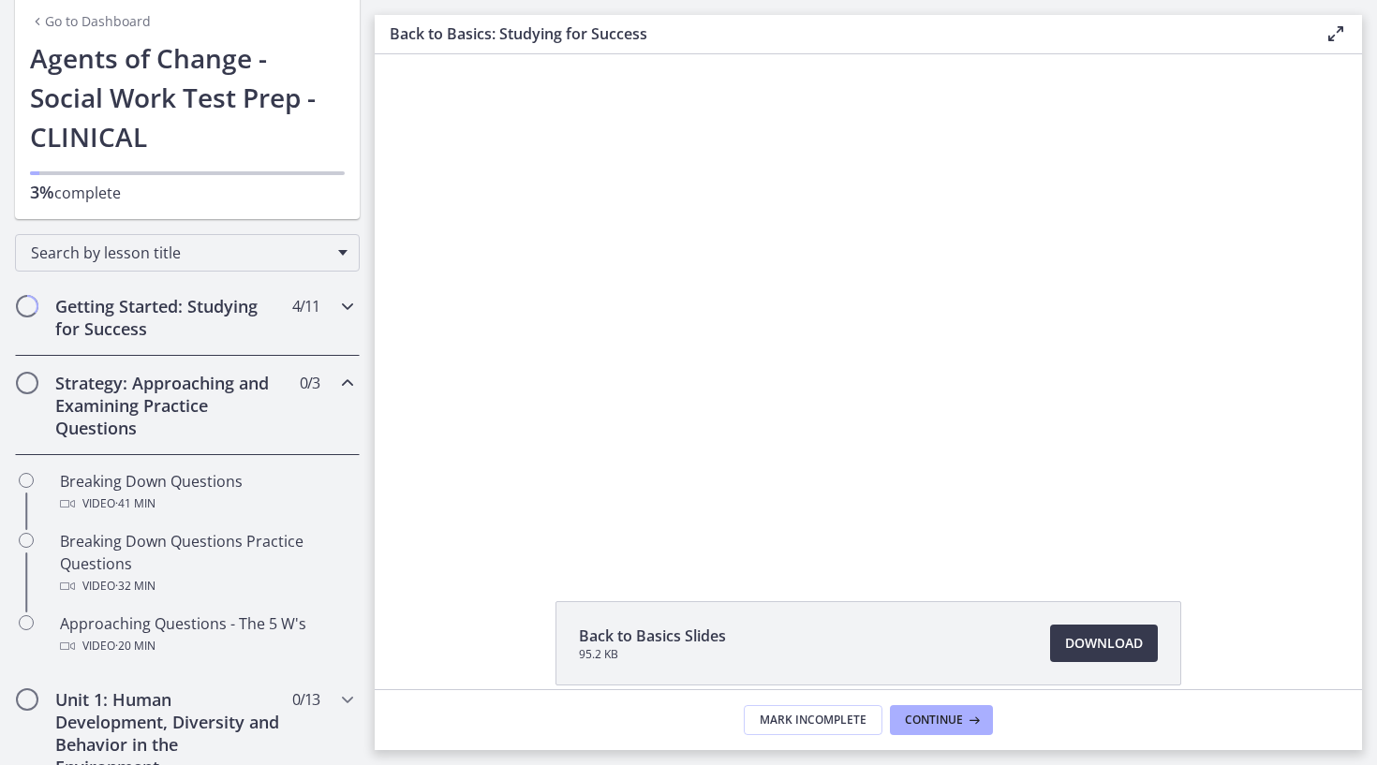
click at [311, 317] on div "Getting Started: Studying for Success 4 / 11 Completed" at bounding box center [187, 317] width 345 height 77
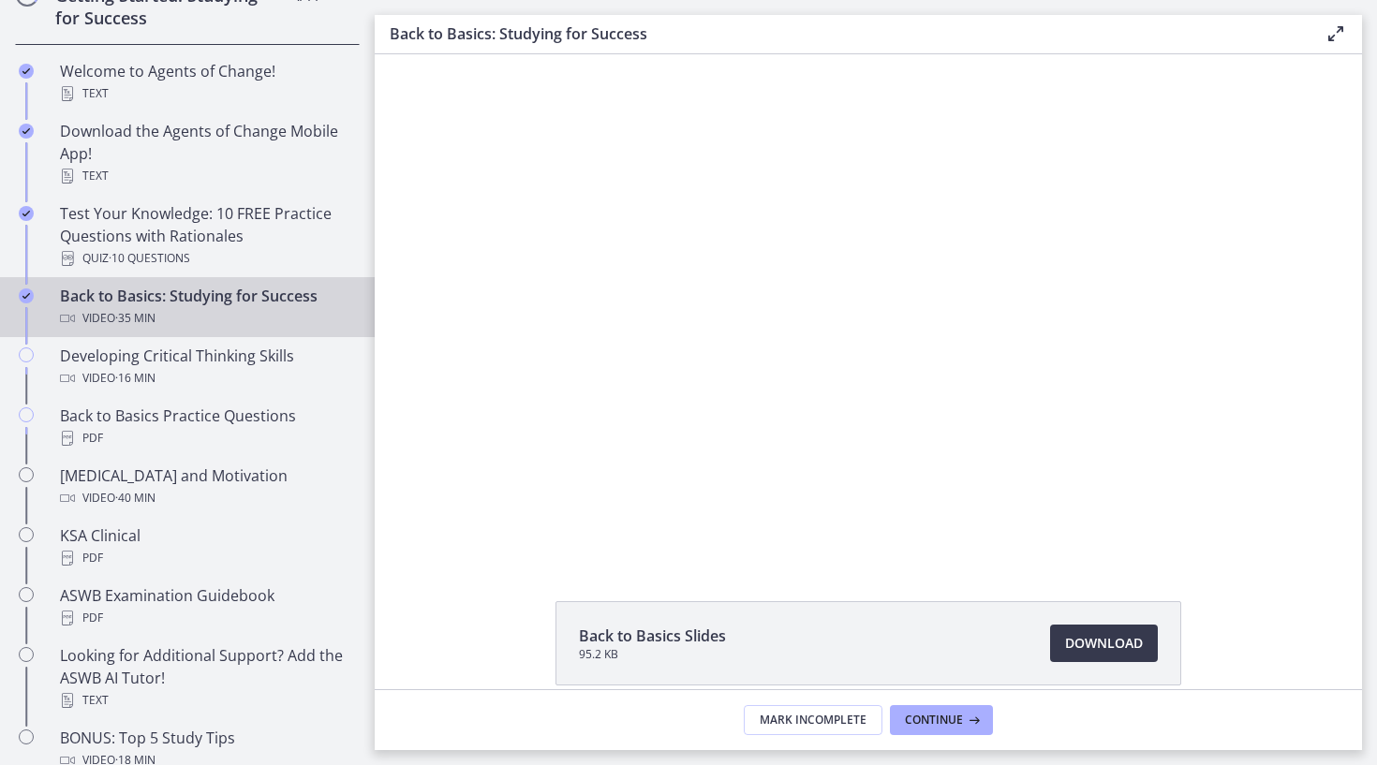
scroll to position [435, 0]
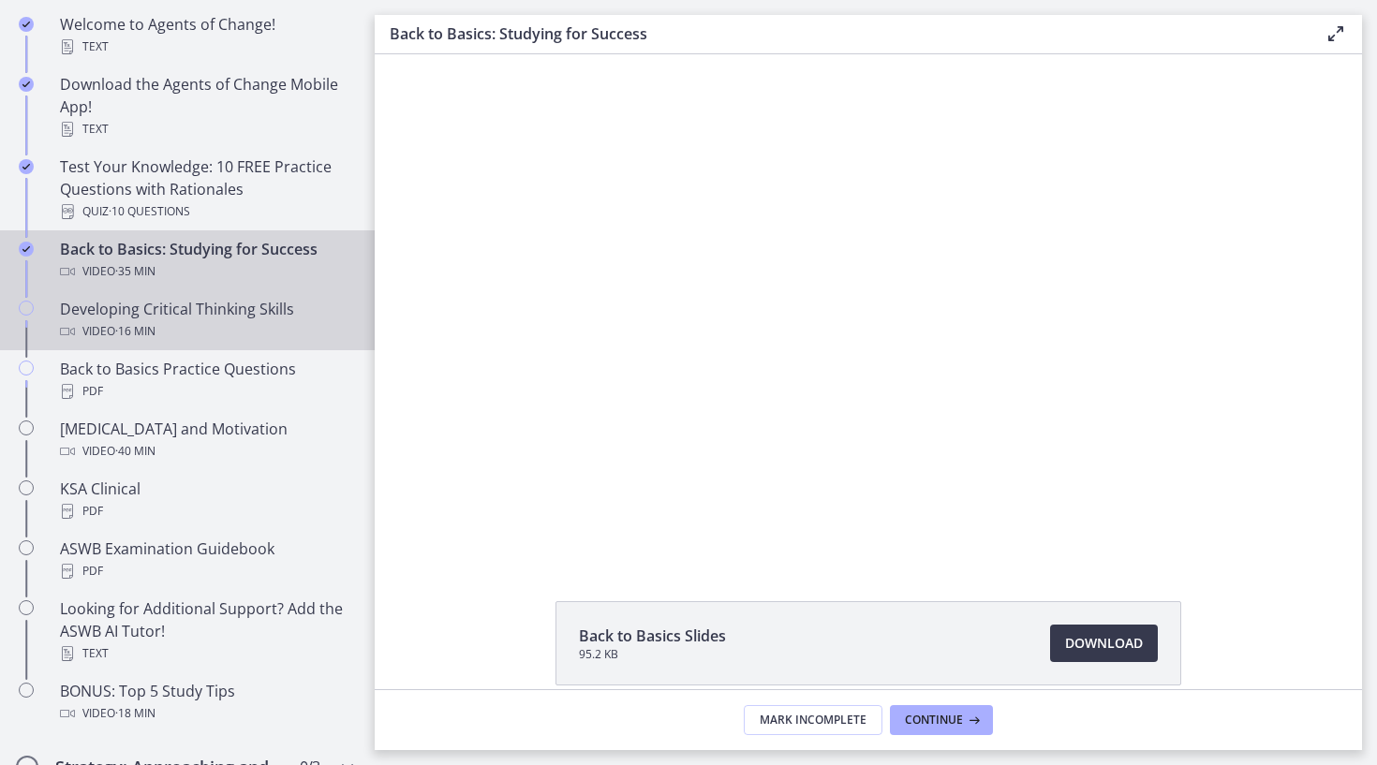
click at [211, 323] on div "Video · 16 min" at bounding box center [206, 331] width 292 height 22
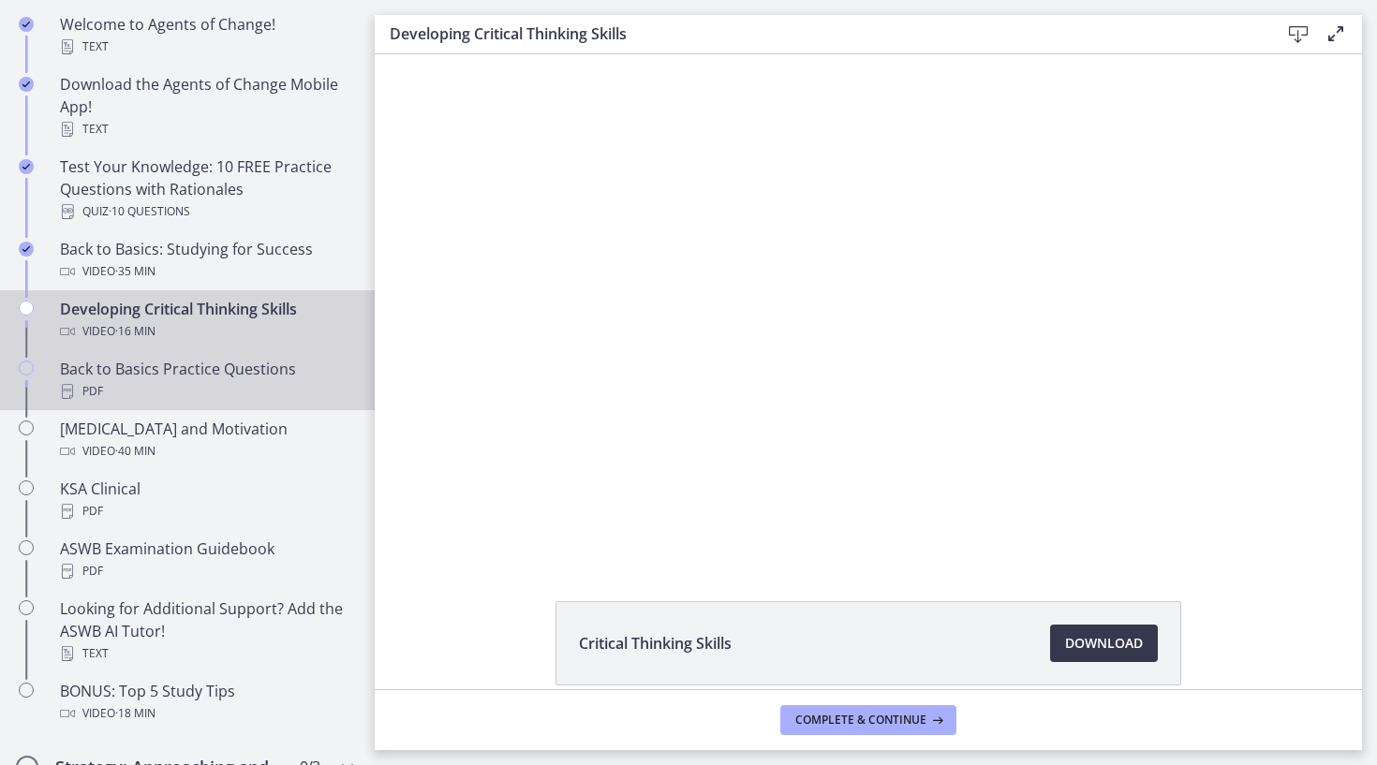
click at [194, 371] on div "Back to Basics Practice Questions PDF" at bounding box center [206, 380] width 292 height 45
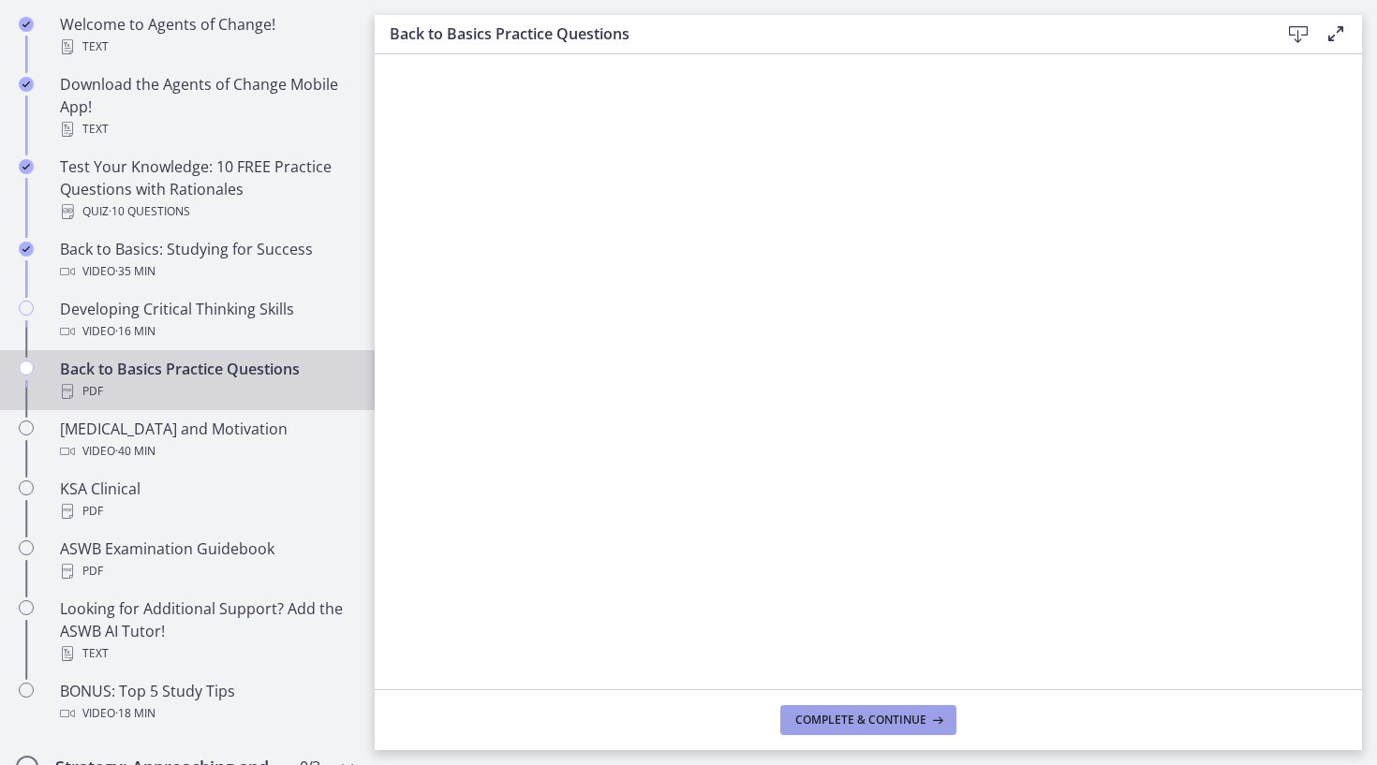
click at [879, 722] on span "Complete & continue" at bounding box center [860, 720] width 131 height 15
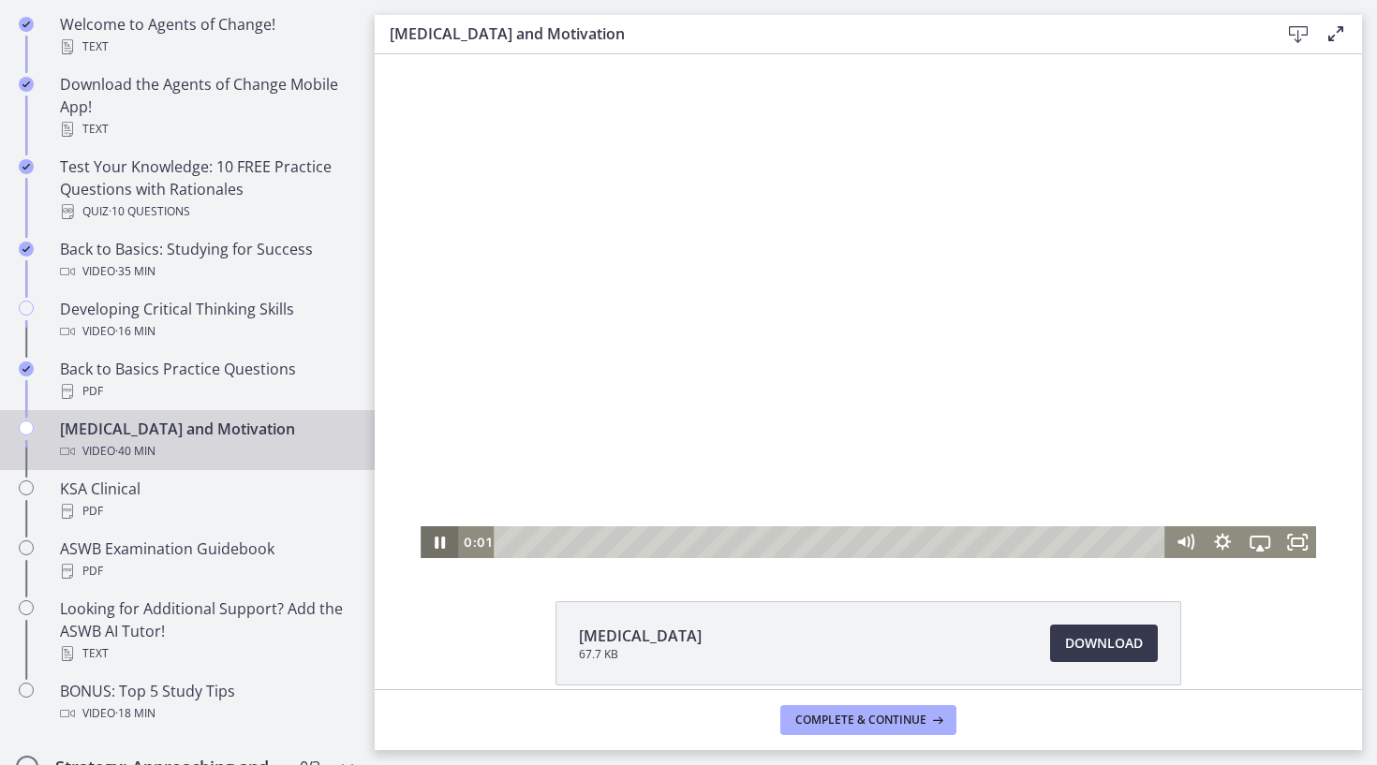
click at [437, 544] on icon "Pause" at bounding box center [440, 543] width 10 height 12
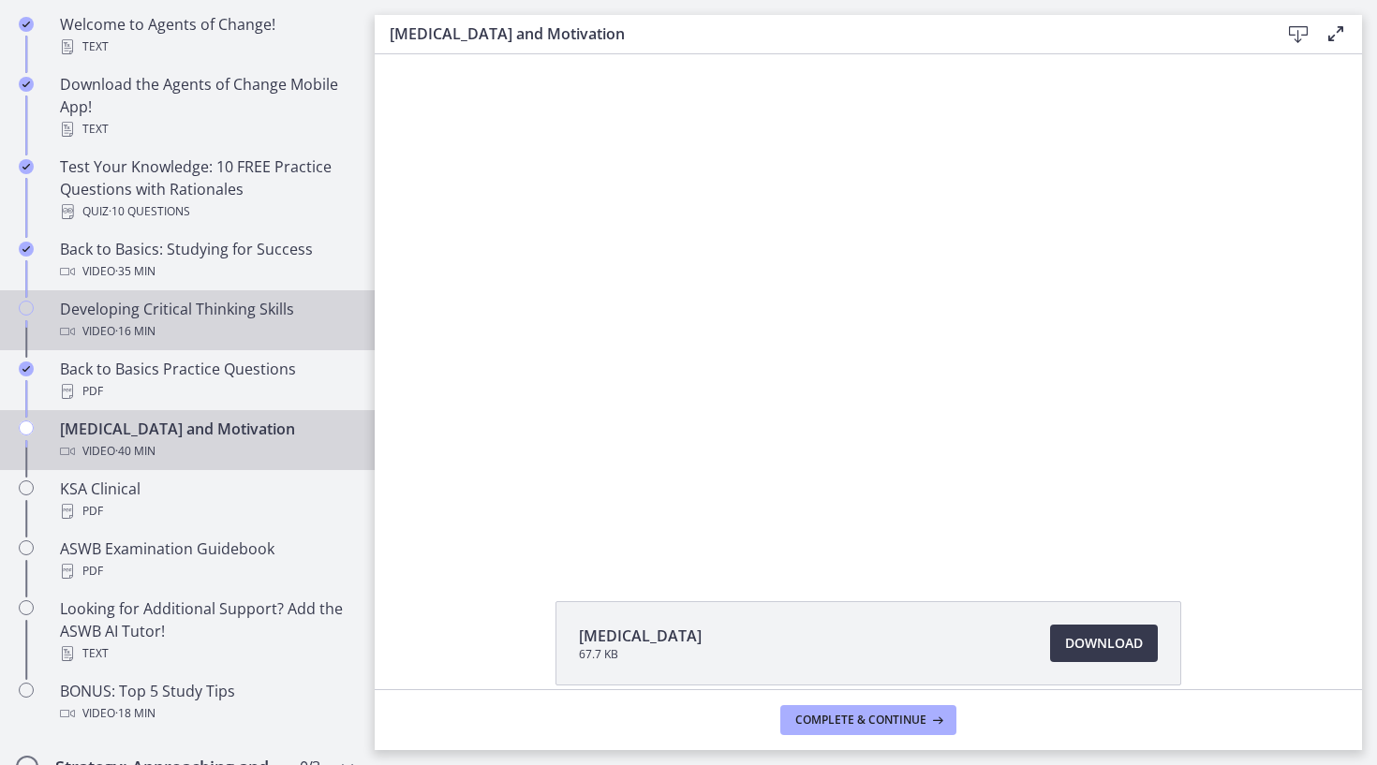
click at [163, 319] on div "Developing Critical Thinking Skills Video · 16 min" at bounding box center [206, 320] width 292 height 45
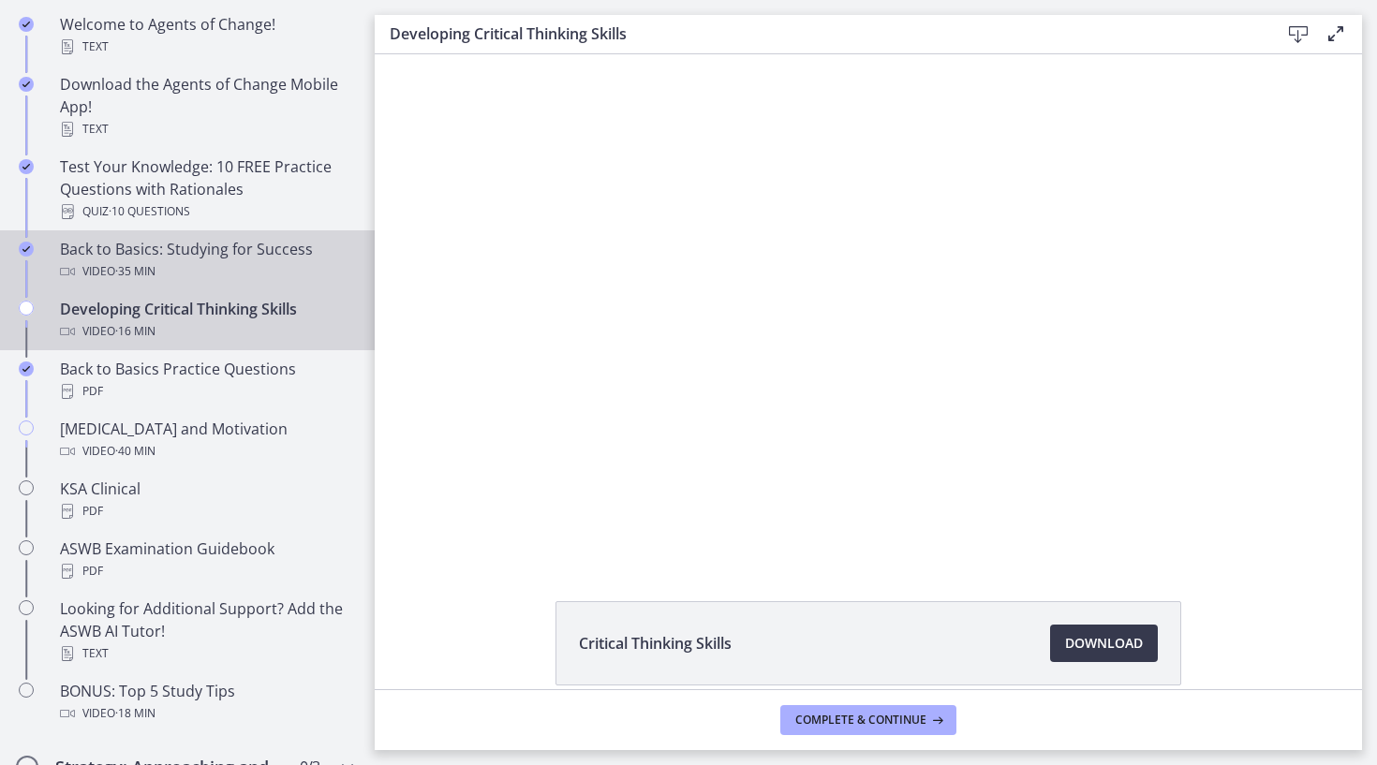
click at [180, 258] on div "Back to Basics: Studying for Success Video · 35 min" at bounding box center [206, 260] width 292 height 45
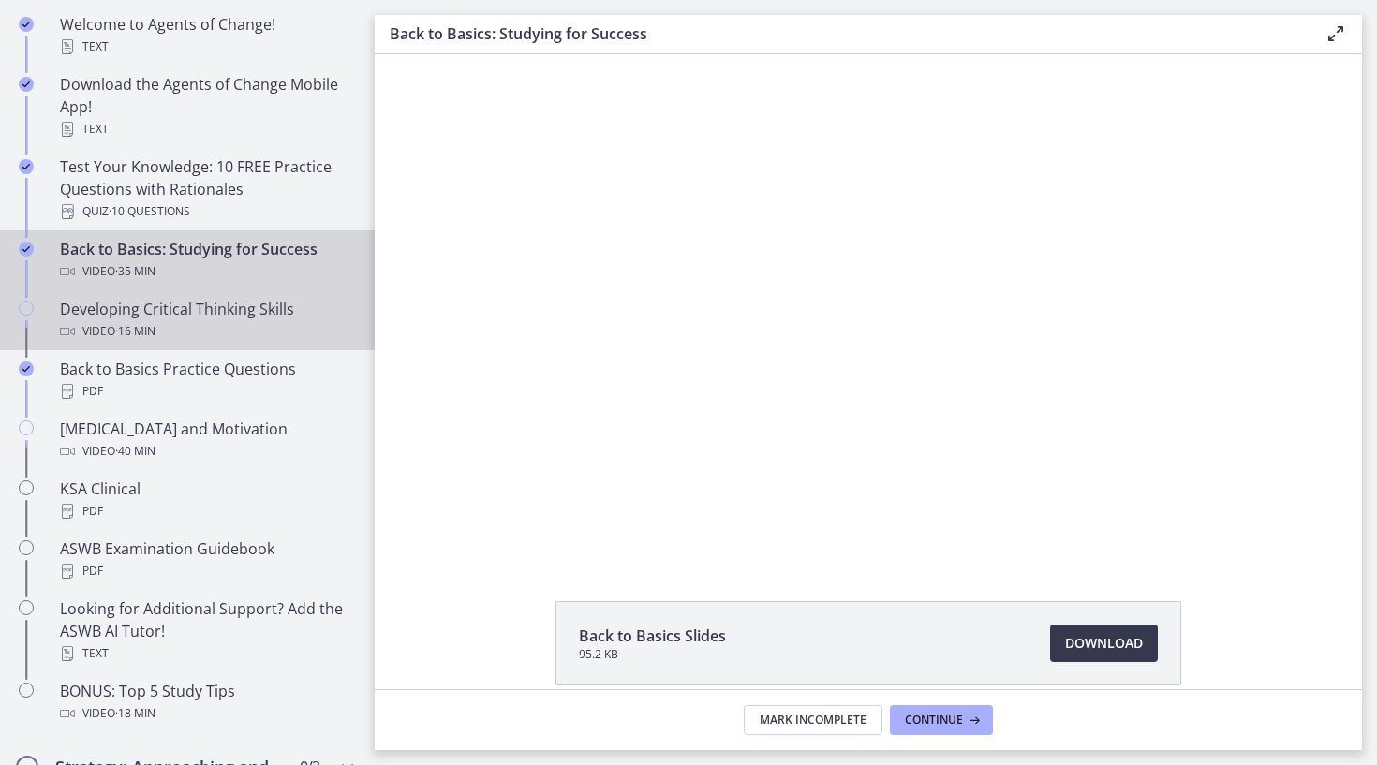
click at [157, 315] on div "Developing Critical Thinking Skills Video · 16 min" at bounding box center [206, 320] width 292 height 45
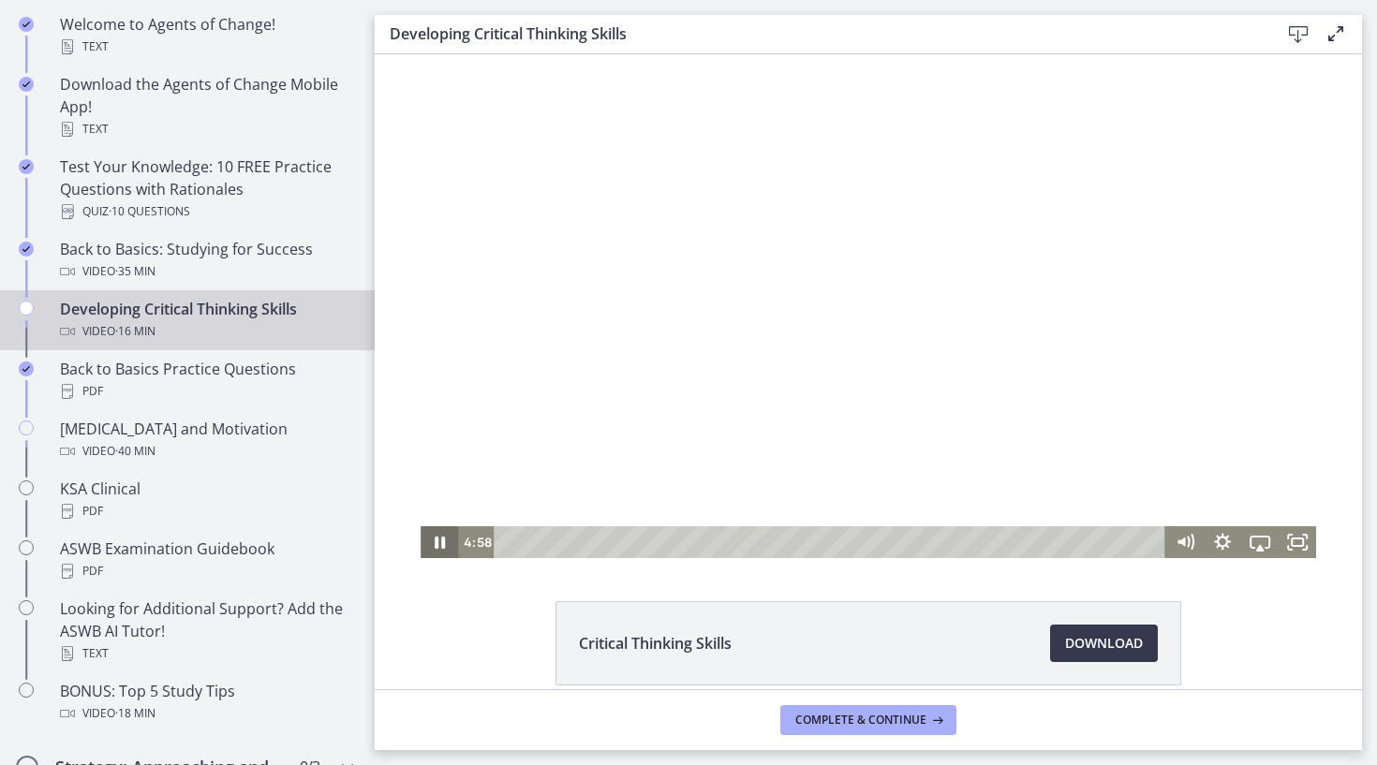
click at [436, 539] on icon "Pause" at bounding box center [440, 543] width 10 height 12
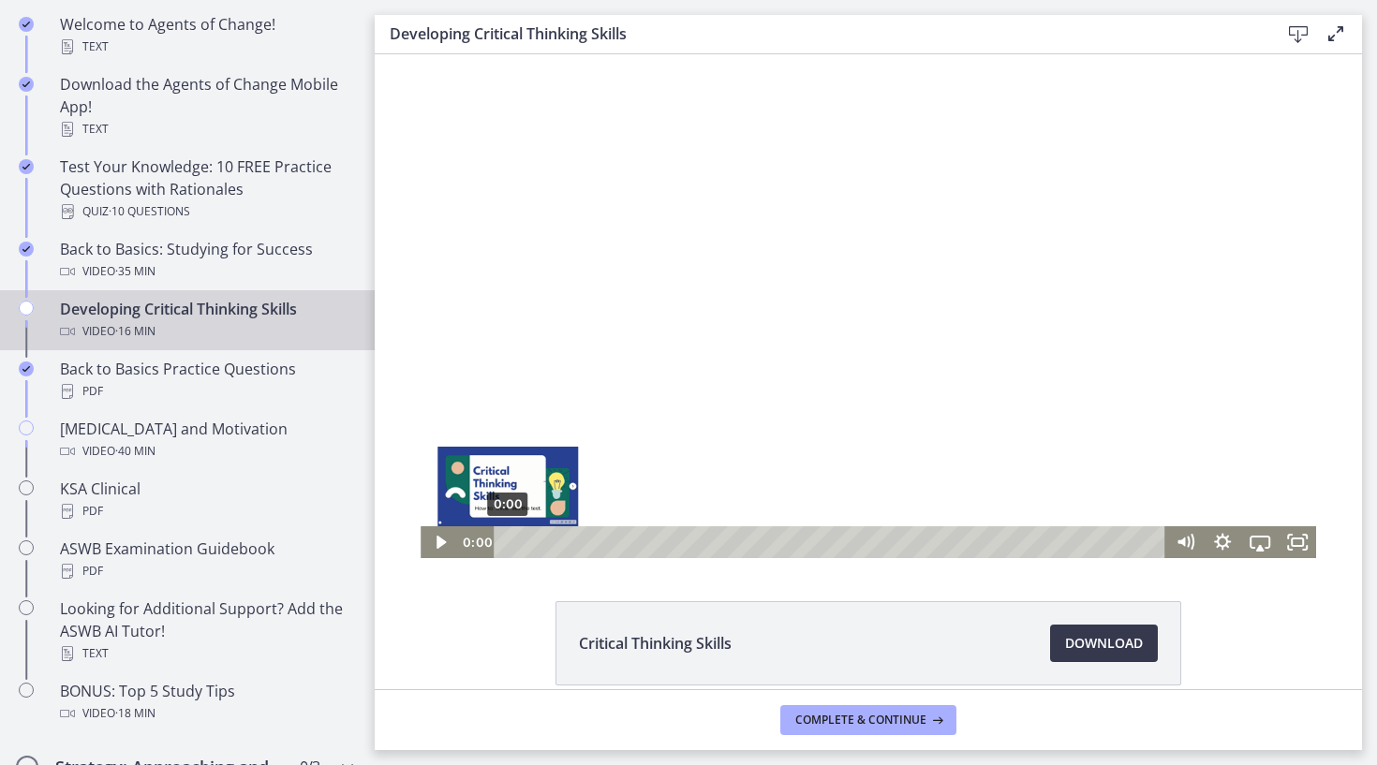
click at [508, 539] on div "0:00" at bounding box center [832, 542] width 649 height 32
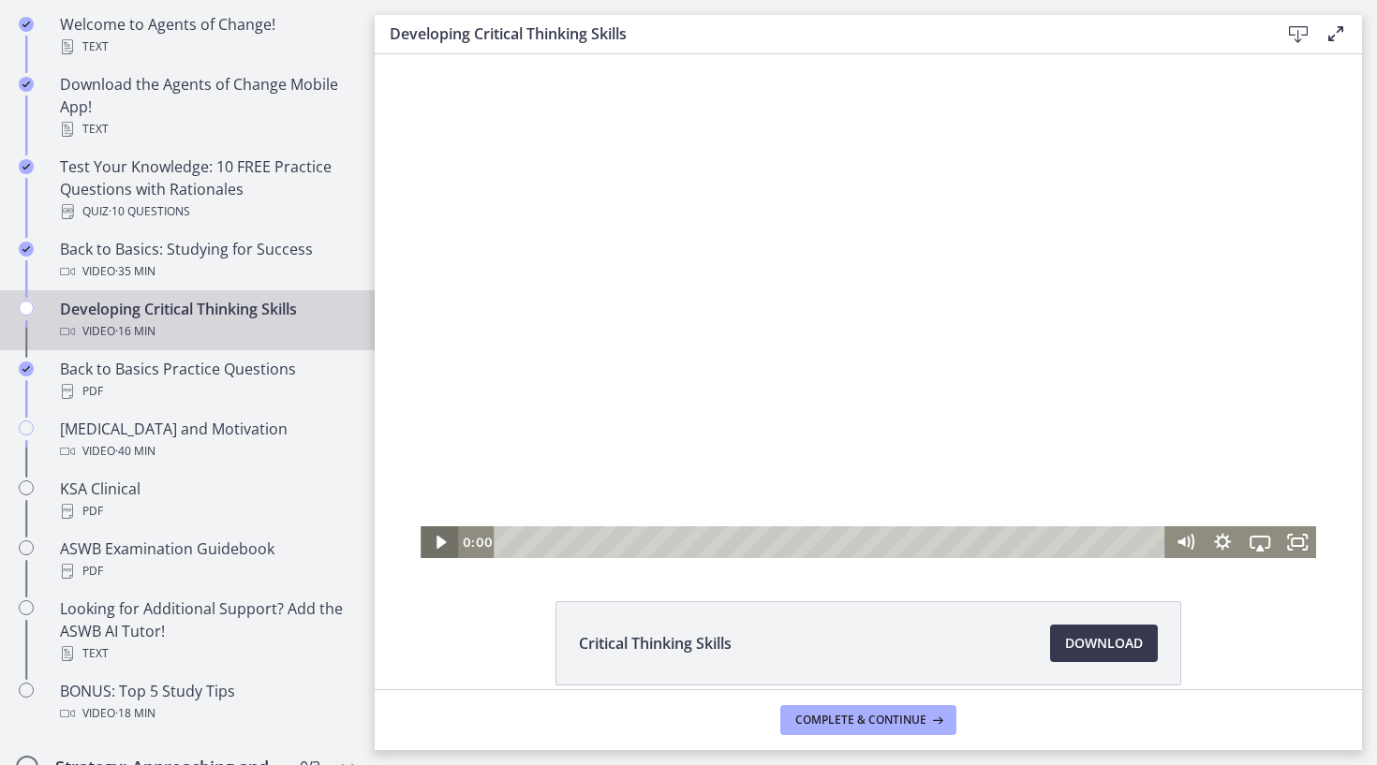
click at [441, 538] on icon "Play Video" at bounding box center [439, 542] width 37 height 32
click at [1223, 541] on icon "Show settings menu" at bounding box center [1222, 542] width 45 height 38
click at [1227, 479] on span "Speed" at bounding box center [1236, 479] width 47 height 32
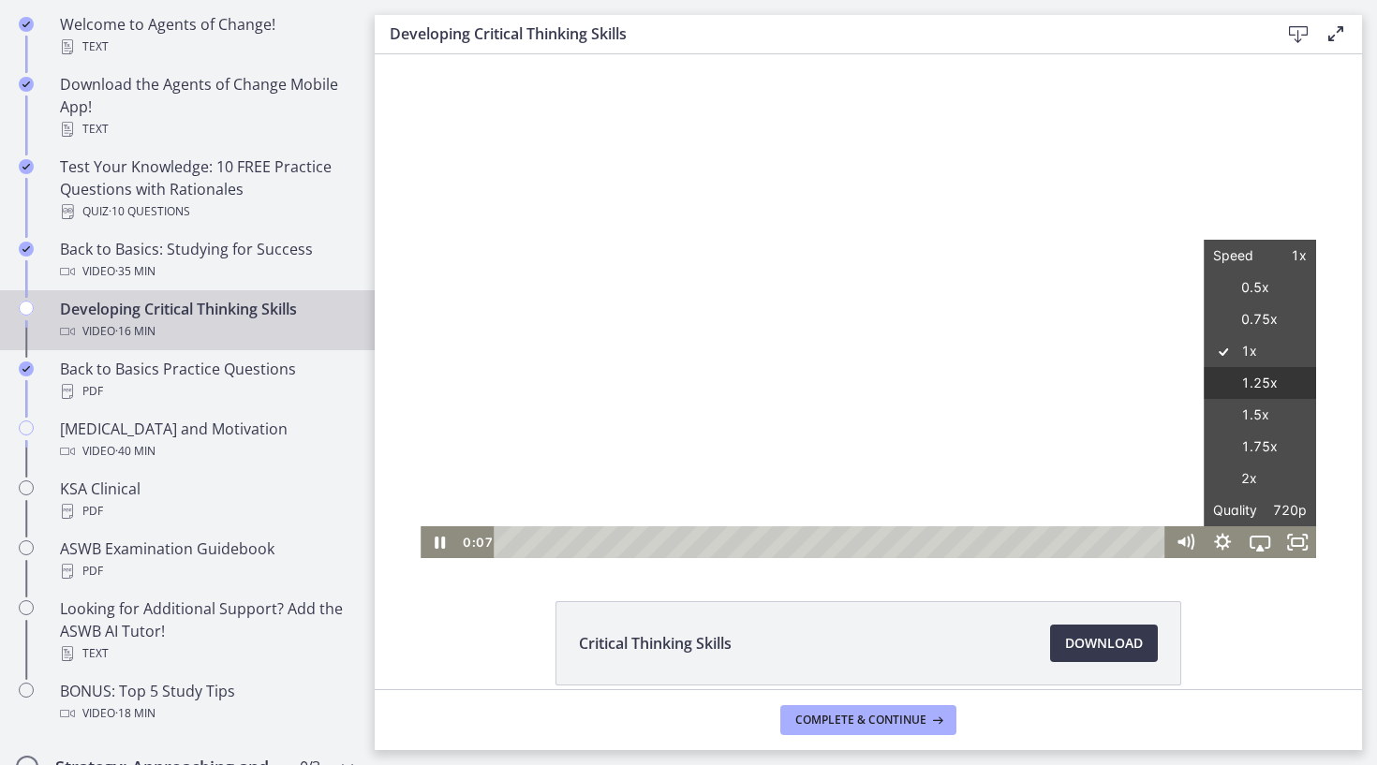
click at [1251, 390] on label "1.25x" at bounding box center [1259, 383] width 112 height 33
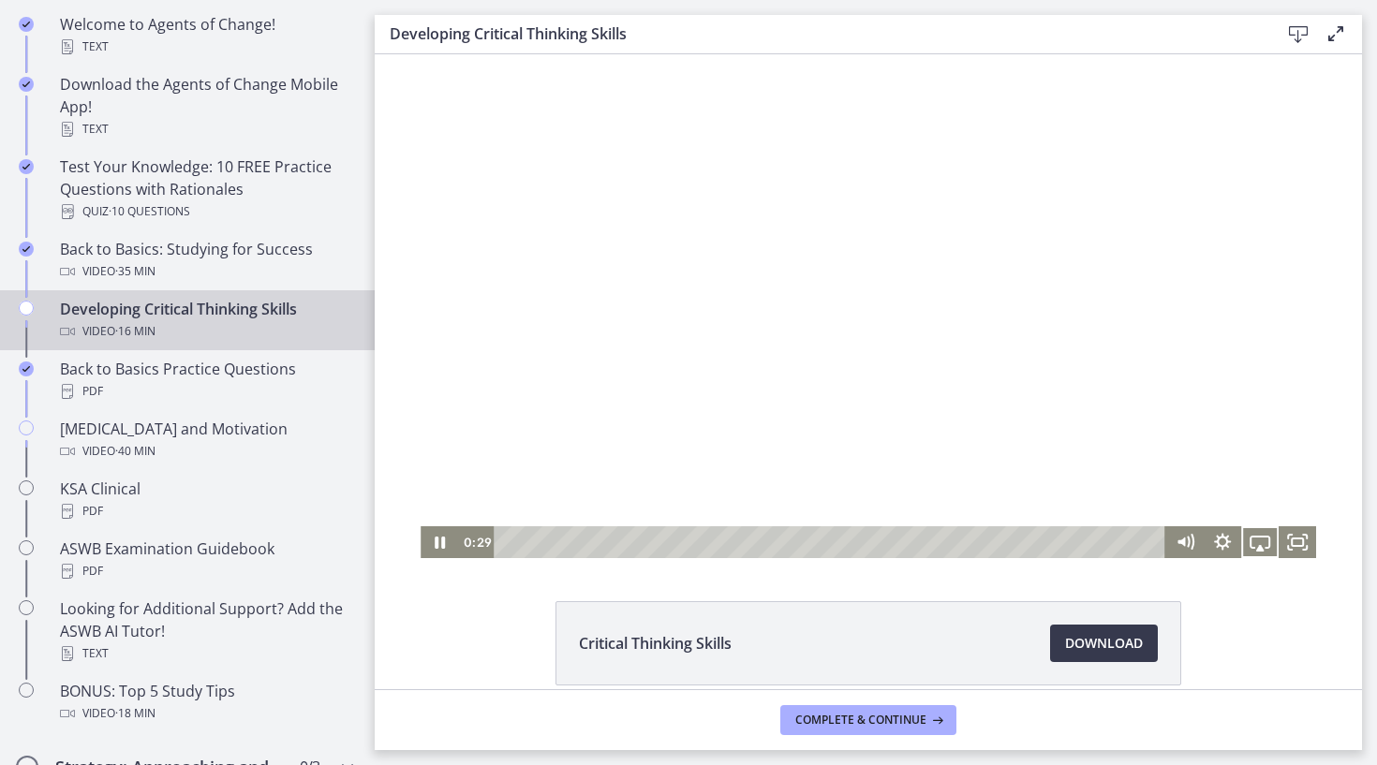
click at [1260, 541] on button "Airplay" at bounding box center [1259, 542] width 37 height 32
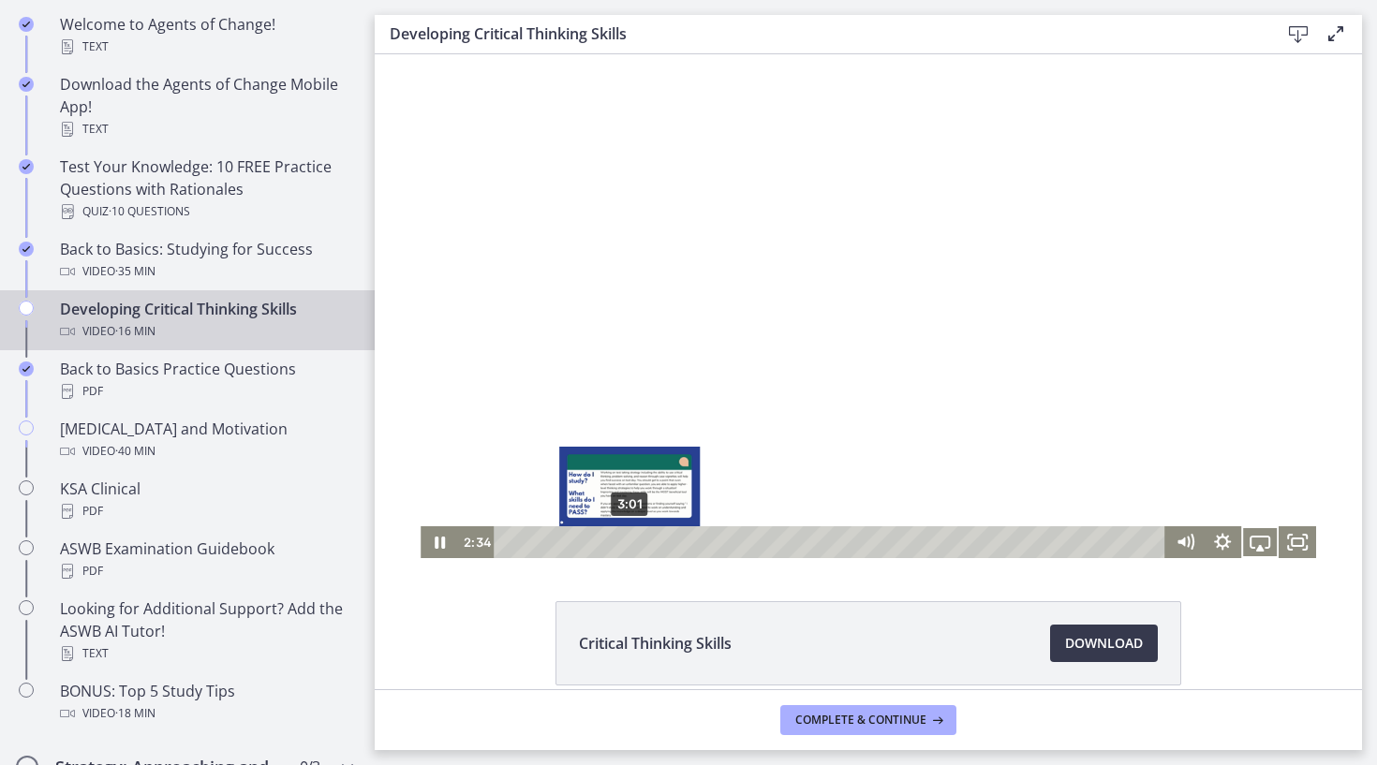
click at [630, 546] on div "3:01" at bounding box center [832, 542] width 649 height 32
click at [641, 545] on div "3:16" at bounding box center [832, 542] width 649 height 32
click at [649, 544] on div "3:30" at bounding box center [832, 542] width 649 height 32
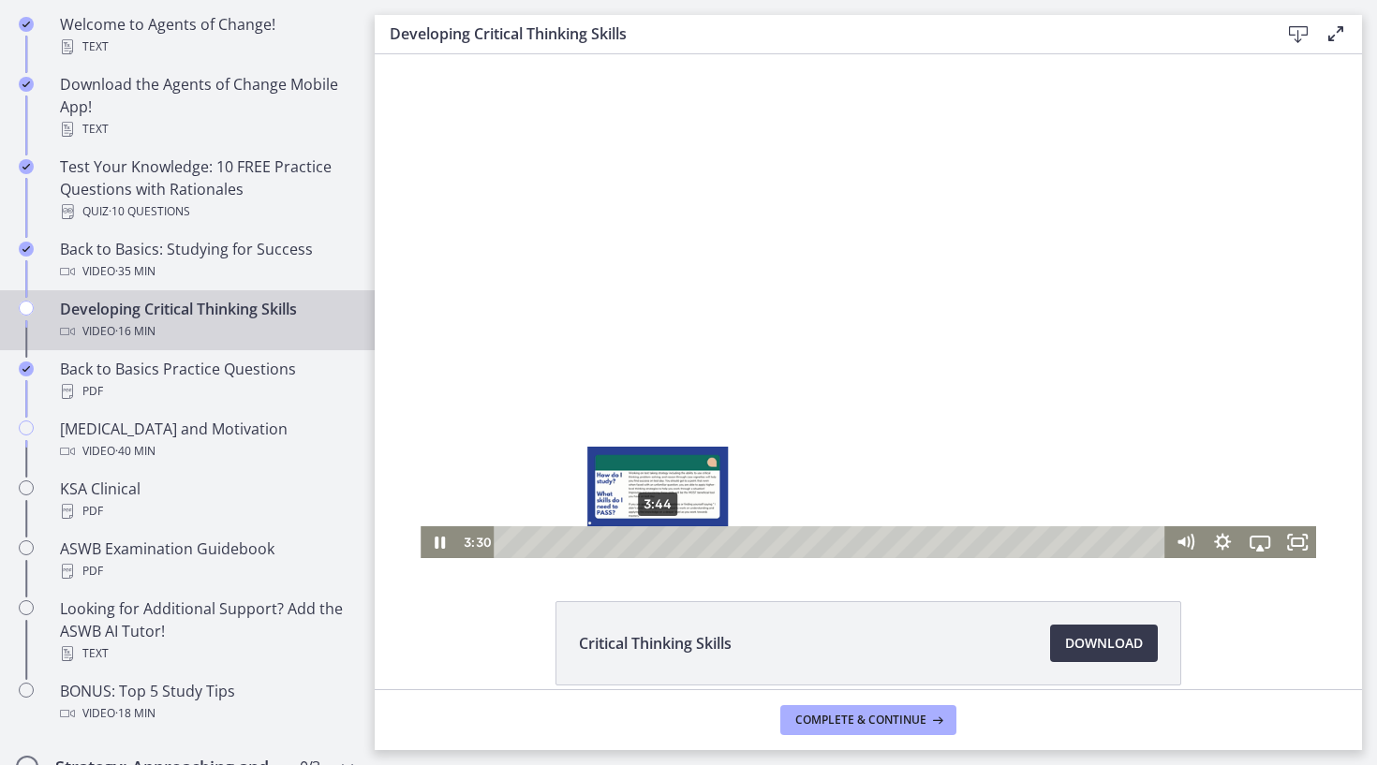
click at [663, 544] on div "3:44" at bounding box center [832, 542] width 649 height 32
click at [678, 545] on div "4:10" at bounding box center [832, 542] width 649 height 32
click at [692, 545] on div "4:34" at bounding box center [832, 542] width 649 height 32
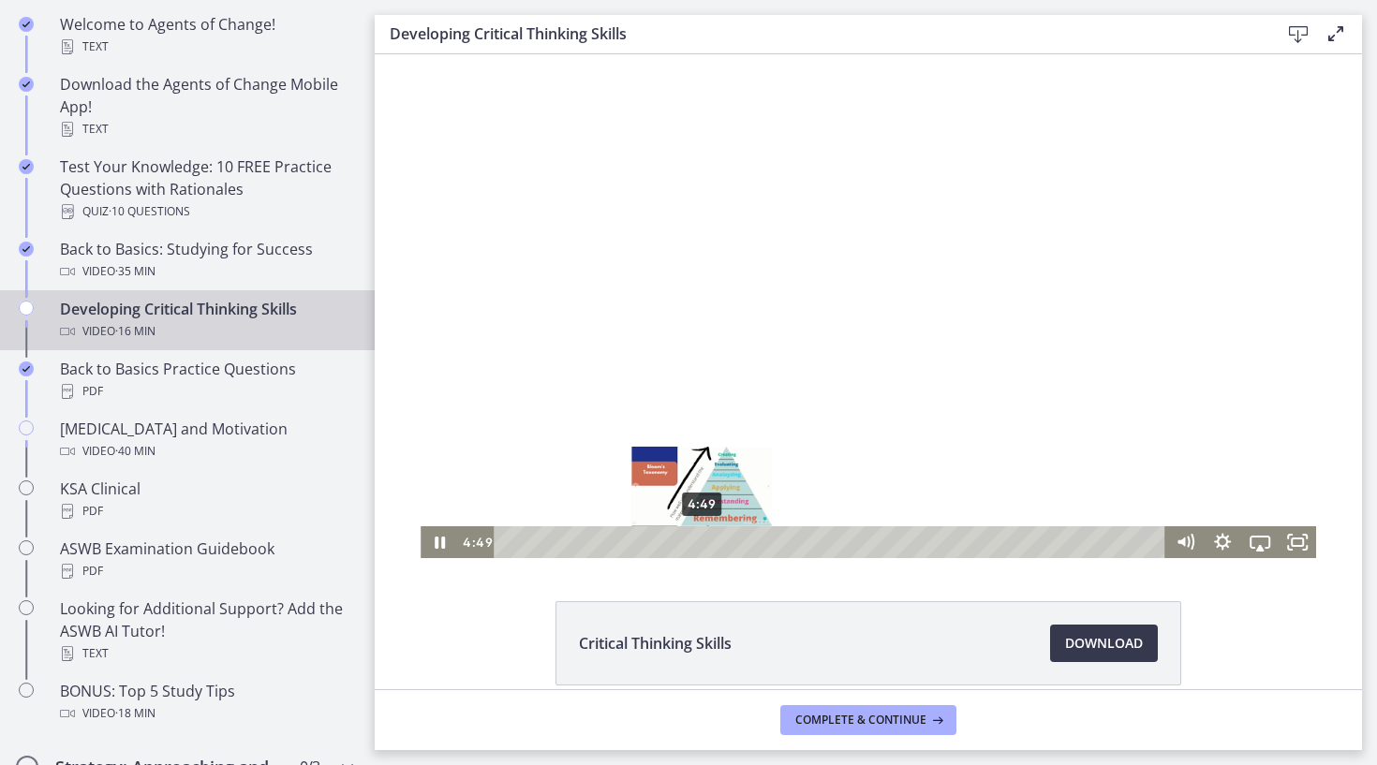
click at [702, 544] on div "4:49" at bounding box center [832, 542] width 649 height 32
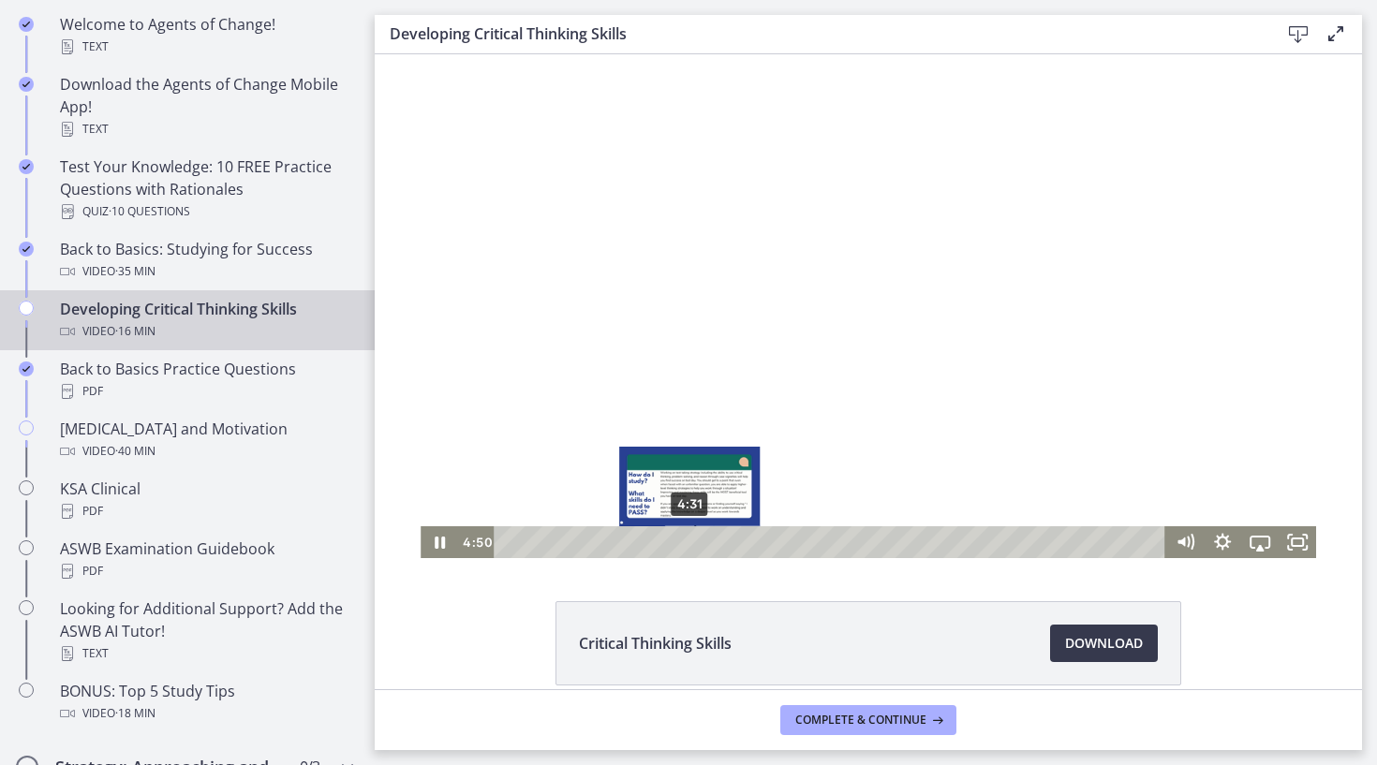
click at [689, 543] on div "4:31" at bounding box center [832, 542] width 649 height 32
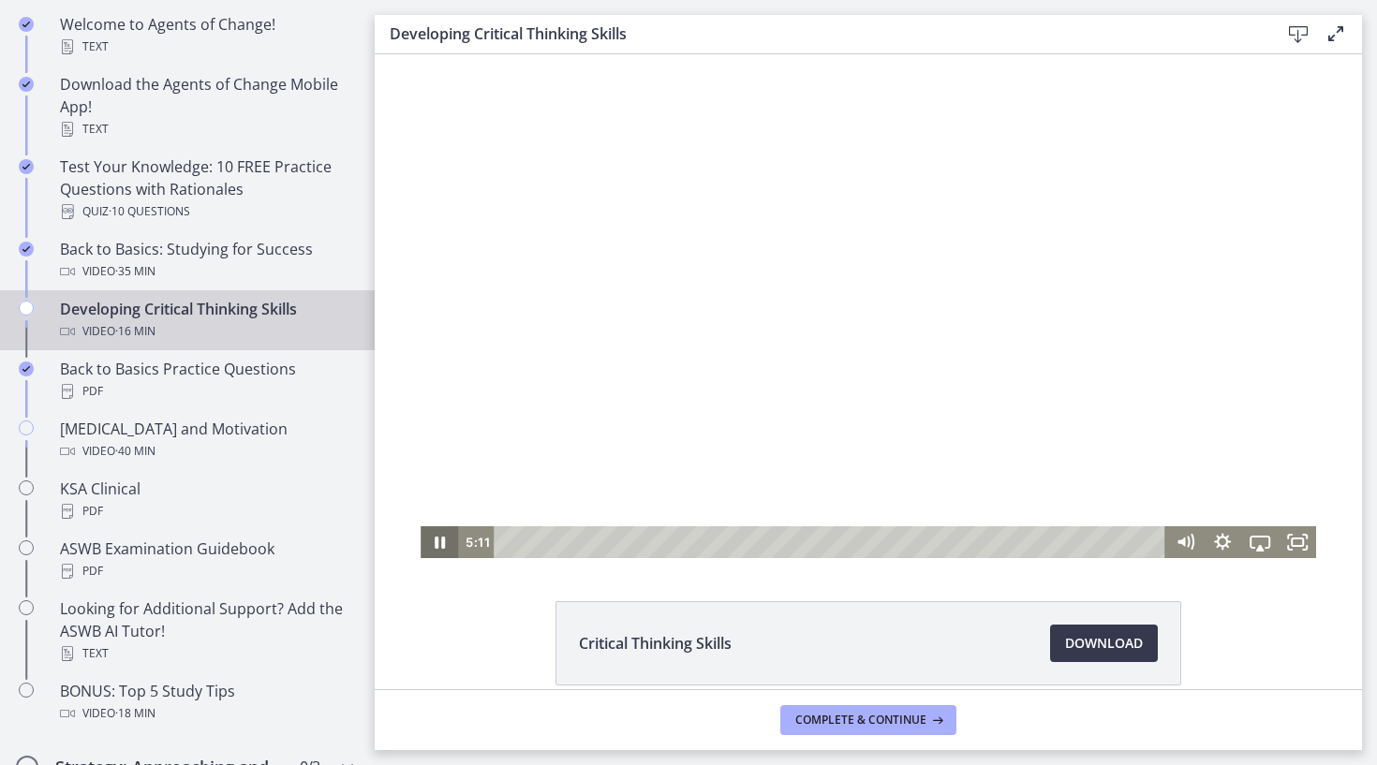
click at [444, 541] on icon "Pause" at bounding box center [438, 542] width 37 height 32
click at [437, 537] on icon "Pause" at bounding box center [438, 542] width 37 height 32
click at [437, 537] on icon "Play Video" at bounding box center [440, 543] width 11 height 16
click at [849, 542] on div "8:28" at bounding box center [832, 542] width 649 height 32
click at [898, 540] on div "9:40" at bounding box center [832, 542] width 649 height 32
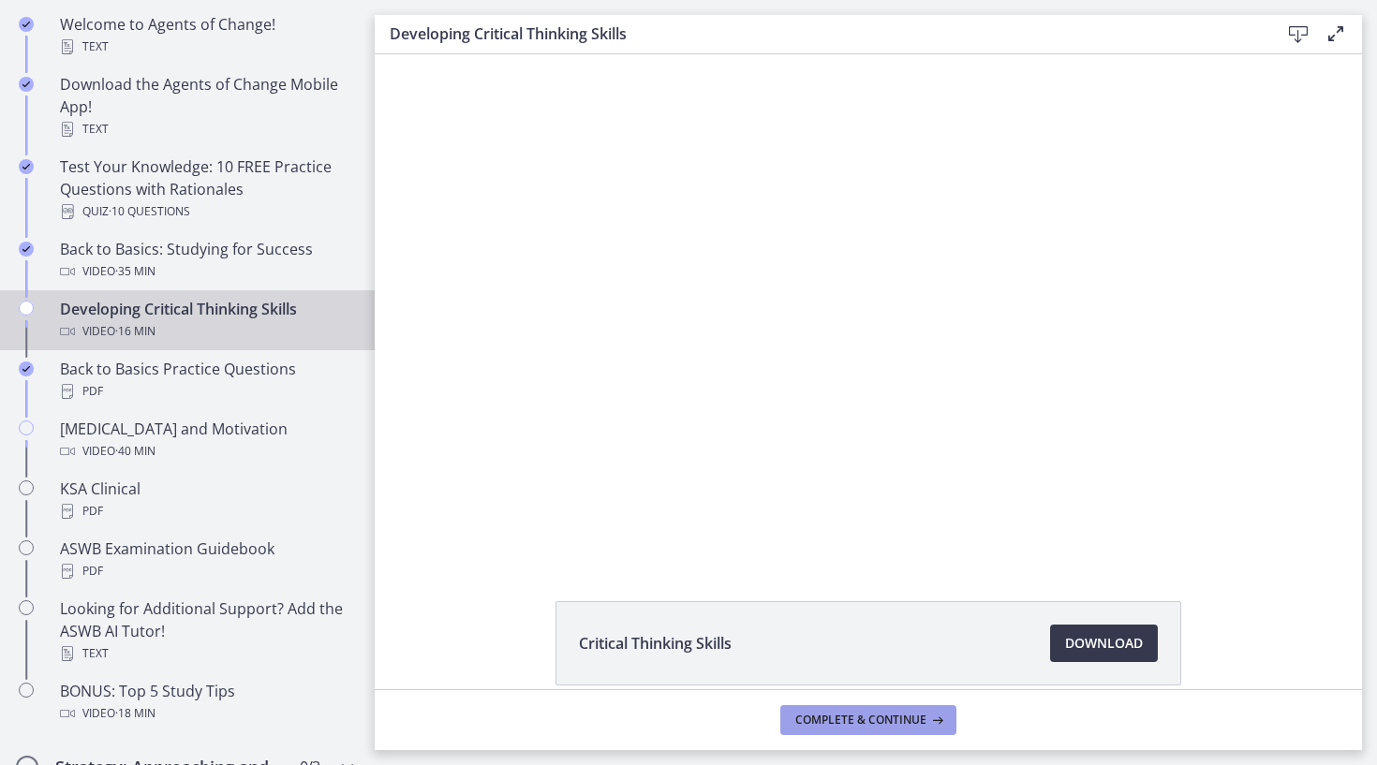
click at [907, 715] on span "Complete & continue" at bounding box center [860, 720] width 131 height 15
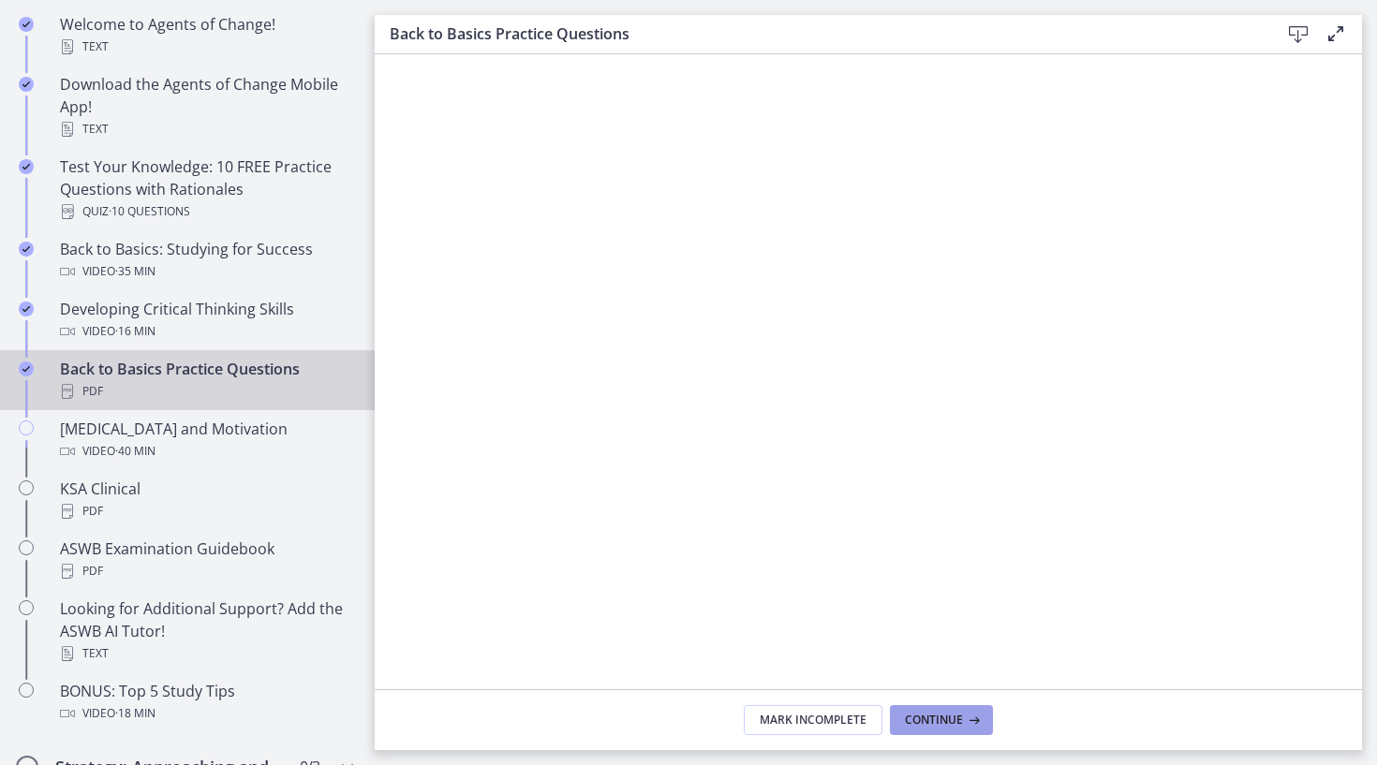
click at [953, 714] on span "Continue" at bounding box center [934, 720] width 58 height 15
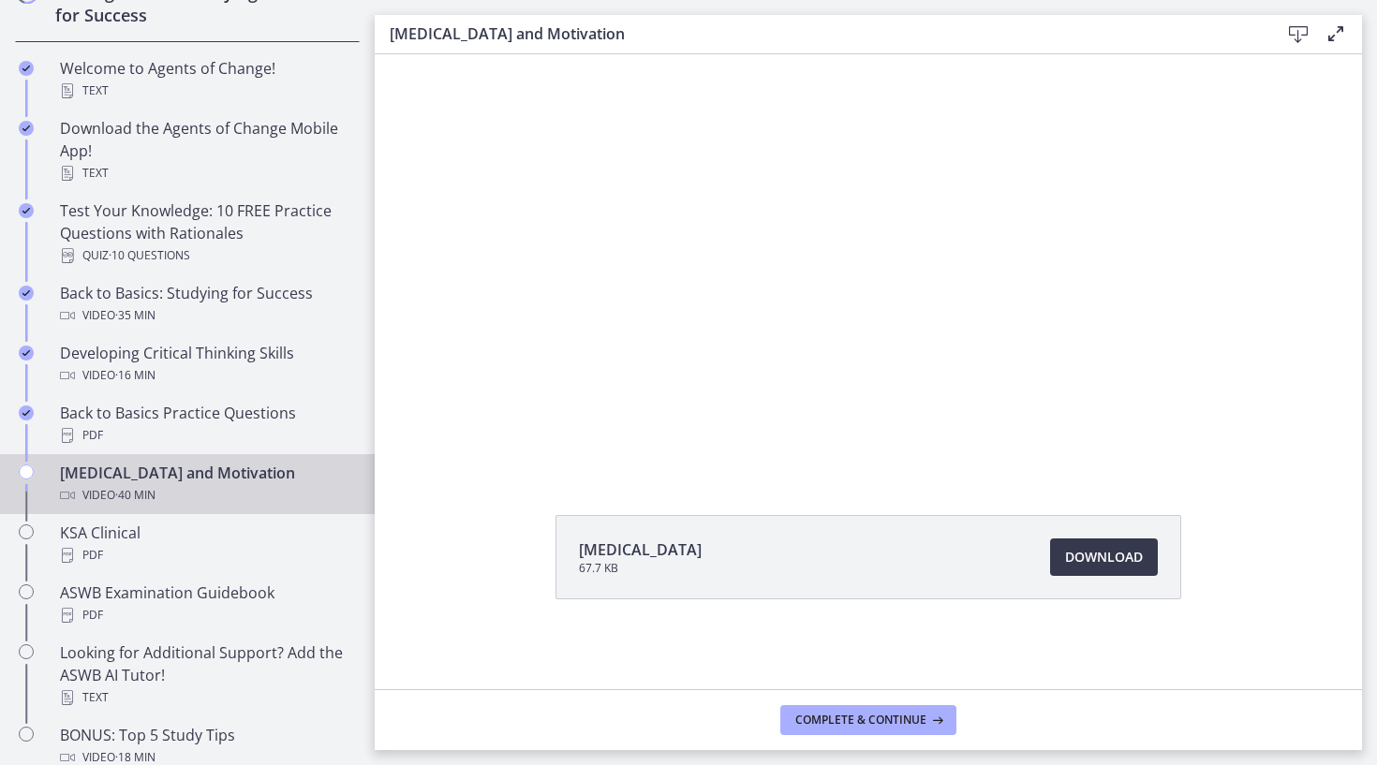
scroll to position [310, 0]
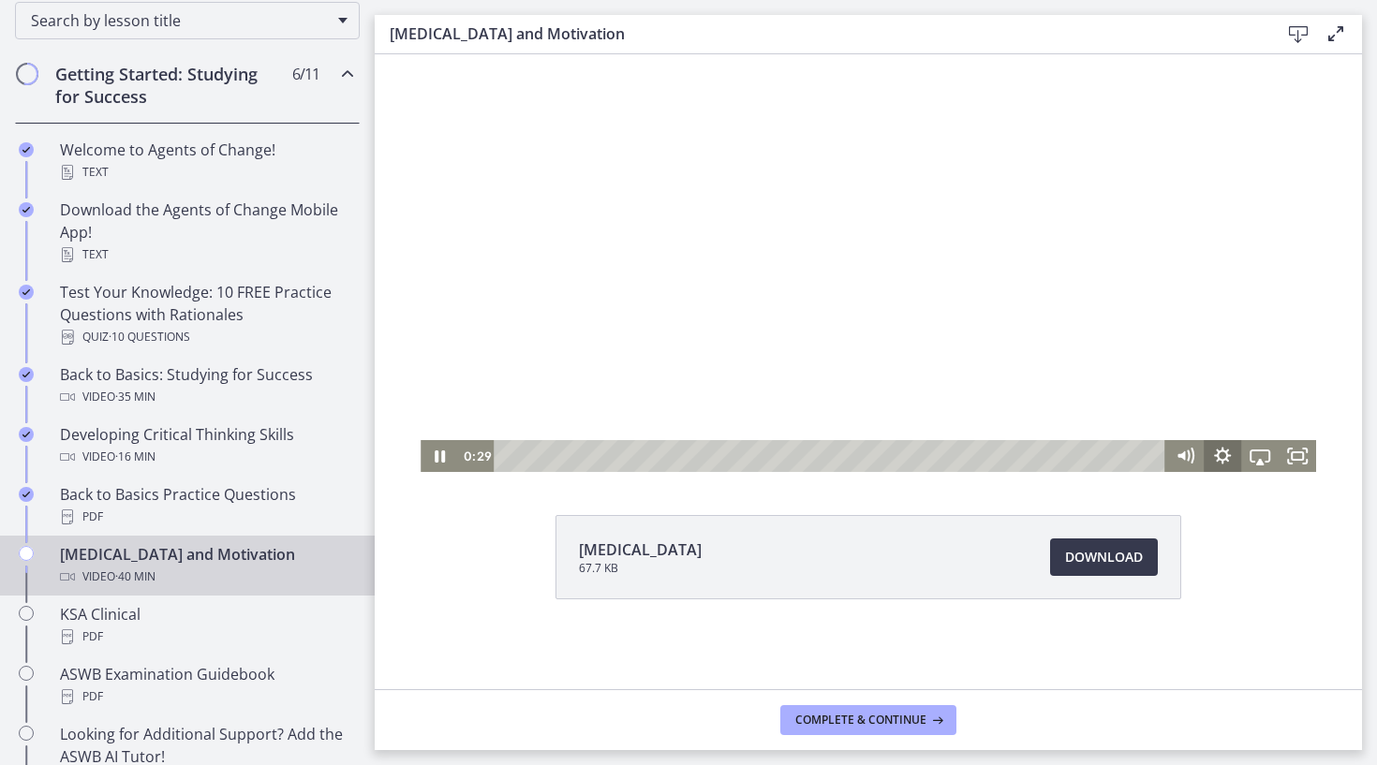
click at [1225, 460] on icon "Show settings menu" at bounding box center [1222, 455] width 17 height 17
click at [1235, 392] on span "Speed" at bounding box center [1236, 392] width 47 height 32
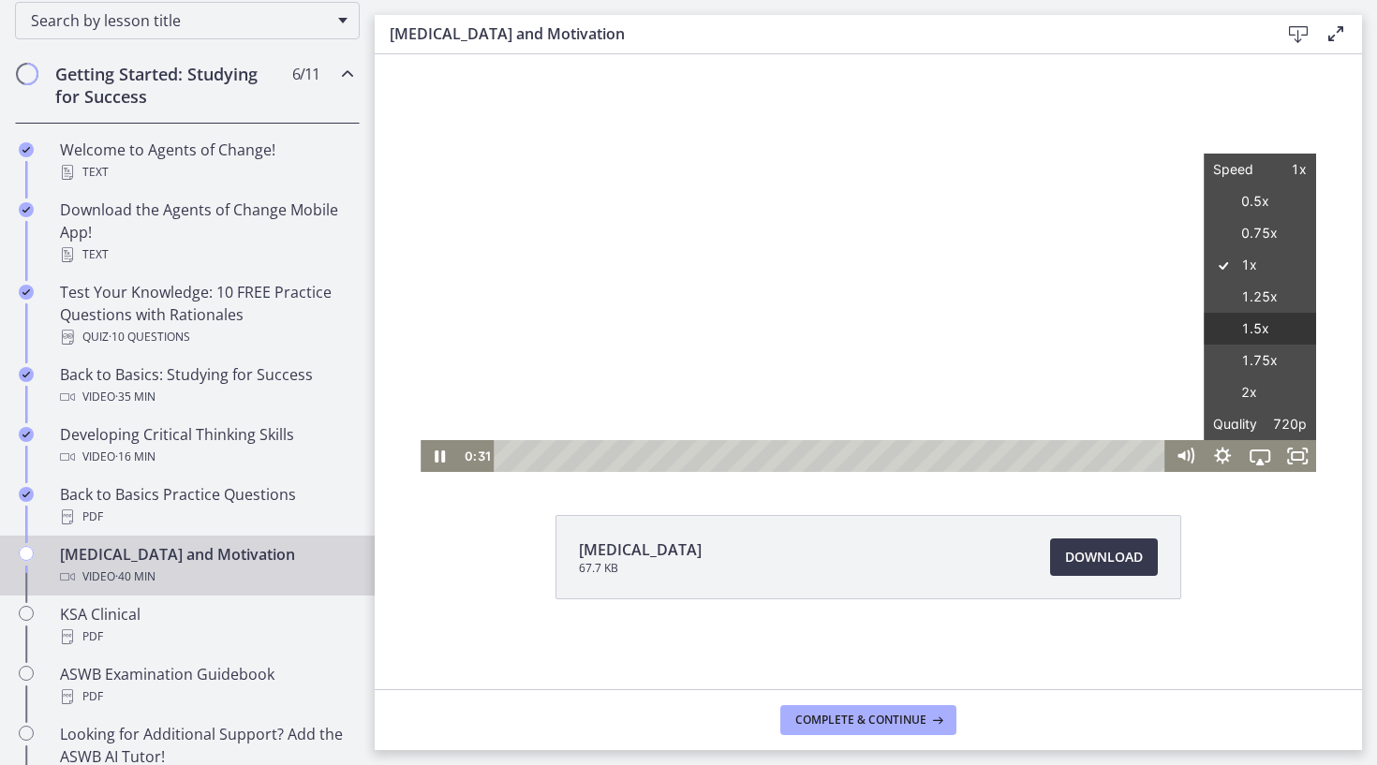
click at [1262, 324] on label "1.5x" at bounding box center [1259, 329] width 112 height 33
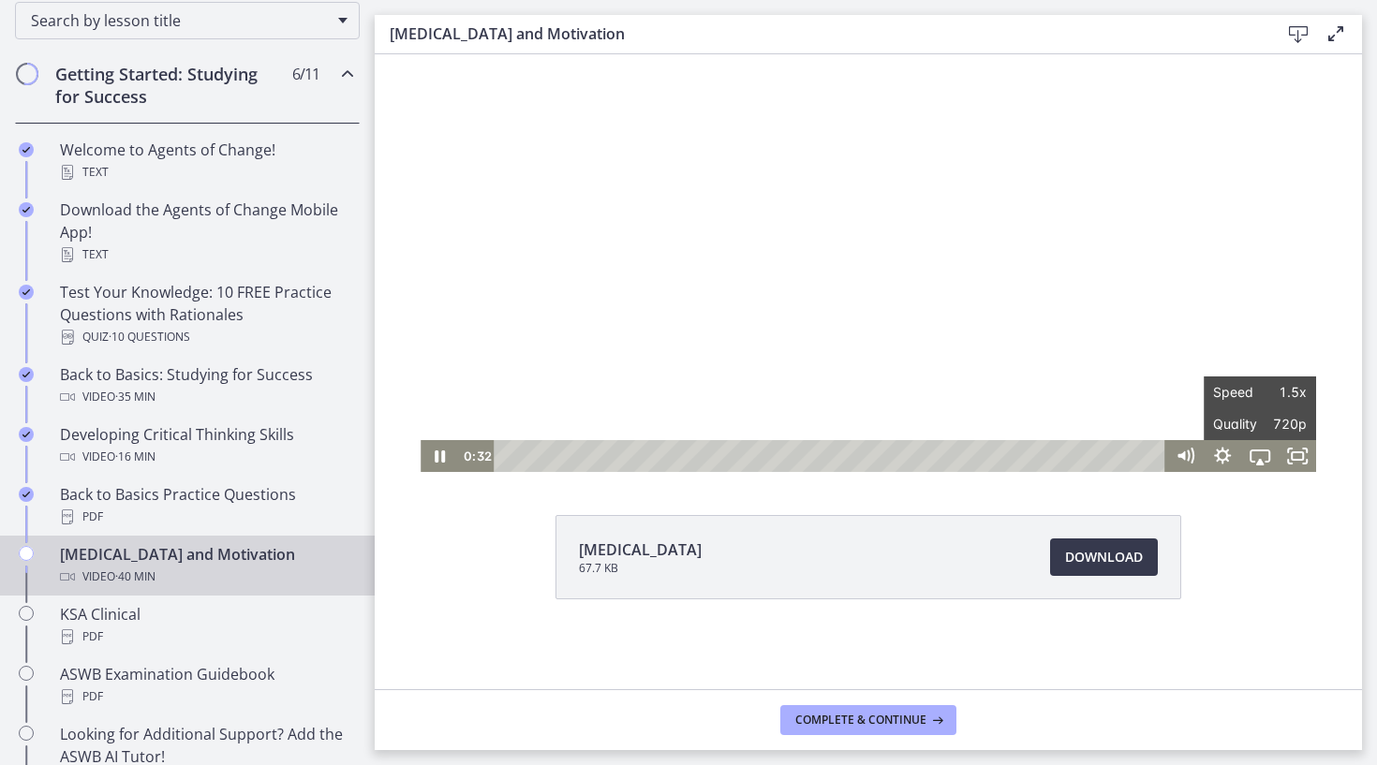
click at [1295, 524] on div "[MEDICAL_DATA] 67.7 KB Download Opens in a new window" at bounding box center [868, 602] width 987 height 174
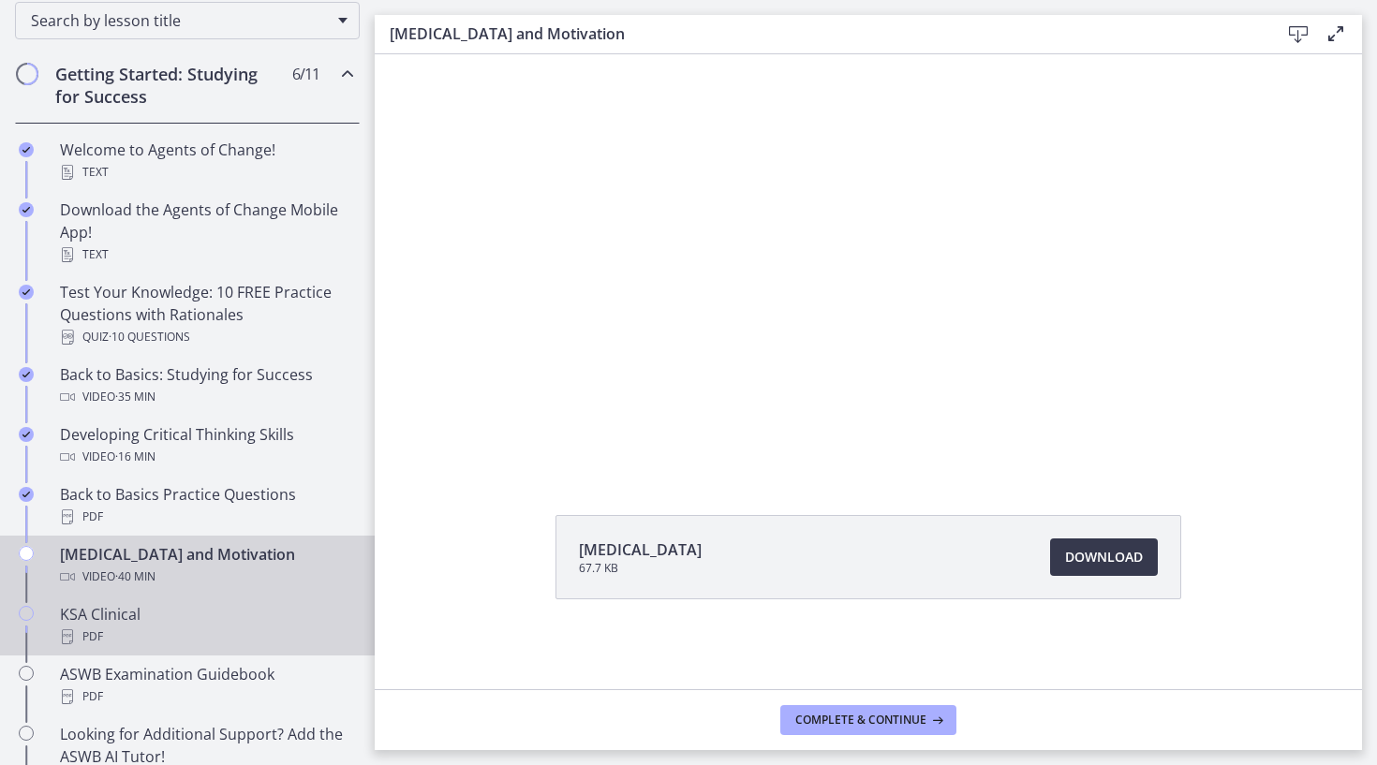
click at [145, 612] on div "KSA Clinical PDF" at bounding box center [206, 625] width 292 height 45
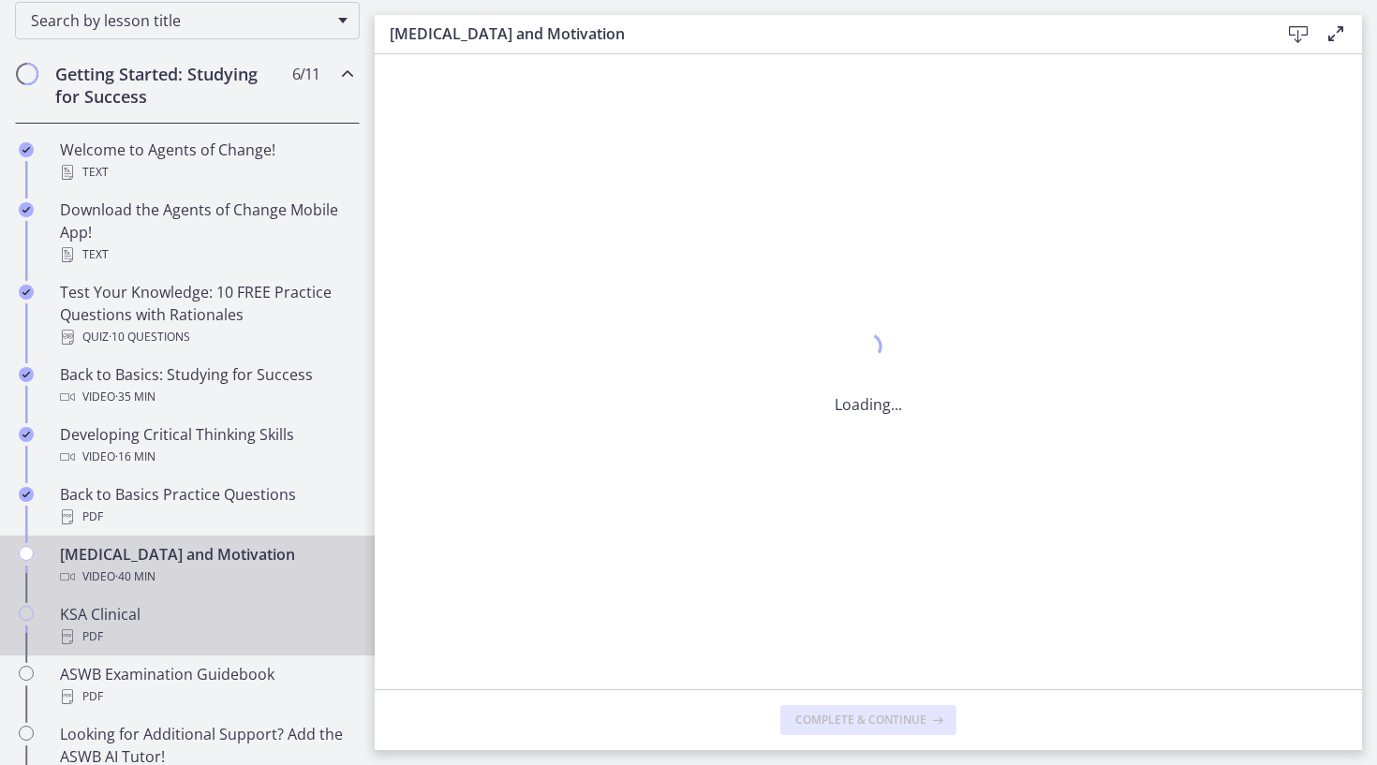
scroll to position [0, 0]
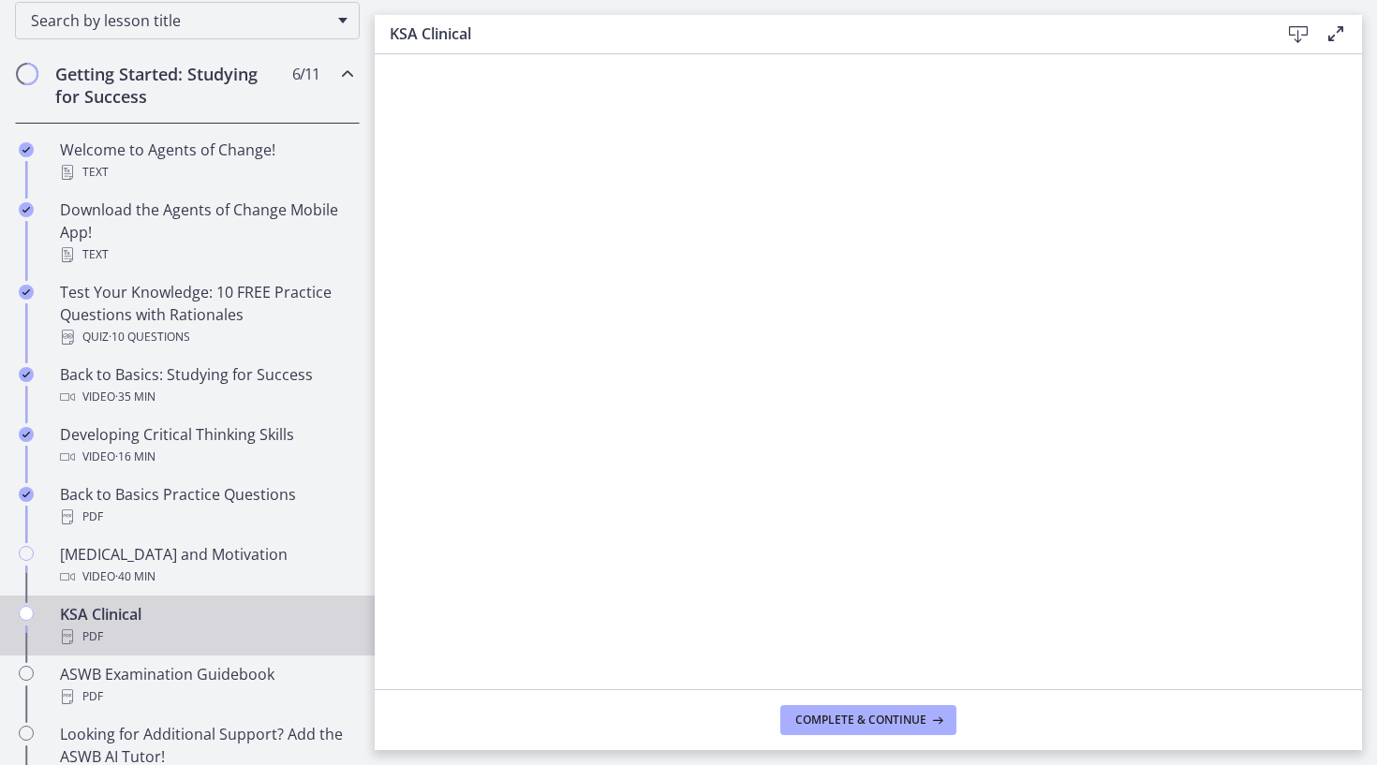
click at [1297, 36] on icon at bounding box center [1298, 34] width 22 height 22
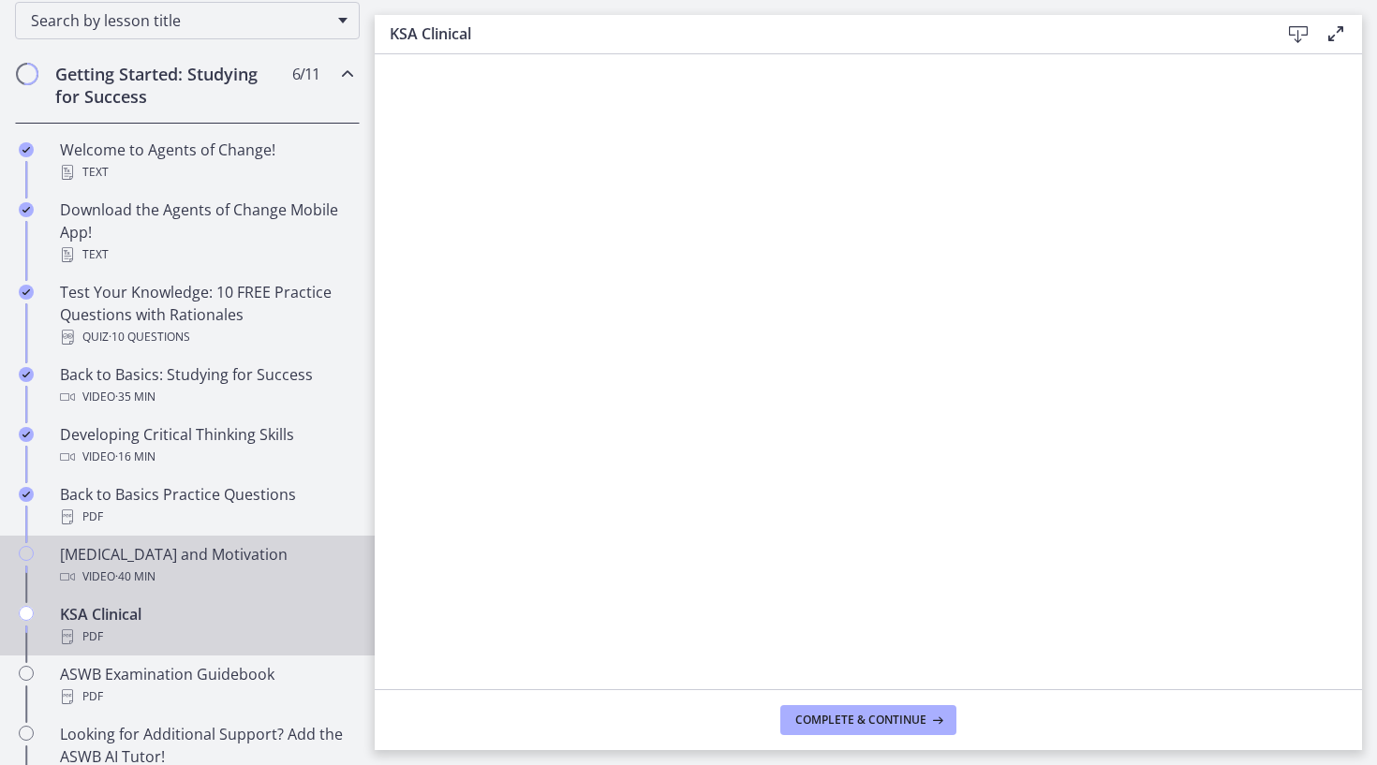
click at [149, 572] on span "· 40 min" at bounding box center [135, 577] width 40 height 22
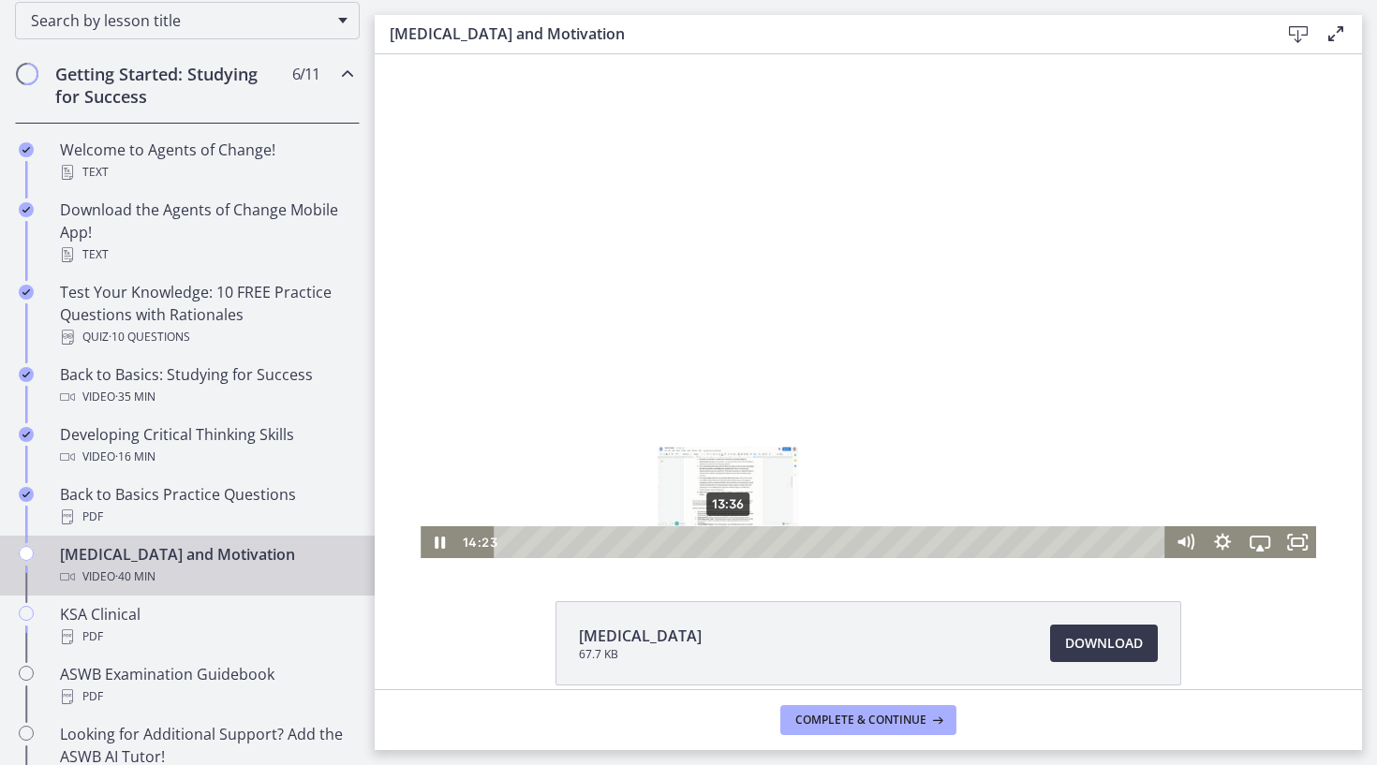
click at [741, 538] on div "13:36" at bounding box center [832, 542] width 649 height 32
click at [708, 539] on div "12:22" at bounding box center [832, 542] width 649 height 32
click at [697, 542] on div "11:40" at bounding box center [832, 542] width 649 height 32
click at [669, 542] on div "10:17" at bounding box center [832, 542] width 649 height 32
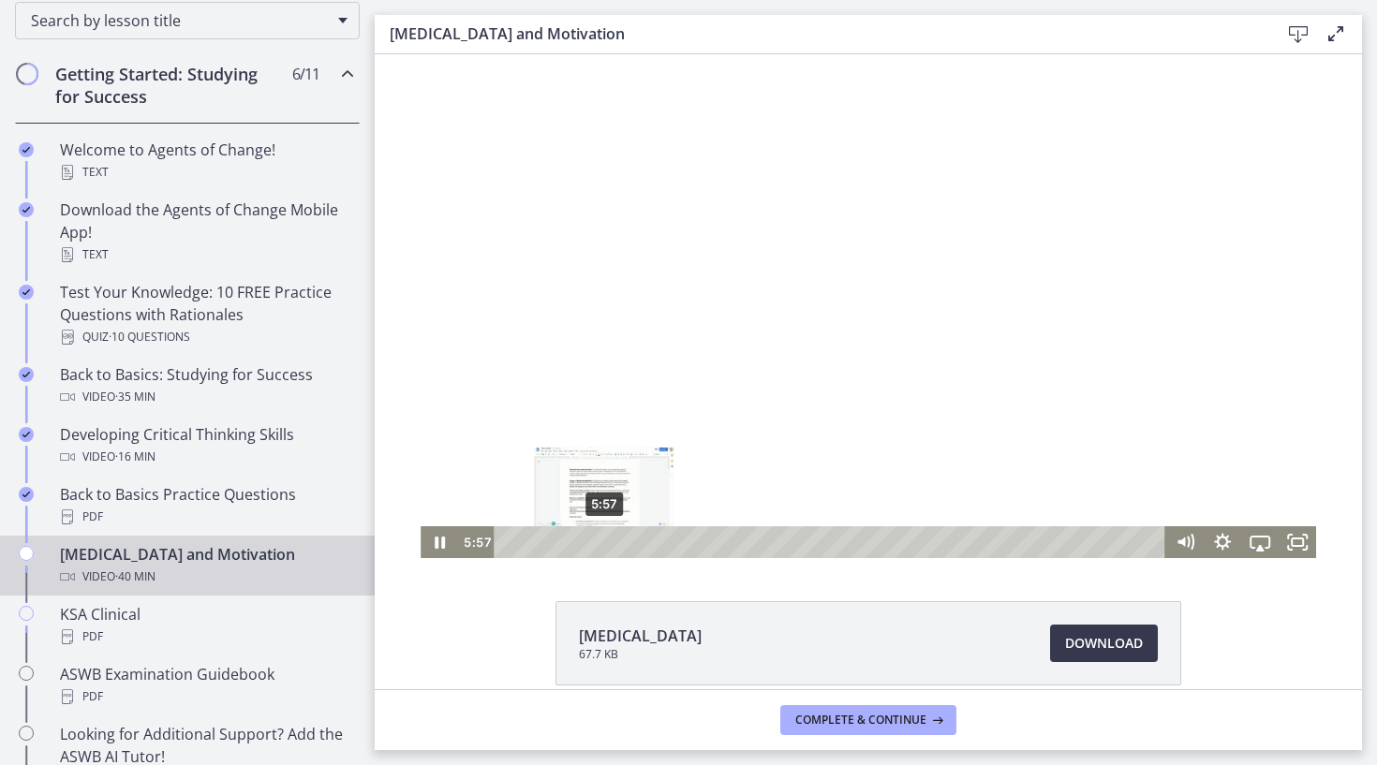
click at [604, 541] on div "5:57" at bounding box center [832, 542] width 649 height 32
click at [617, 541] on div "6:45" at bounding box center [832, 542] width 649 height 32
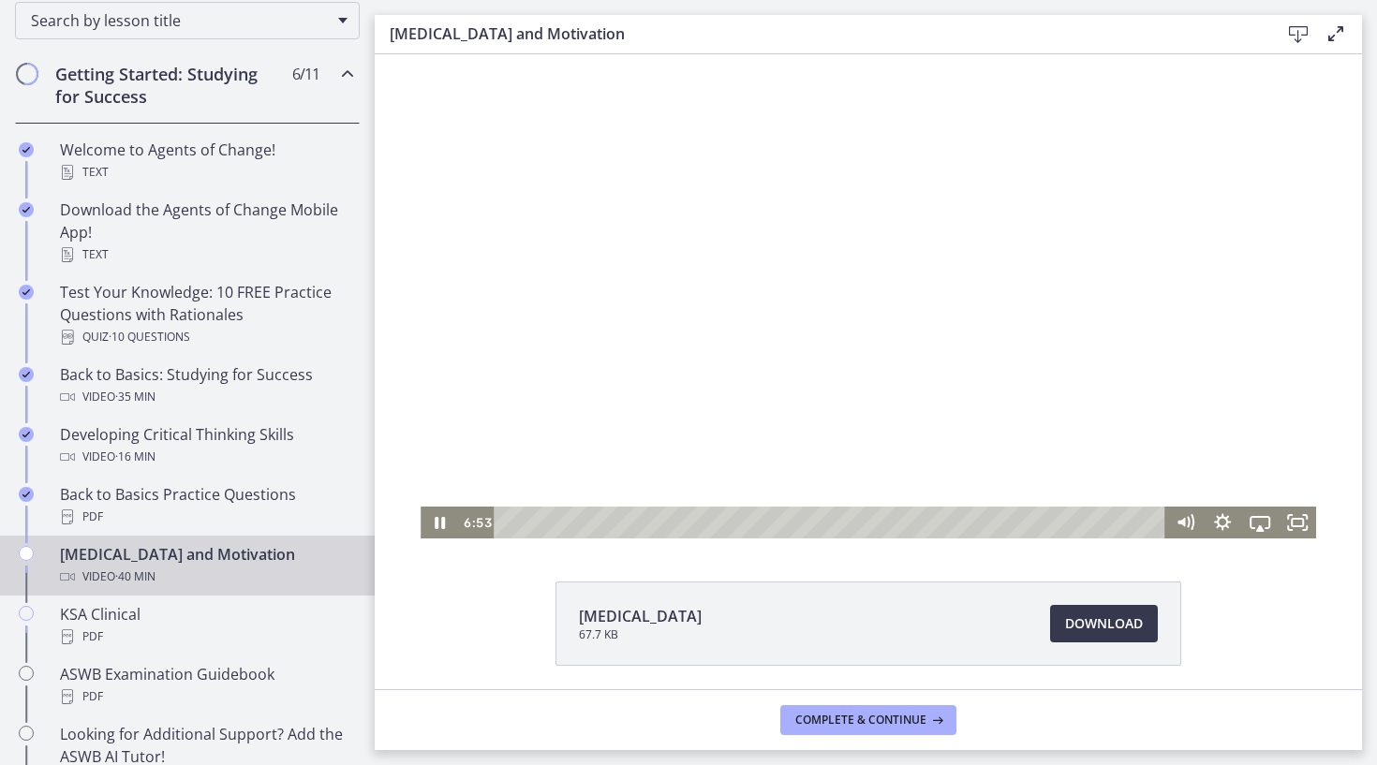
scroll to position [35, 0]
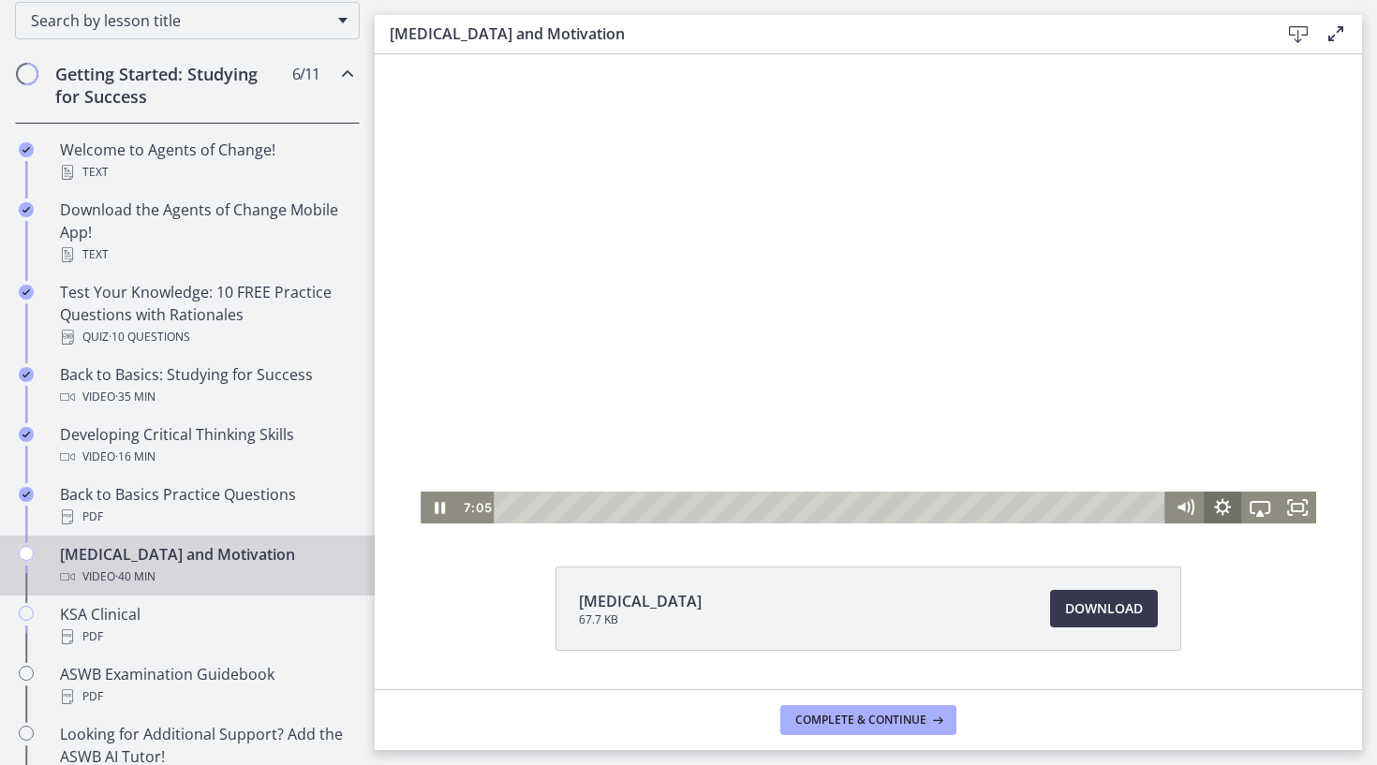
click at [1229, 505] on icon "Show settings menu" at bounding box center [1221, 508] width 37 height 32
click at [1255, 448] on span "Speed" at bounding box center [1236, 444] width 47 height 32
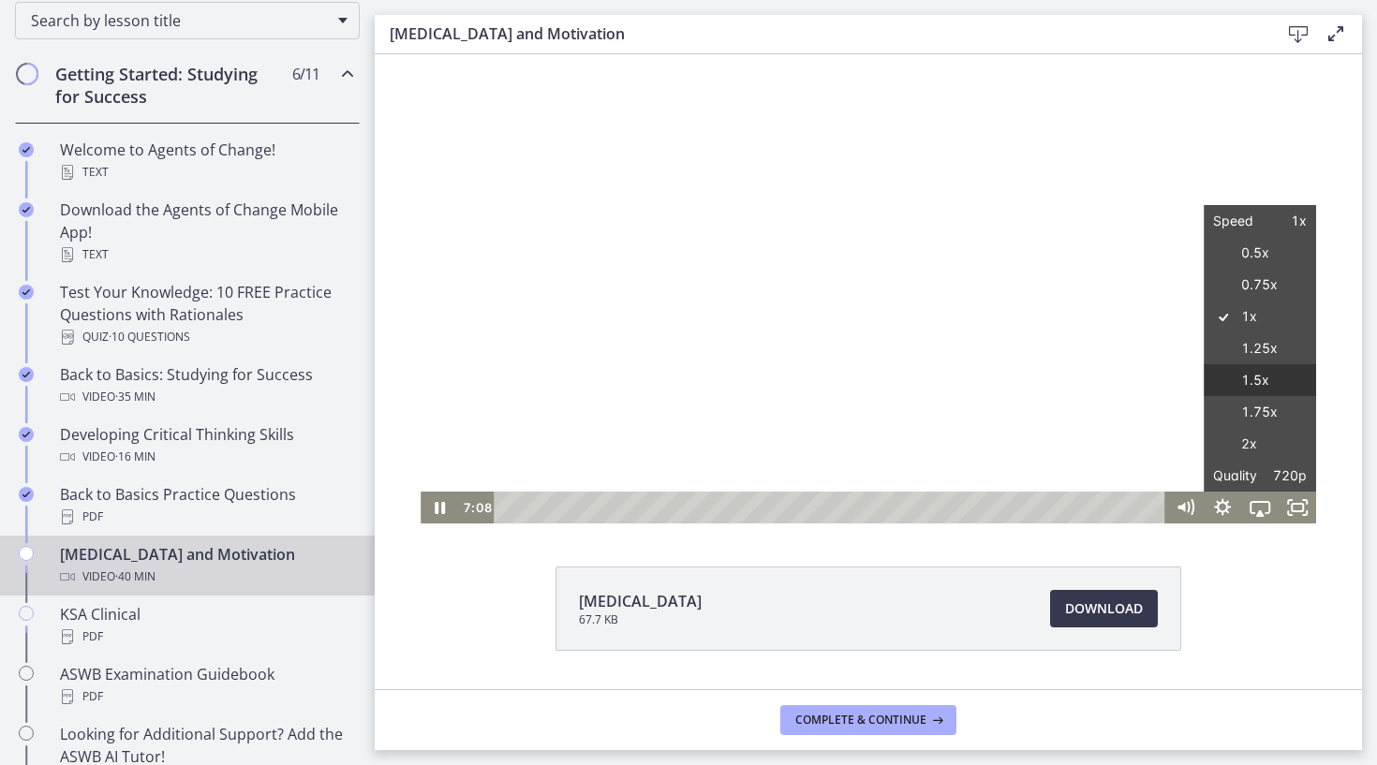
click at [1258, 392] on label "1.5x" at bounding box center [1259, 380] width 112 height 33
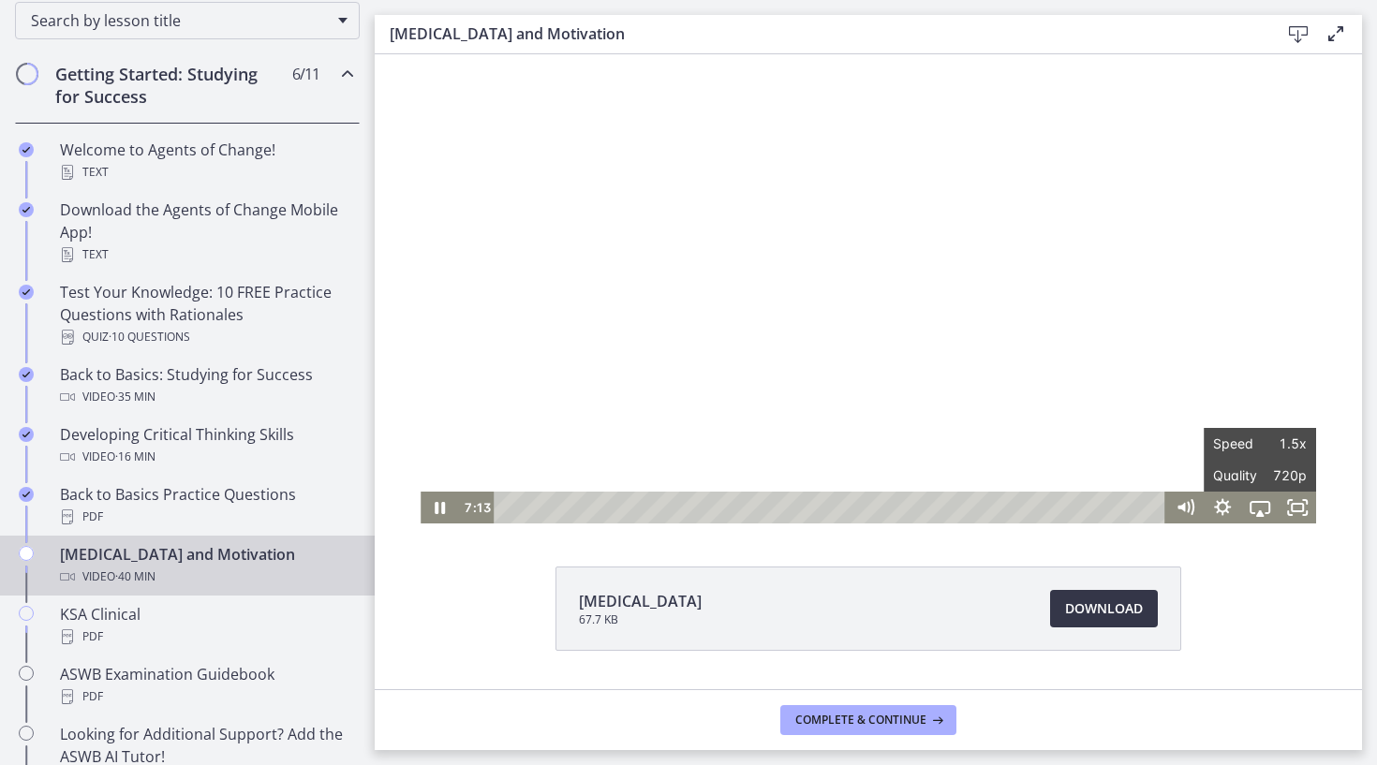
click at [1083, 610] on span "Download Opens in a new window" at bounding box center [1104, 608] width 78 height 22
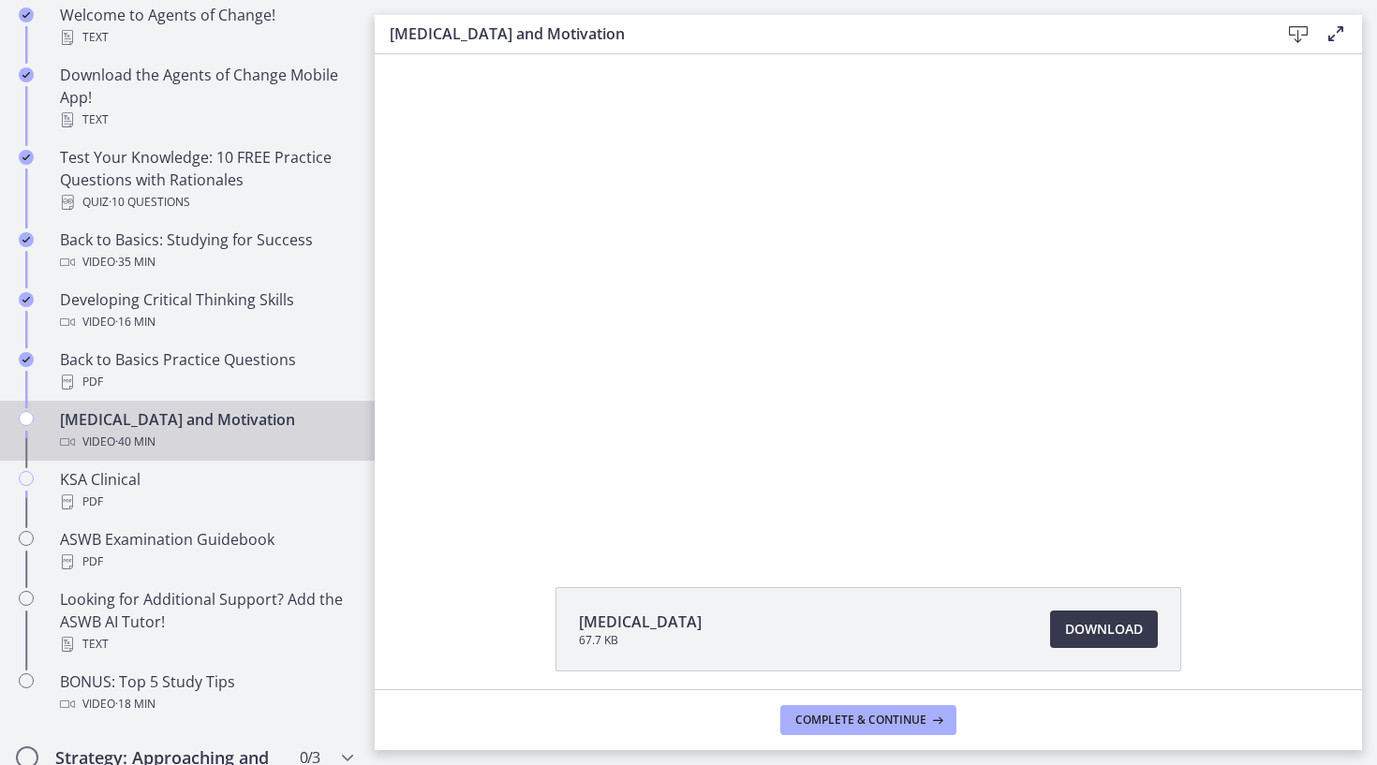
scroll to position [0, 0]
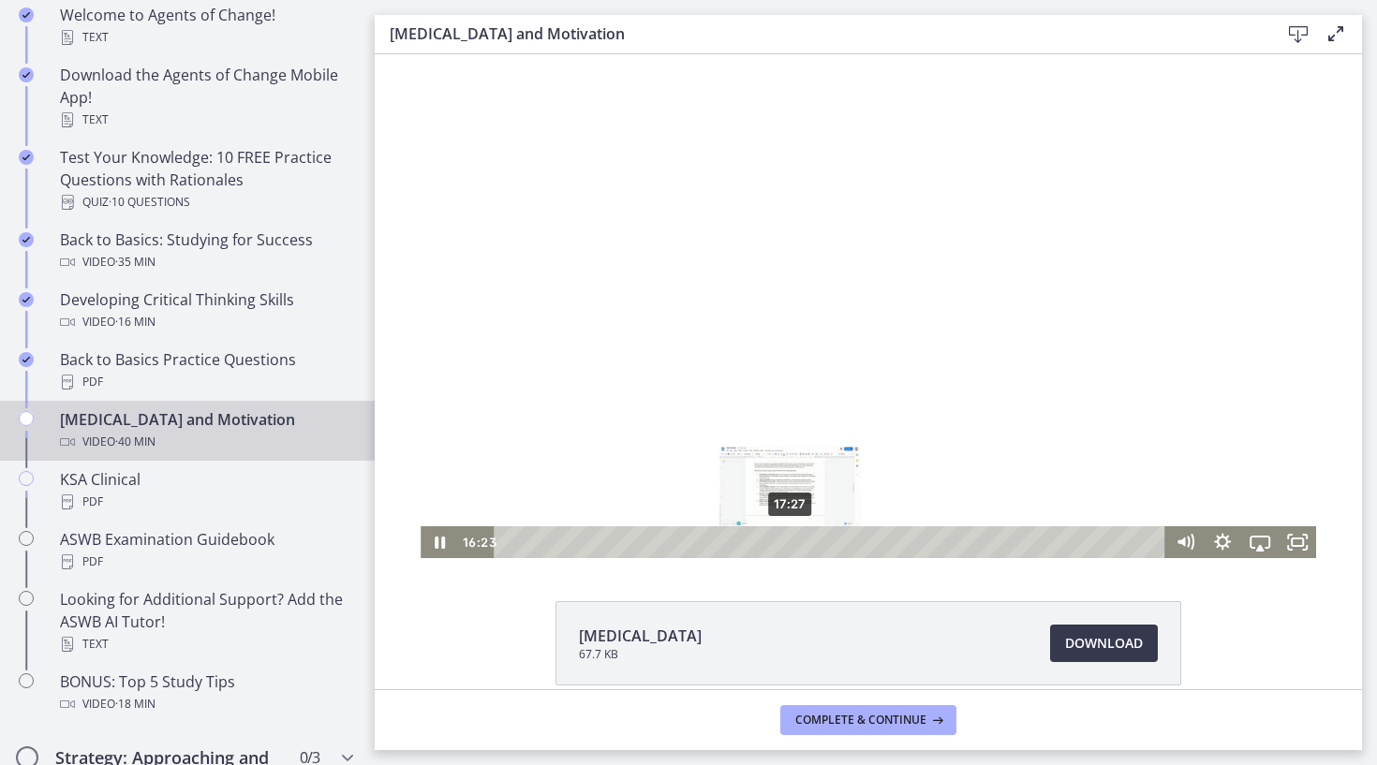
click at [790, 544] on div "17:27" at bounding box center [832, 542] width 649 height 32
click at [866, 540] on div "22:07" at bounding box center [832, 542] width 649 height 32
click at [877, 540] on div "22:45" at bounding box center [832, 542] width 649 height 32
click at [892, 540] on div "23:41" at bounding box center [832, 542] width 649 height 32
click at [905, 540] on div "24:22" at bounding box center [832, 542] width 649 height 32
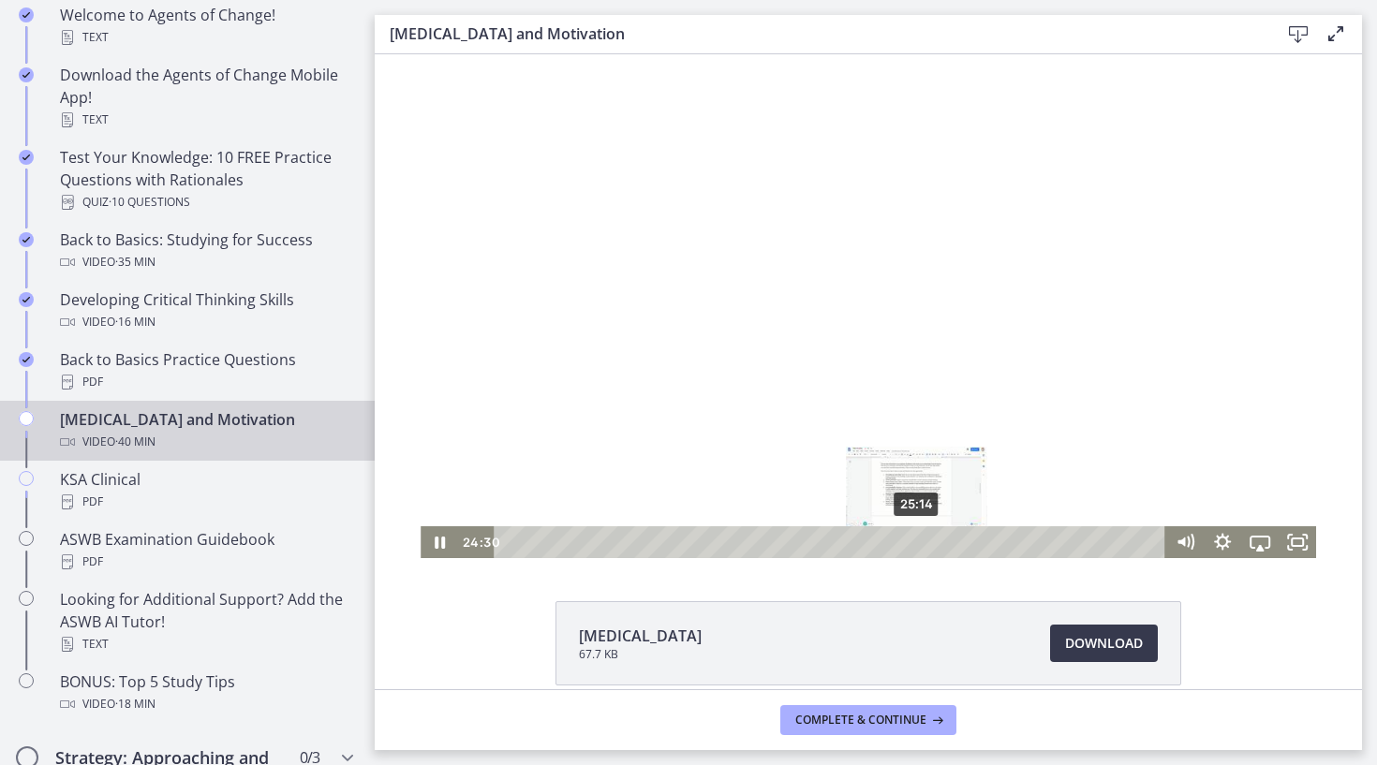
click at [917, 540] on div "25:14" at bounding box center [832, 542] width 649 height 32
click at [927, 540] on div "25:53" at bounding box center [832, 542] width 649 height 32
click at [943, 540] on div "26:51" at bounding box center [832, 542] width 649 height 32
click at [950, 540] on div "27:16" at bounding box center [832, 542] width 649 height 32
click at [435, 538] on icon "Pause" at bounding box center [440, 543] width 12 height 15
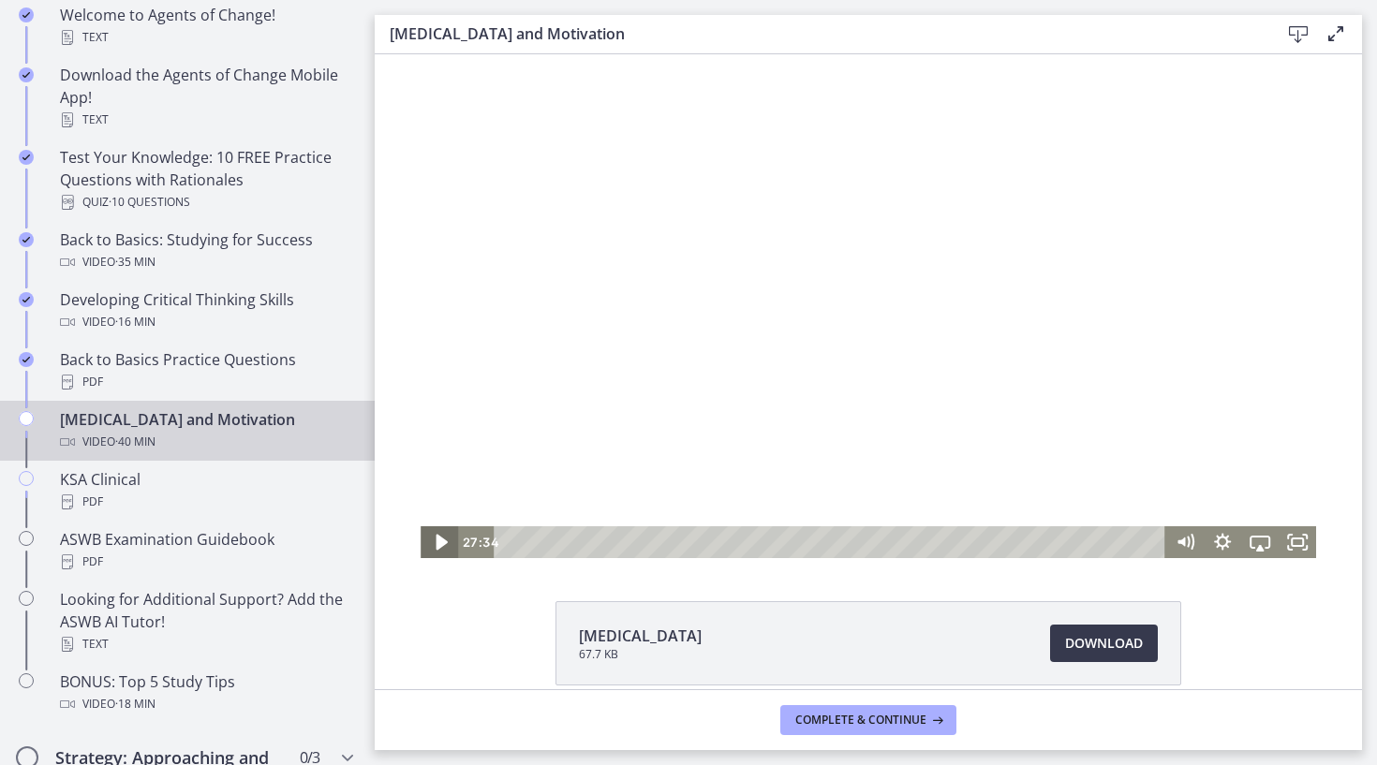
click at [437, 535] on icon "Play Video" at bounding box center [441, 542] width 45 height 38
click at [449, 542] on icon "Pause" at bounding box center [438, 542] width 37 height 32
click at [449, 542] on icon "Play Video" at bounding box center [441, 542] width 45 height 38
click at [1288, 547] on icon "Fullscreen" at bounding box center [1297, 542] width 45 height 38
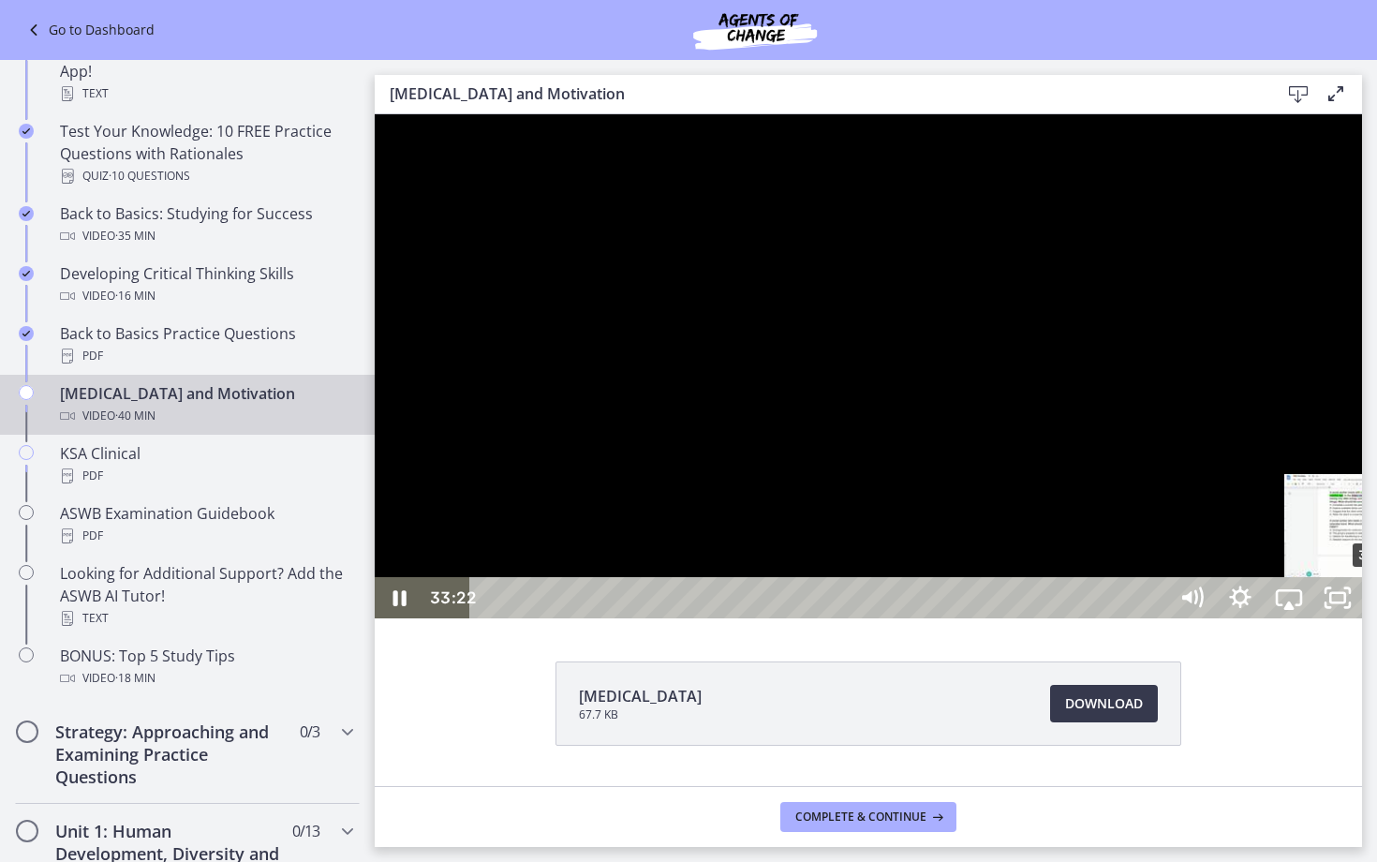
click at [1155, 618] on div "33:43" at bounding box center [821, 597] width 667 height 41
click at [1155, 618] on div "34:07" at bounding box center [821, 597] width 667 height 41
click at [1155, 618] on div "35:47" at bounding box center [821, 597] width 667 height 41
click at [1155, 618] on div "36:04" at bounding box center [821, 597] width 667 height 41
click at [1155, 618] on div "38:14" at bounding box center [821, 597] width 667 height 41
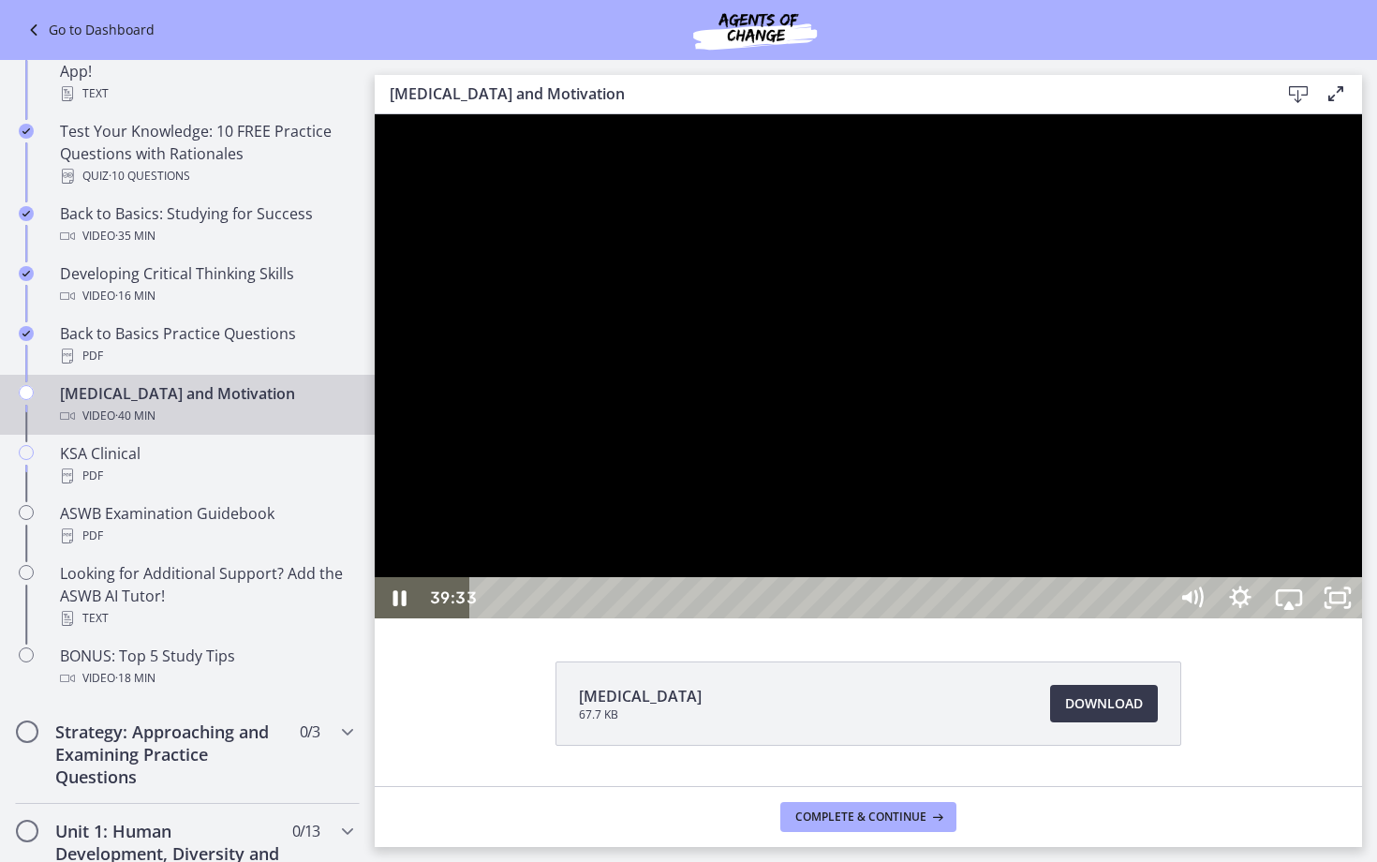
click at [1155, 618] on div "39:33" at bounding box center [821, 597] width 667 height 41
click at [1345, 602] on rect "Unfullscreen" at bounding box center [1337, 597] width 15 height 9
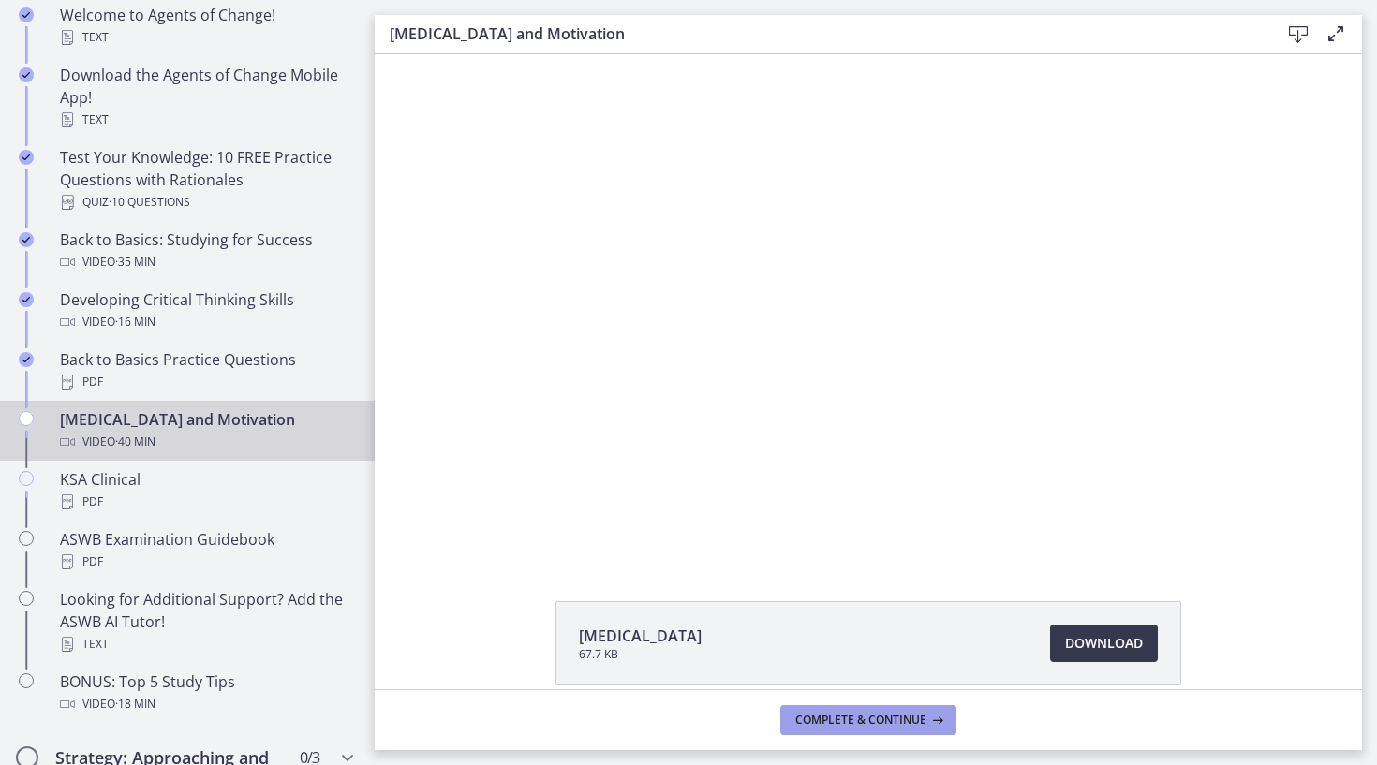
click at [892, 730] on button "Complete & continue" at bounding box center [868, 720] width 176 height 30
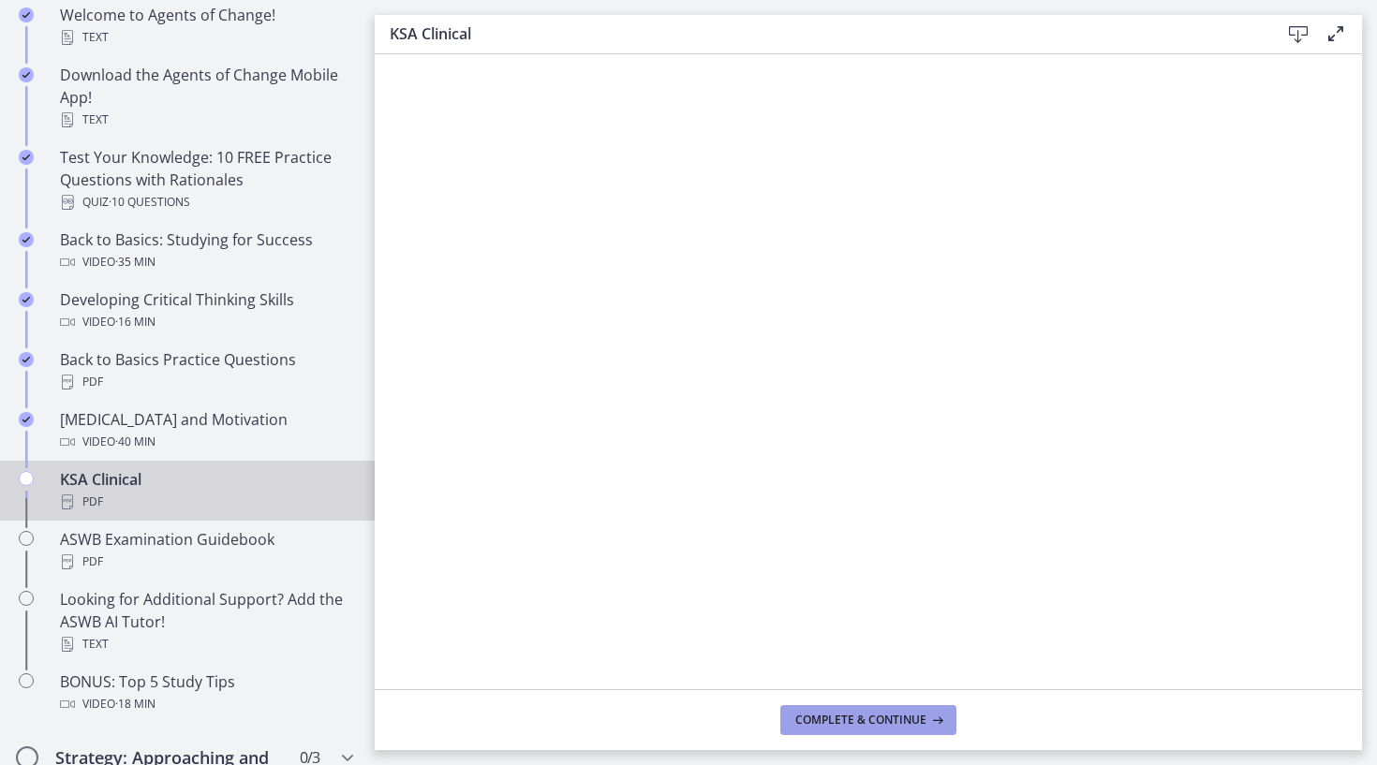
click at [900, 723] on span "Complete & continue" at bounding box center [860, 720] width 131 height 15
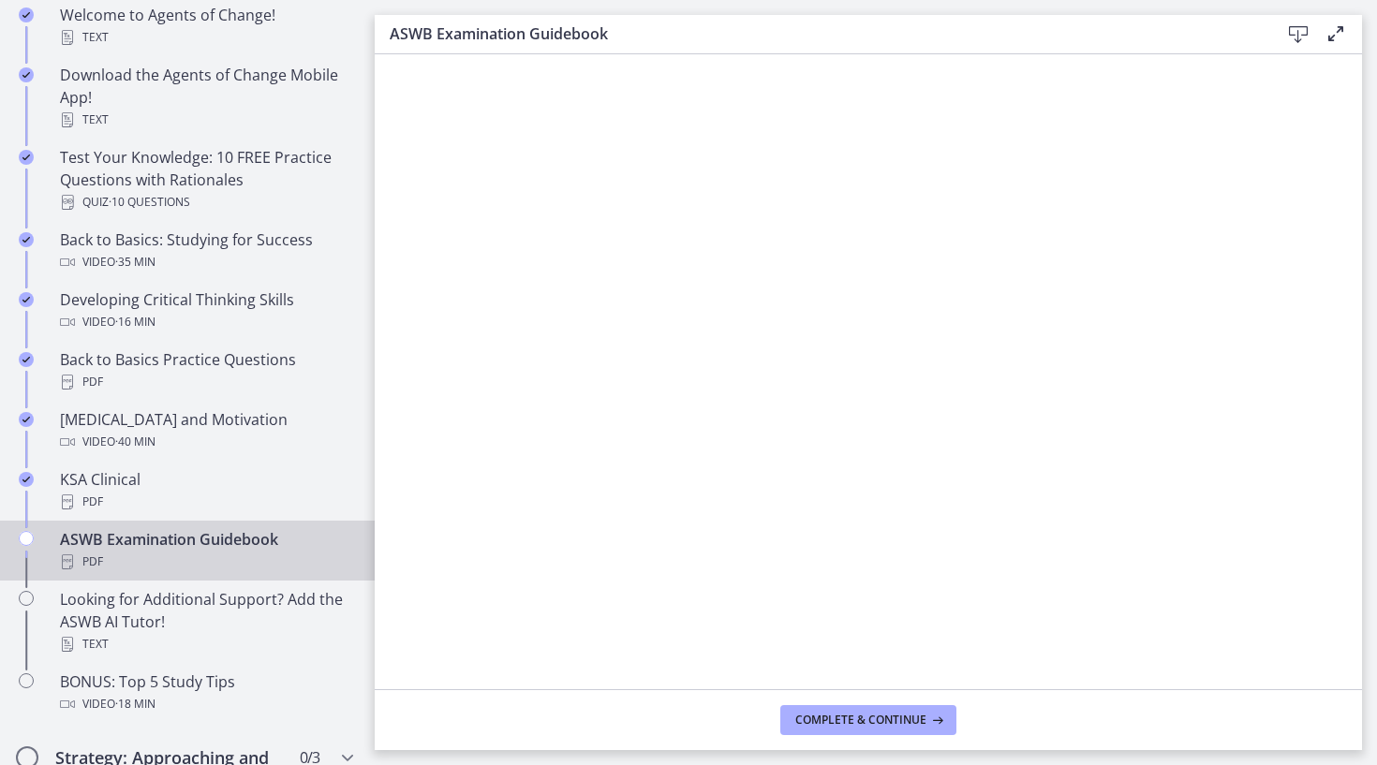
click at [1291, 37] on icon at bounding box center [1298, 34] width 22 height 22
click at [902, 714] on span "Complete & continue" at bounding box center [860, 720] width 131 height 15
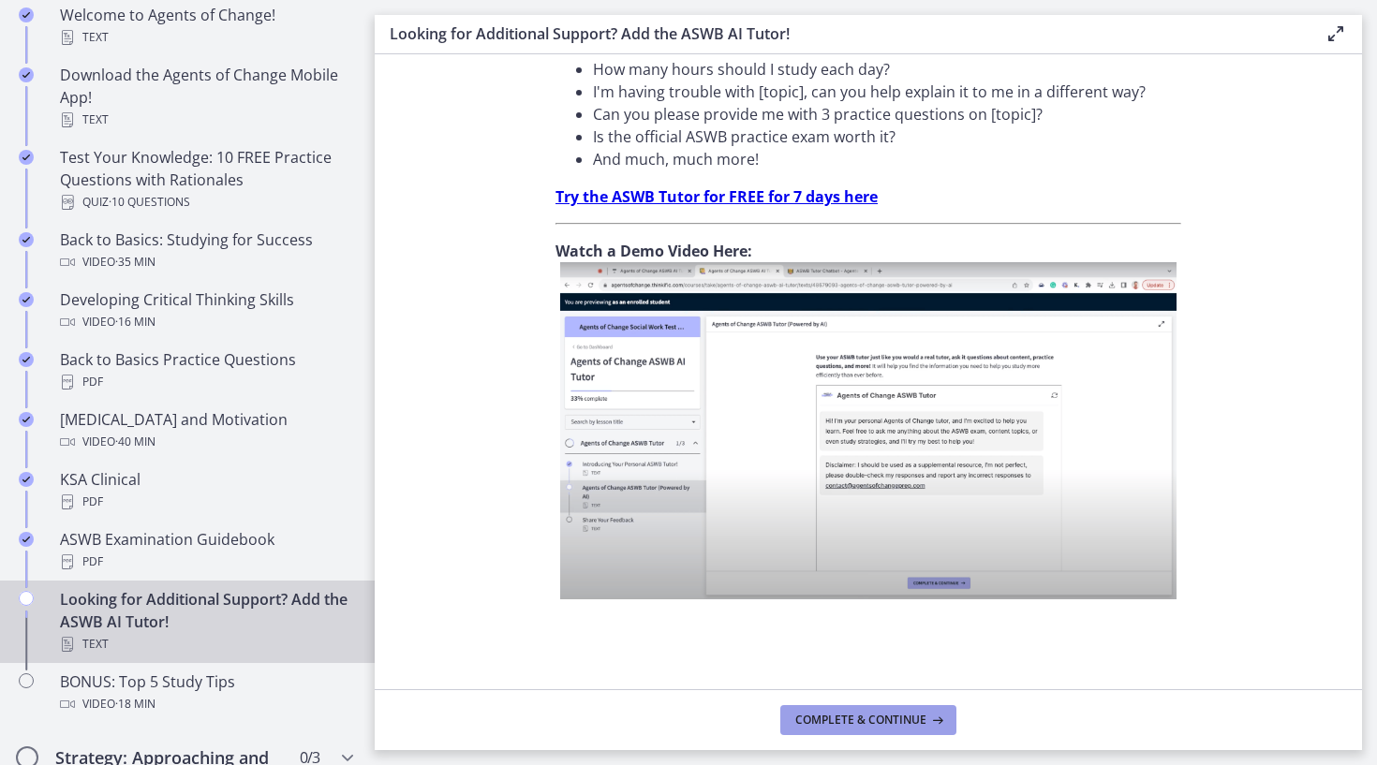
click at [842, 718] on span "Complete & continue" at bounding box center [860, 720] width 131 height 15
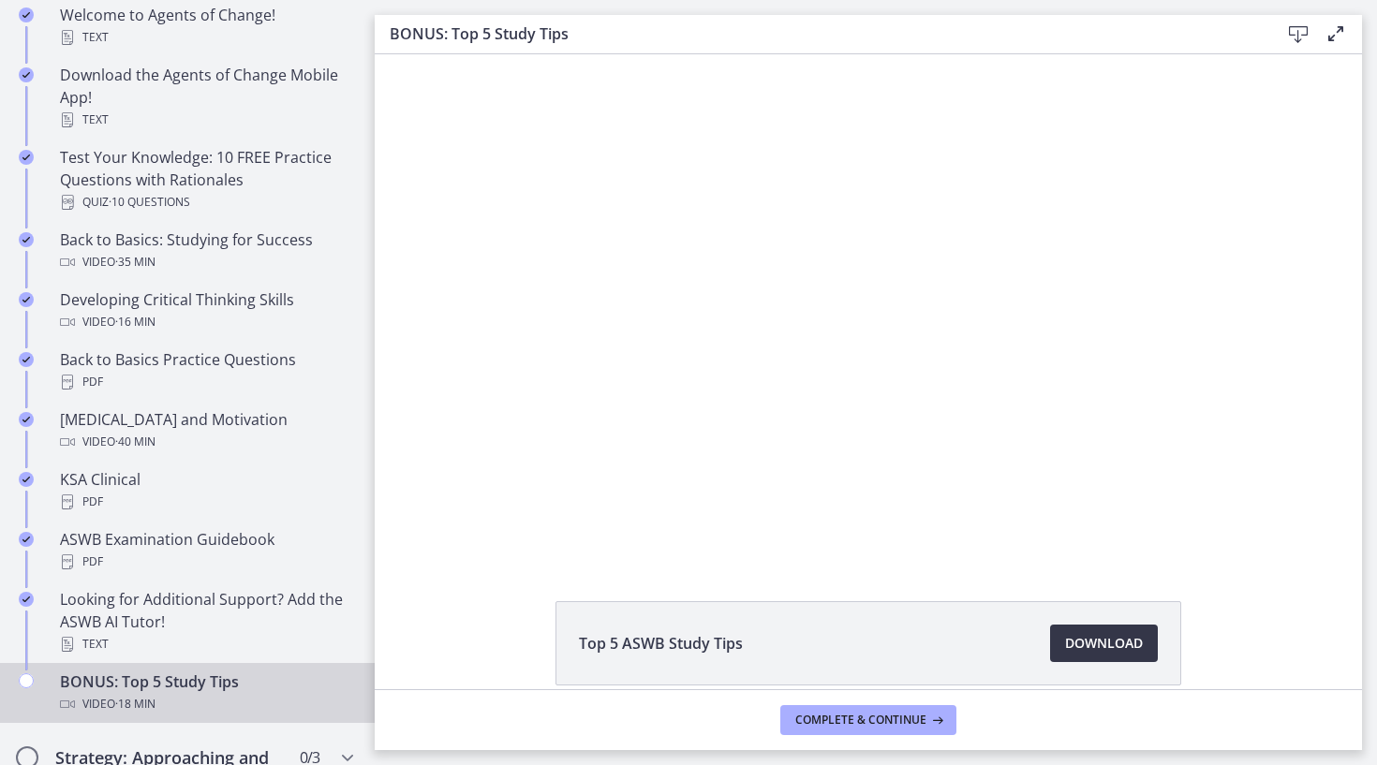
click at [1100, 643] on span "Download Opens in a new window" at bounding box center [1104, 643] width 78 height 22
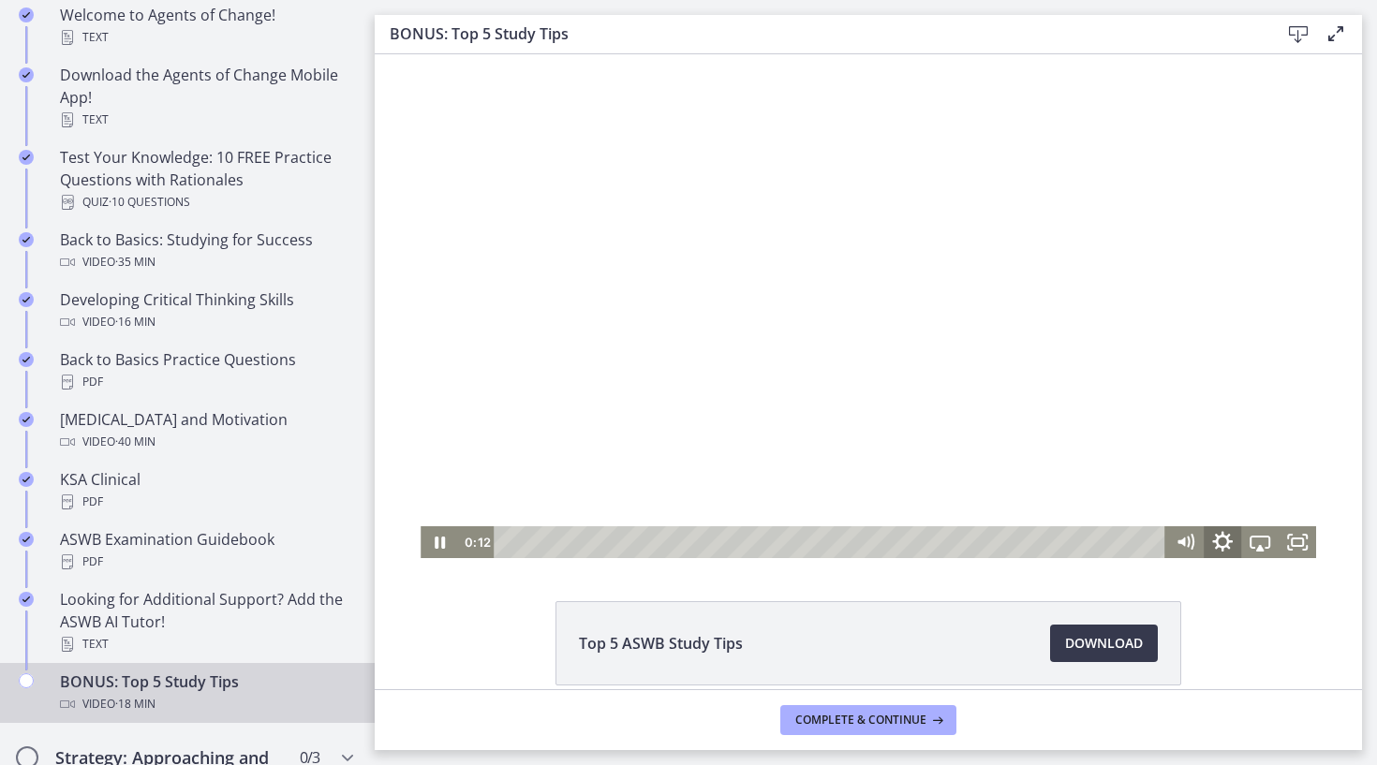
click at [1220, 540] on icon "Show settings menu" at bounding box center [1222, 542] width 45 height 38
click at [1227, 483] on span "Speed" at bounding box center [1236, 479] width 47 height 32
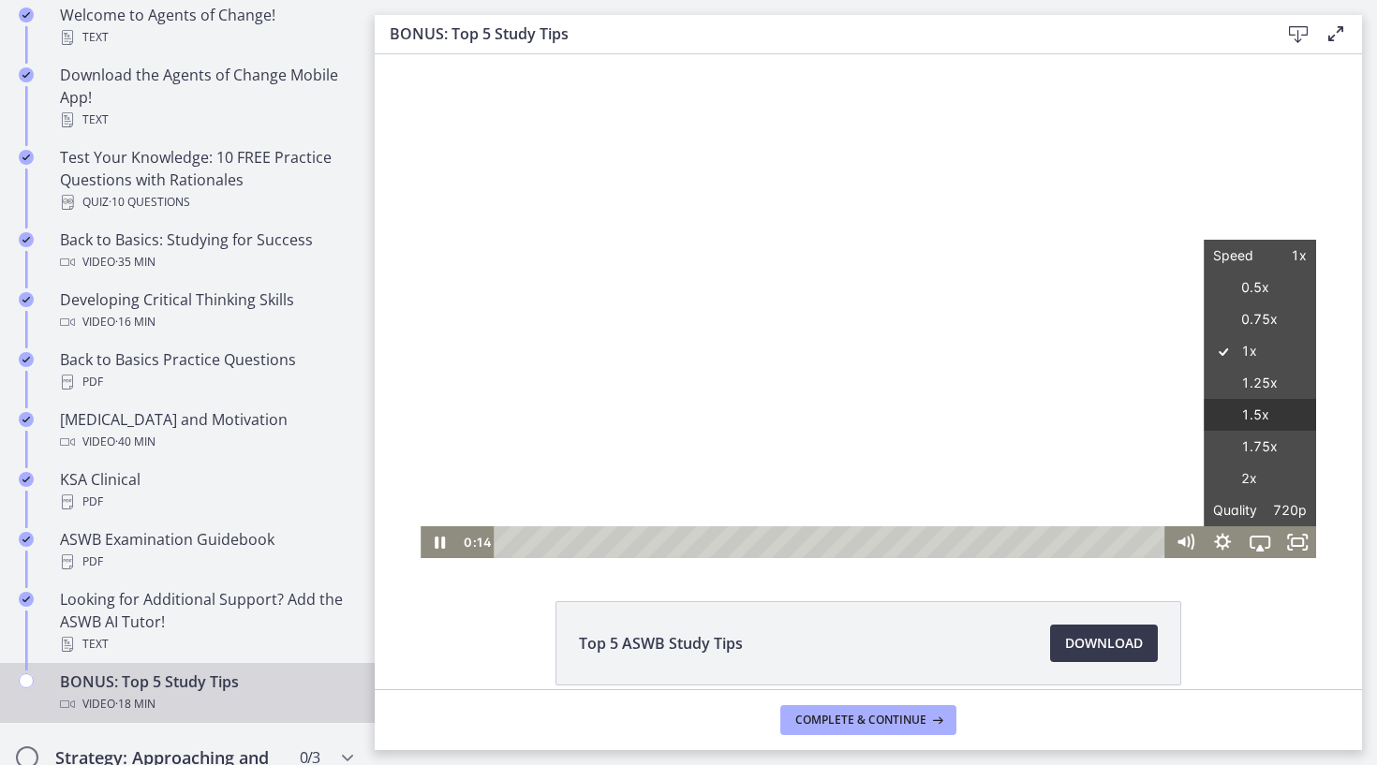
click at [1266, 412] on label "1.5x" at bounding box center [1259, 415] width 112 height 33
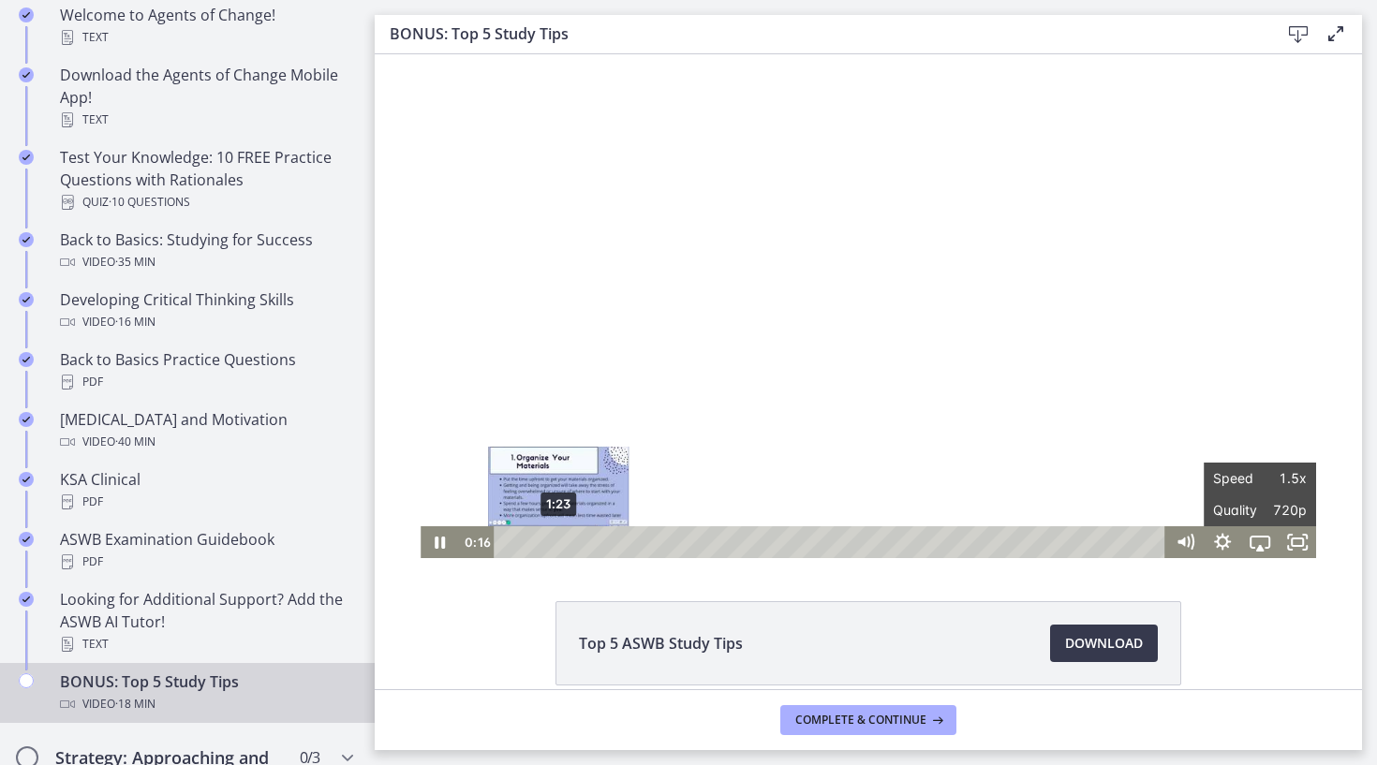
click at [558, 539] on div "1:23" at bounding box center [832, 542] width 649 height 32
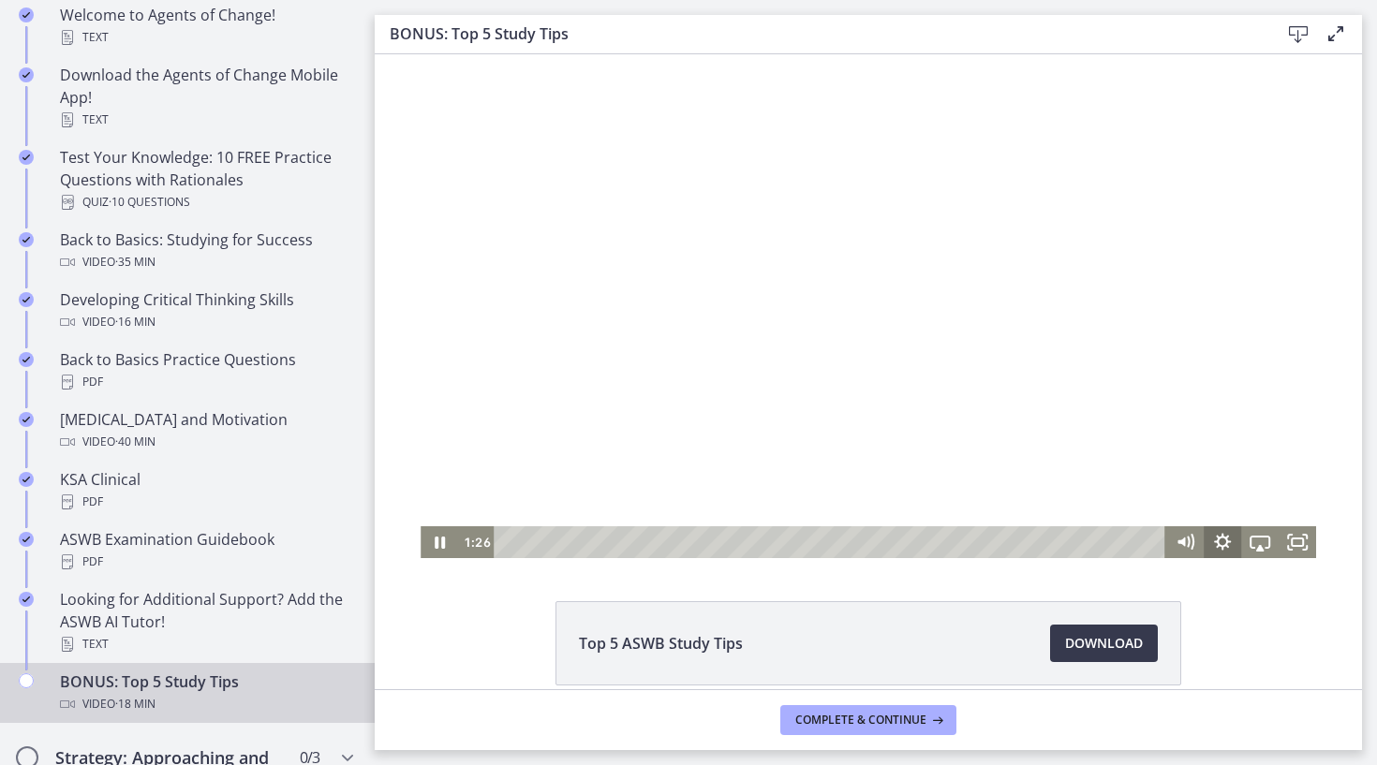
click at [1216, 550] on icon "Show settings menu" at bounding box center [1221, 542] width 37 height 32
click at [1235, 478] on span "Speed" at bounding box center [1236, 479] width 47 height 32
click at [1219, 545] on icon "Show settings menu" at bounding box center [1222, 541] width 17 height 17
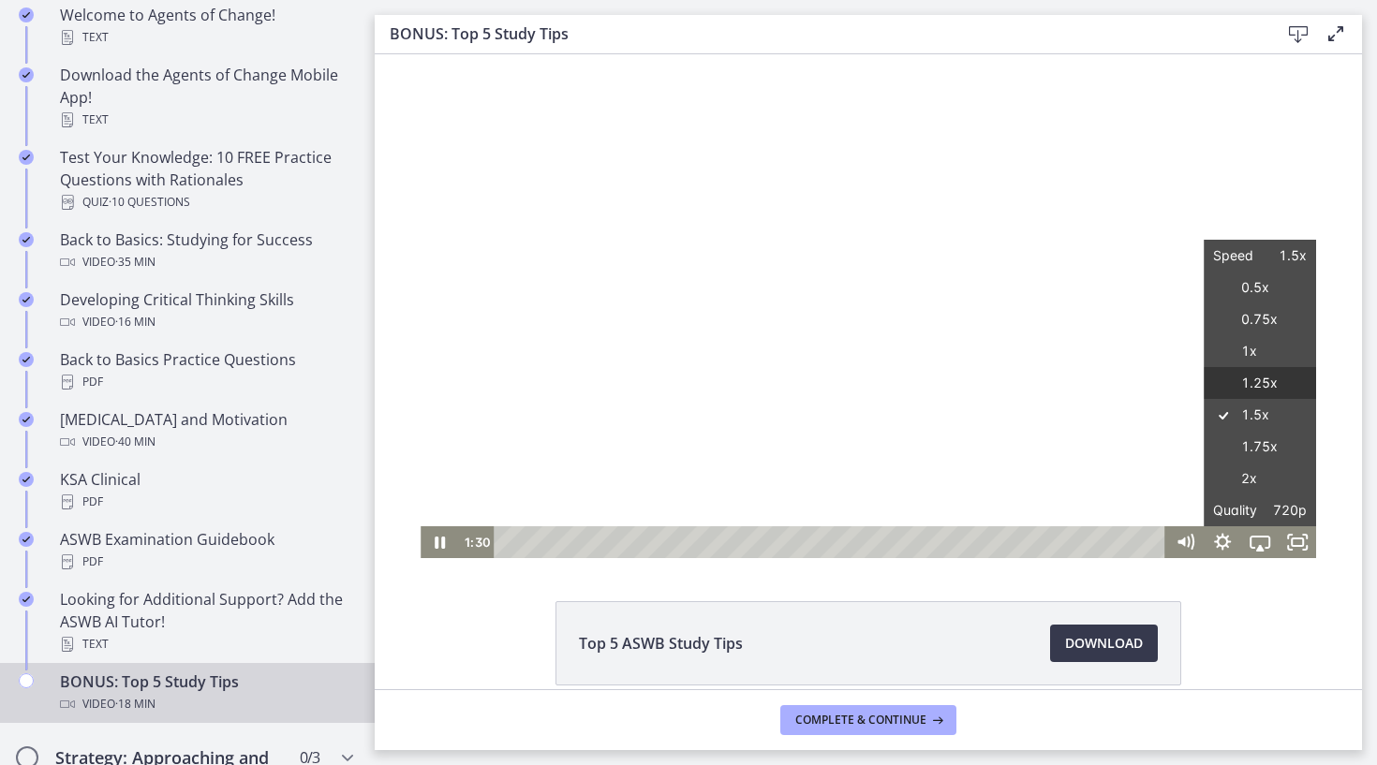
click at [1233, 385] on label "1.25x" at bounding box center [1259, 383] width 112 height 33
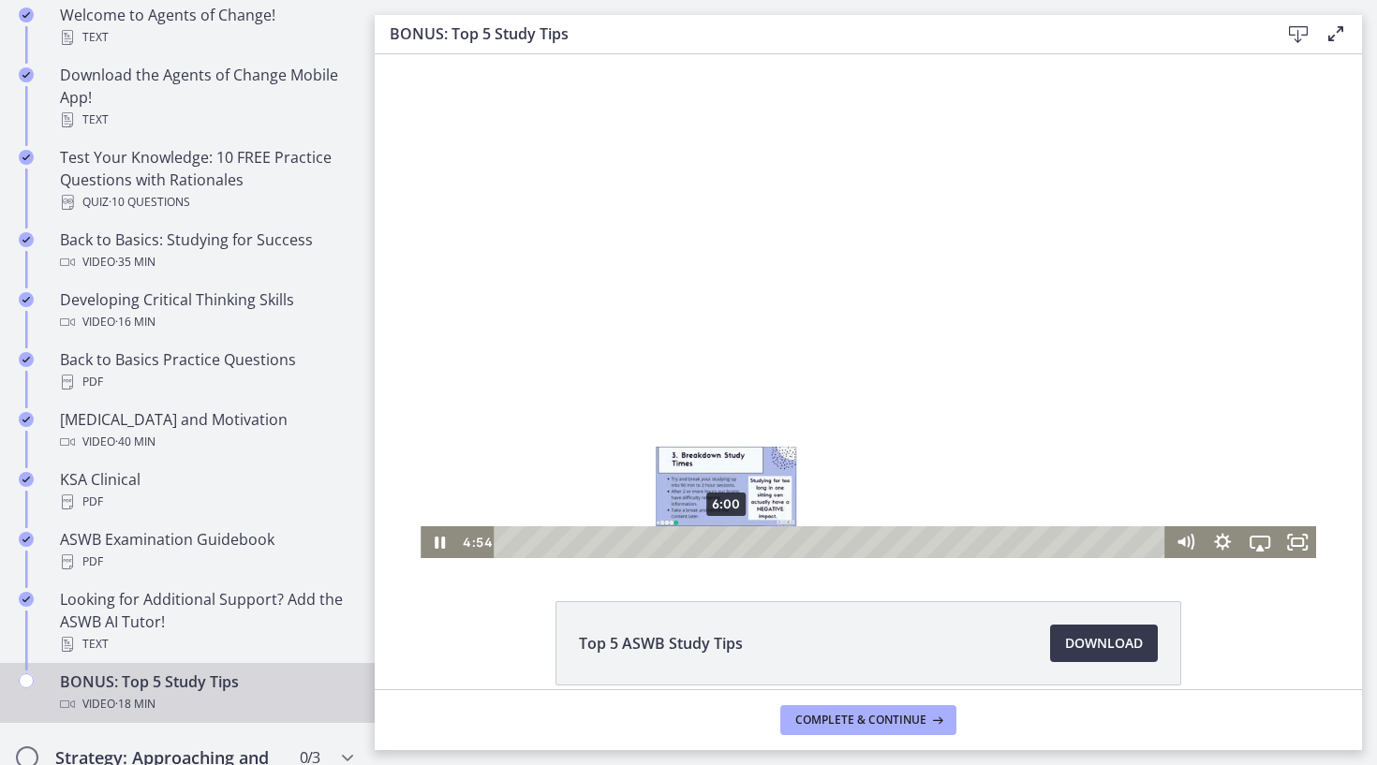
click at [727, 542] on div "6:00" at bounding box center [832, 542] width 649 height 32
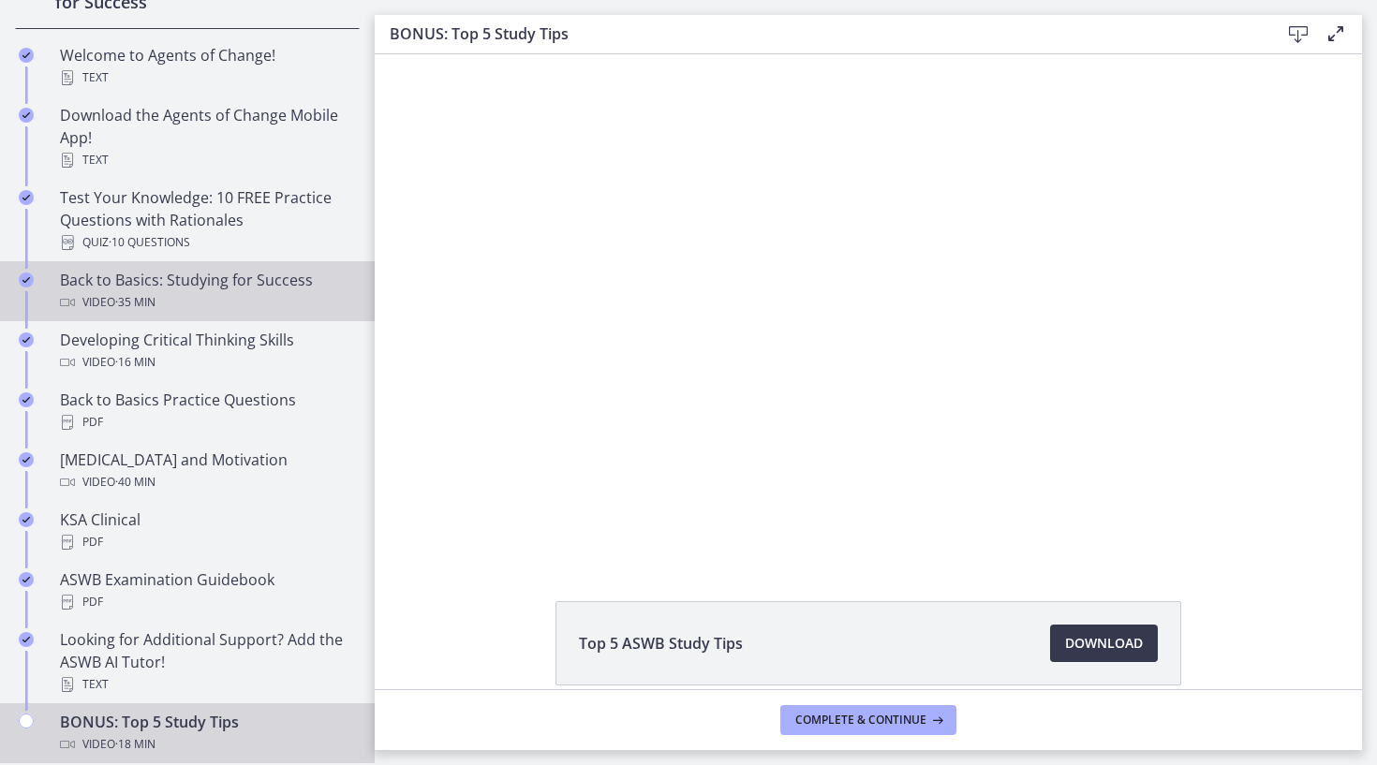
scroll to position [412, 0]
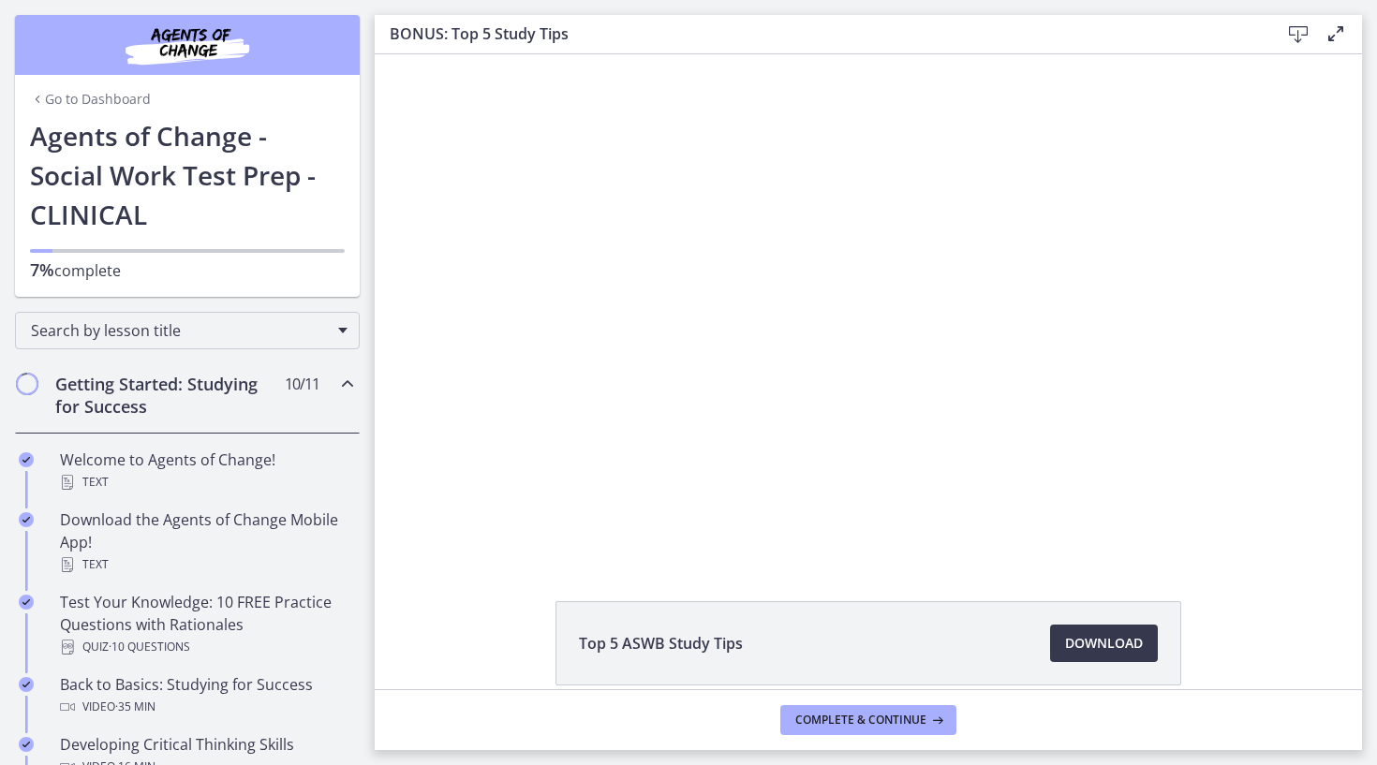
scroll to position [412, 0]
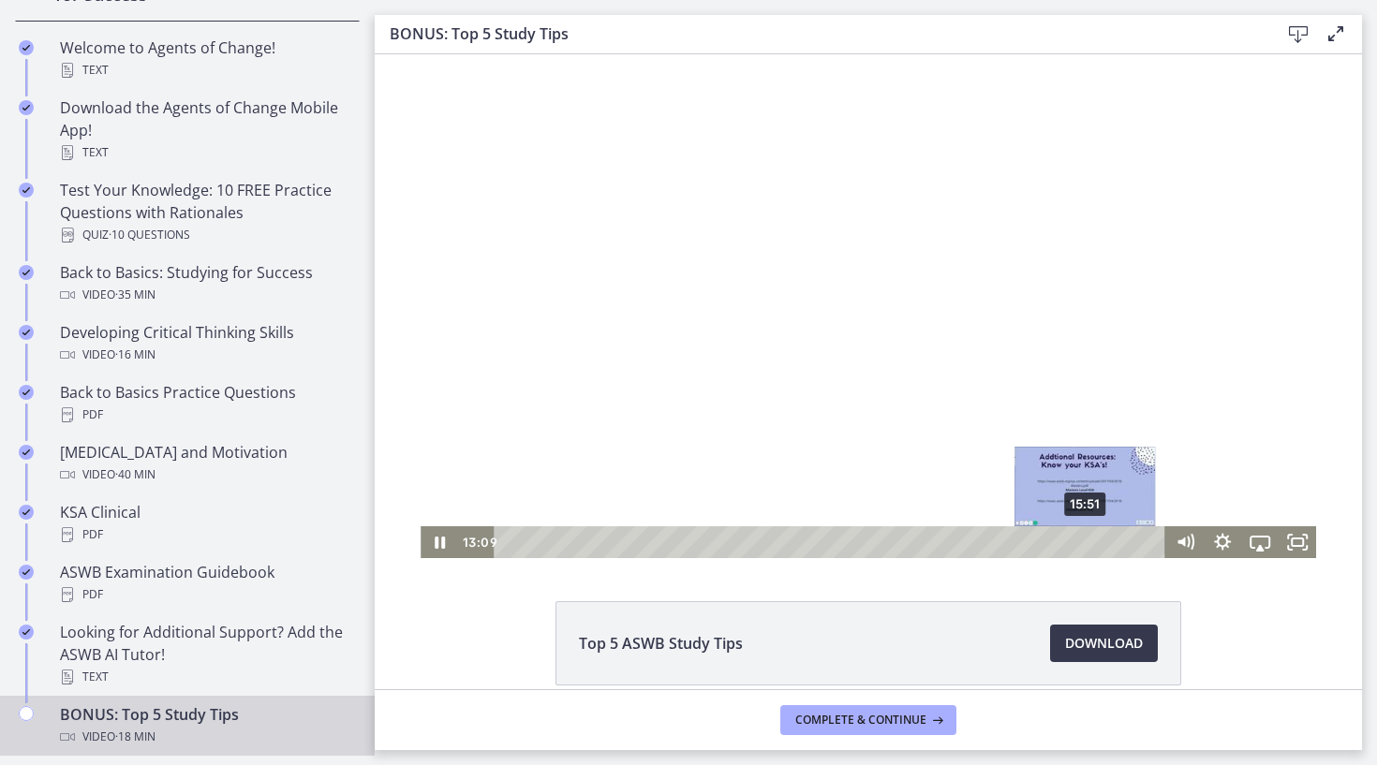
click at [1086, 540] on div "15:51" at bounding box center [832, 542] width 649 height 32
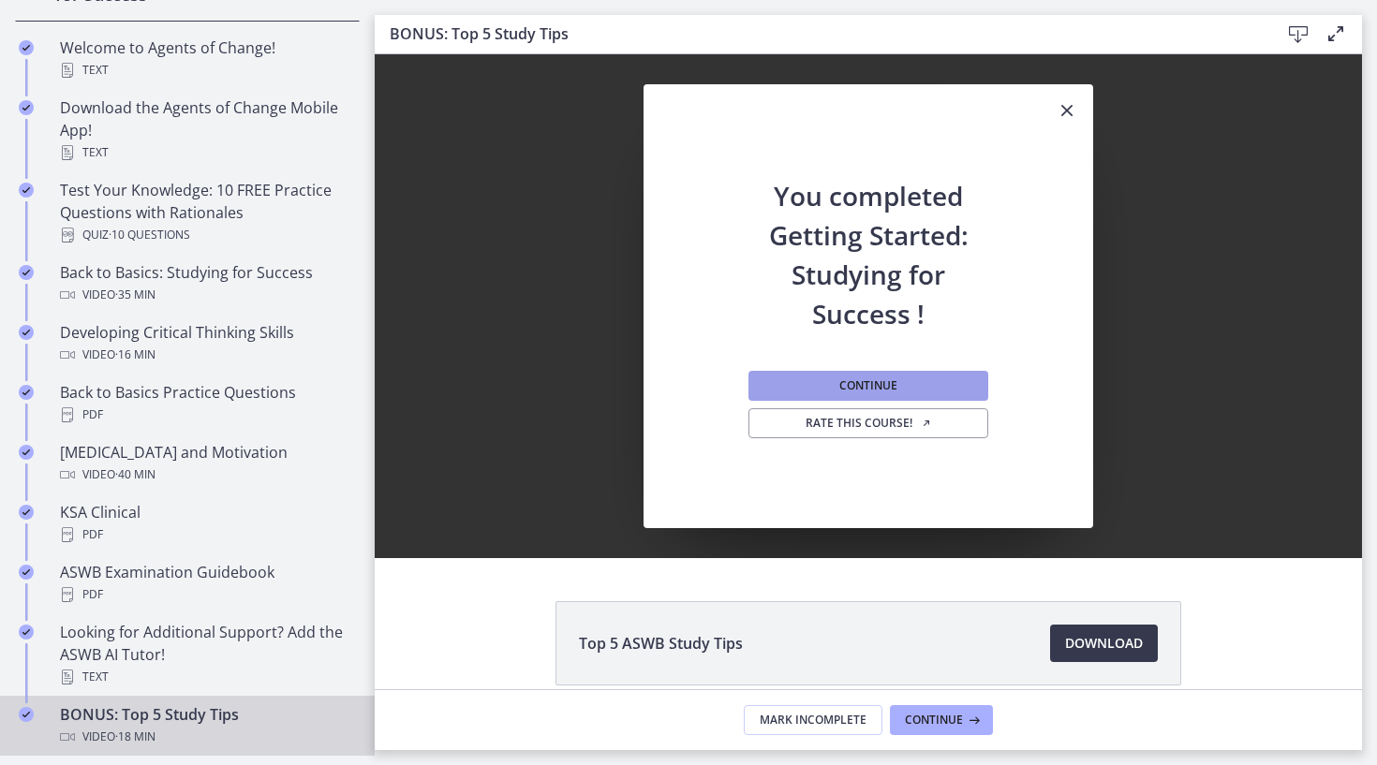
click at [891, 384] on span "Continue" at bounding box center [868, 385] width 58 height 15
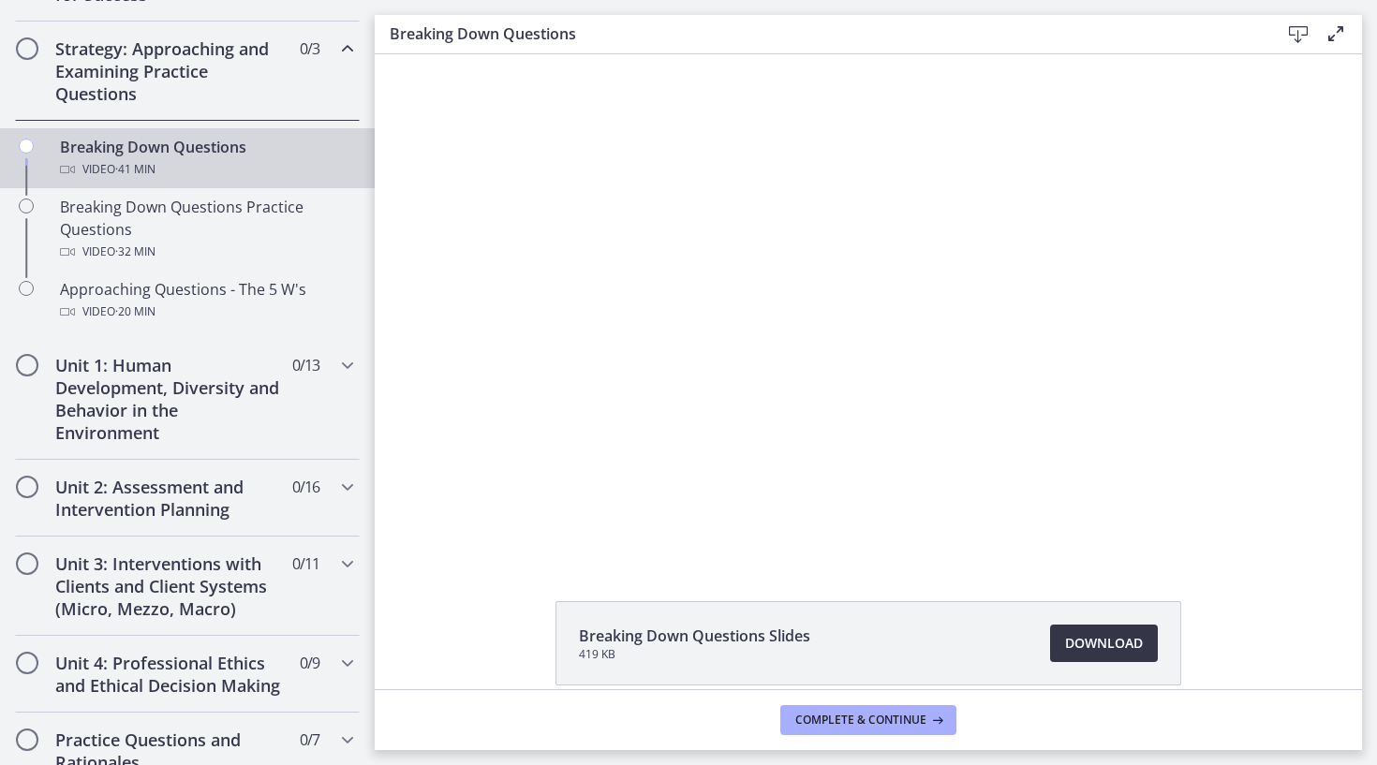
click at [1098, 643] on span "Download Opens in a new window" at bounding box center [1104, 643] width 78 height 22
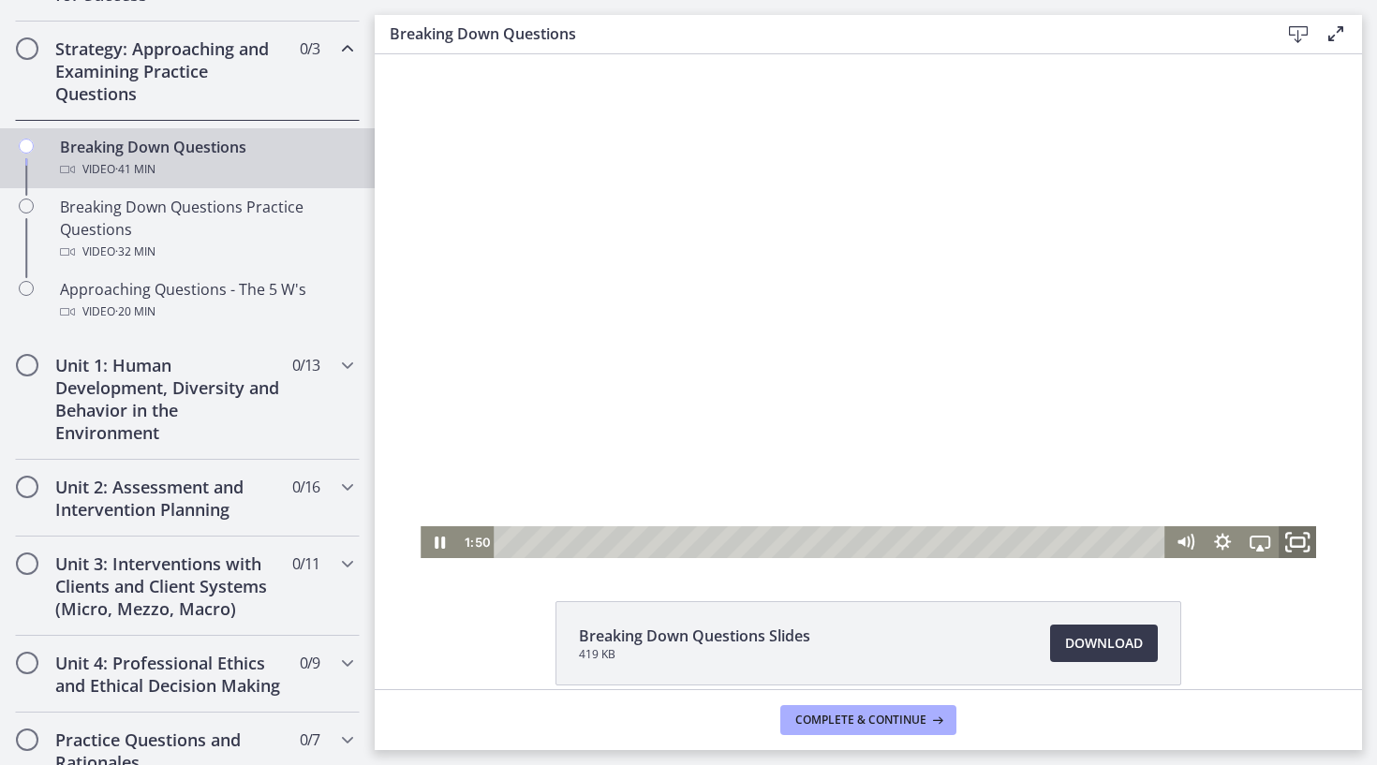
click at [1292, 542] on icon "Fullscreen" at bounding box center [1297, 542] width 45 height 38
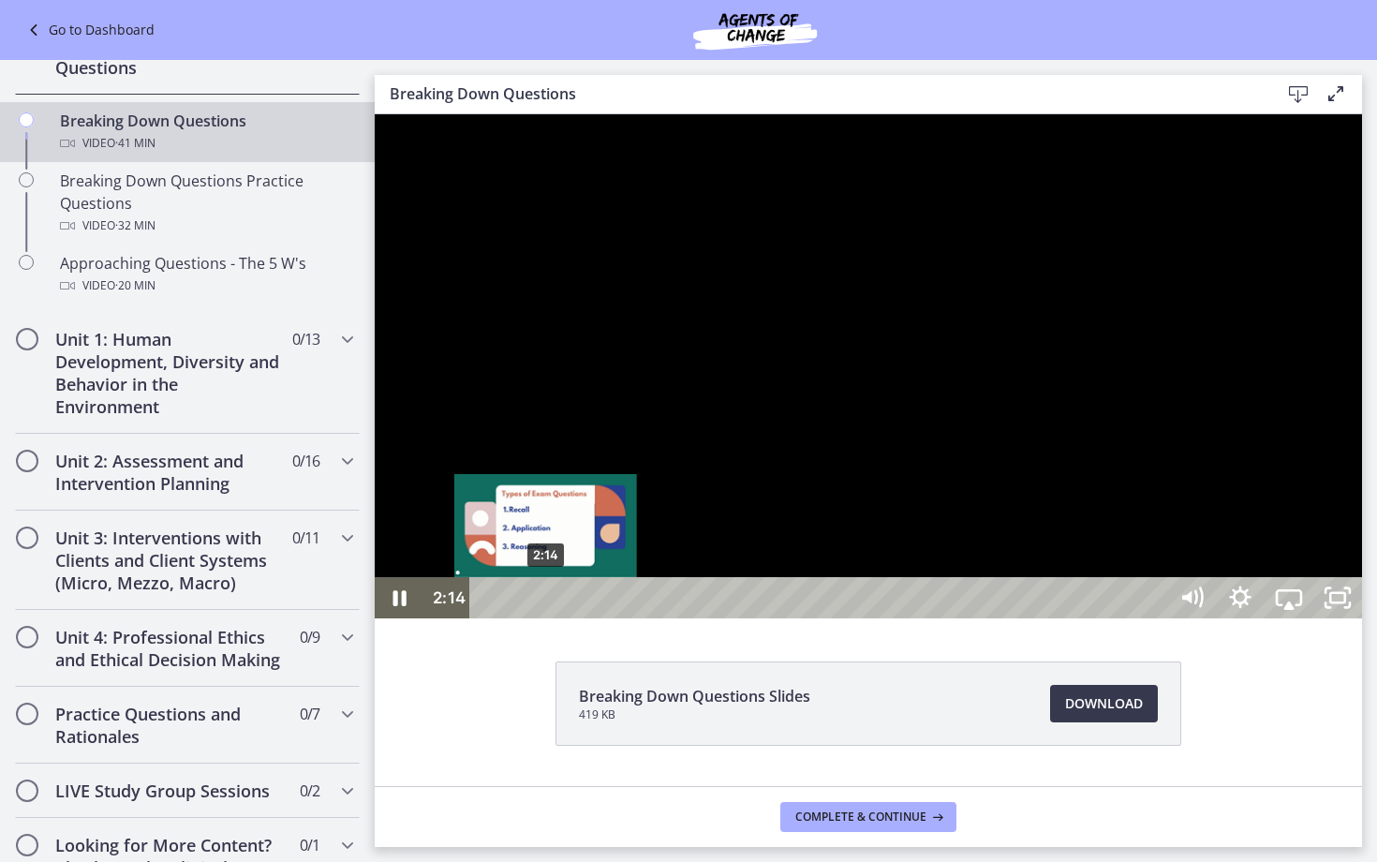
click at [546, 618] on div "2:14" at bounding box center [821, 597] width 667 height 41
click at [538, 618] on div "1:57" at bounding box center [821, 597] width 667 height 41
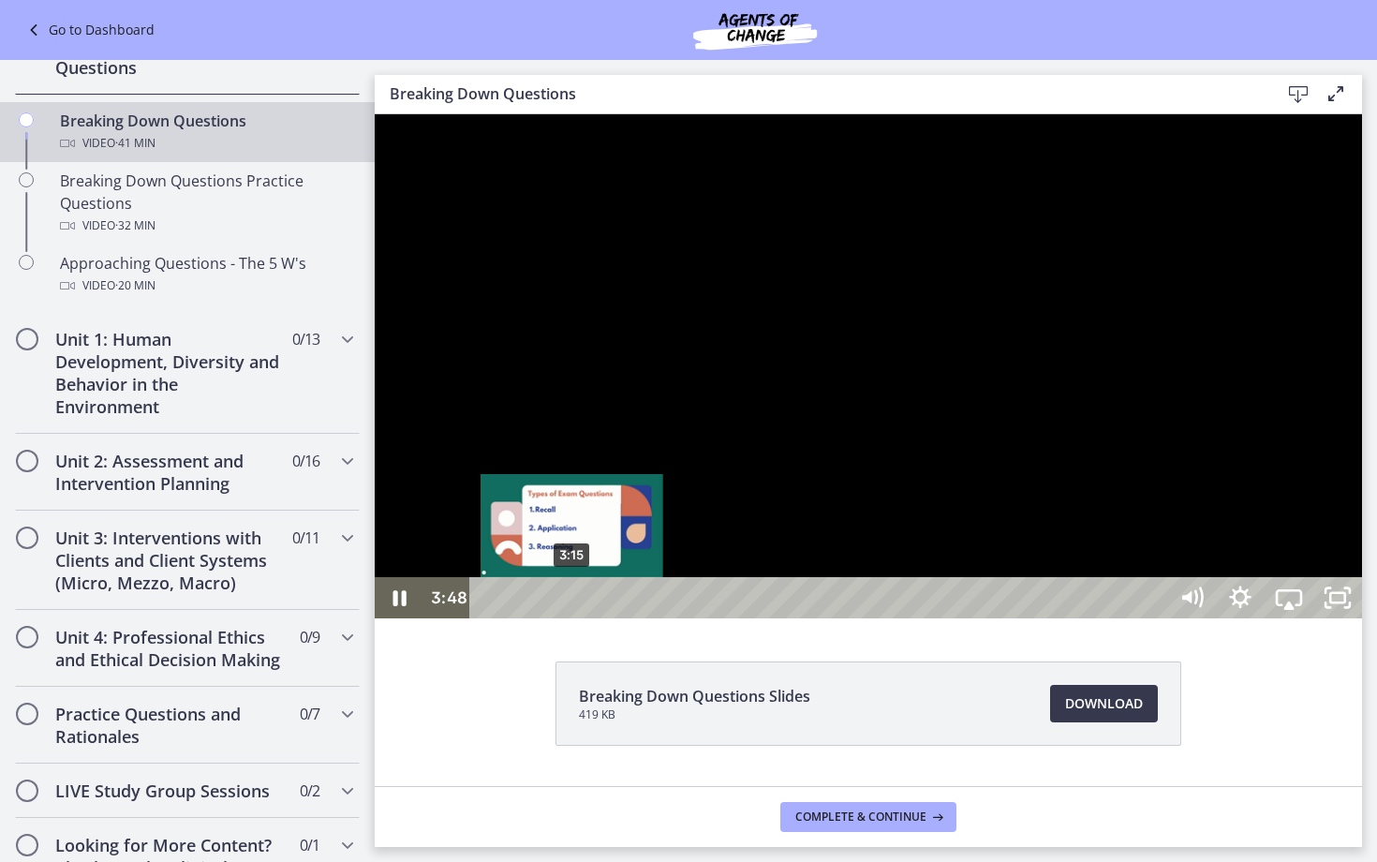
click at [572, 618] on div "3:15" at bounding box center [821, 597] width 667 height 41
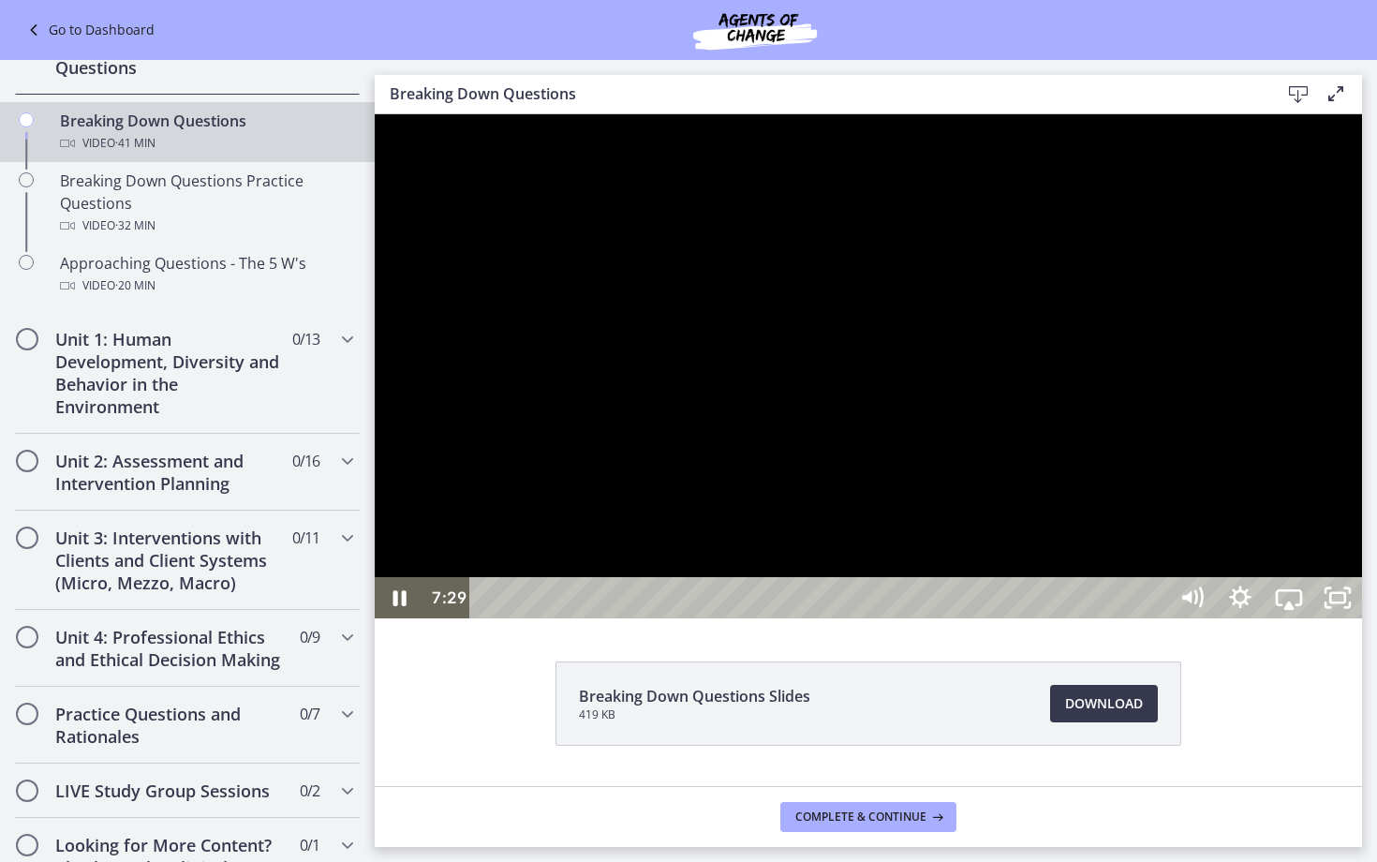
click at [1362, 225] on div at bounding box center [868, 366] width 987 height 504
click at [375, 114] on button "Play Video: cbe18pht4o1cl02sia30.mp4" at bounding box center [375, 114] width 1 height 1
click at [946, 401] on div at bounding box center [868, 366] width 987 height 504
click at [395, 608] on icon "Pause" at bounding box center [399, 598] width 16 height 19
click at [399, 618] on button "Play Video" at bounding box center [399, 597] width 49 height 41
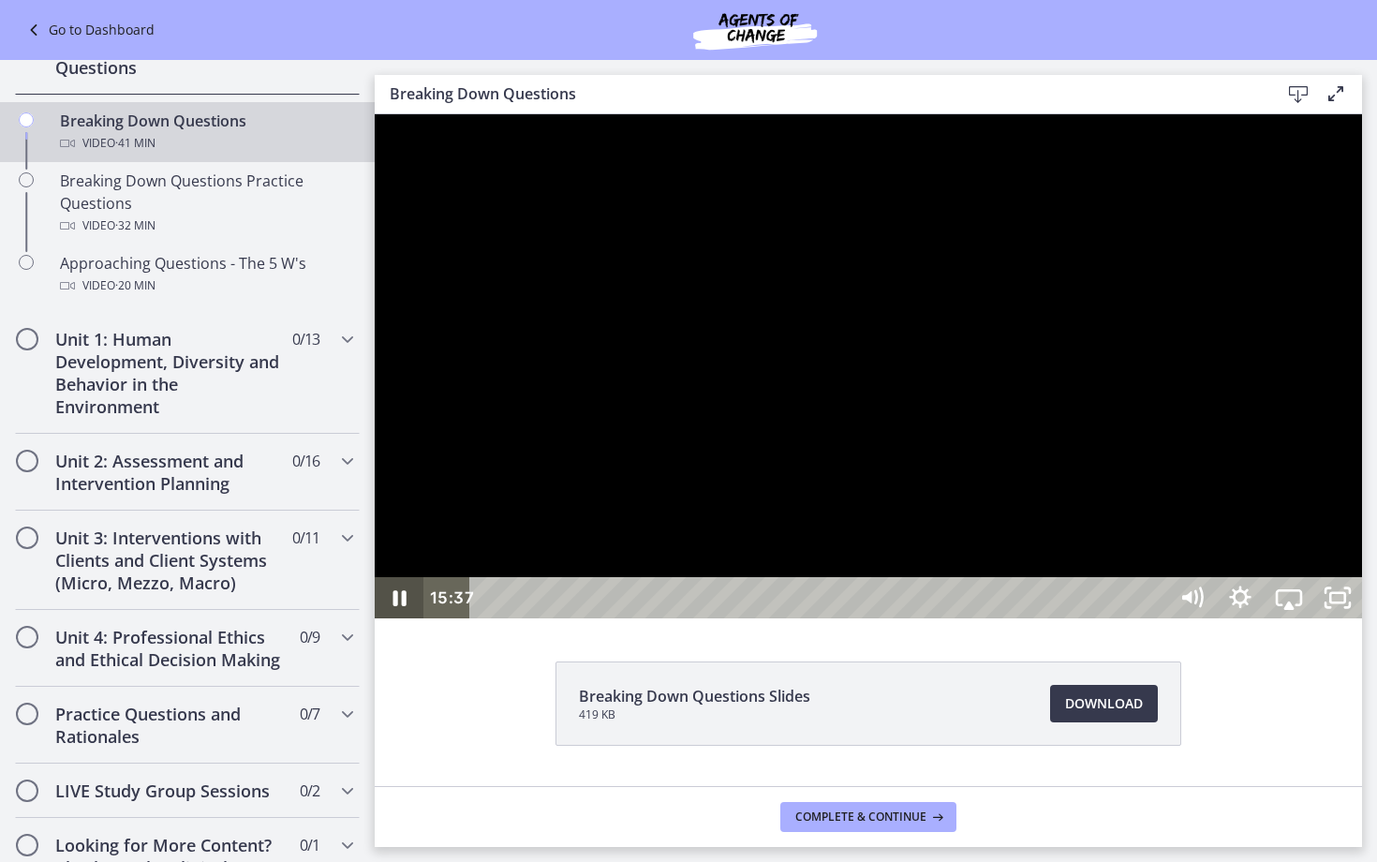
click at [399, 618] on button "Pause" at bounding box center [399, 597] width 49 height 41
click at [399, 618] on button "Play Video" at bounding box center [399, 597] width 49 height 41
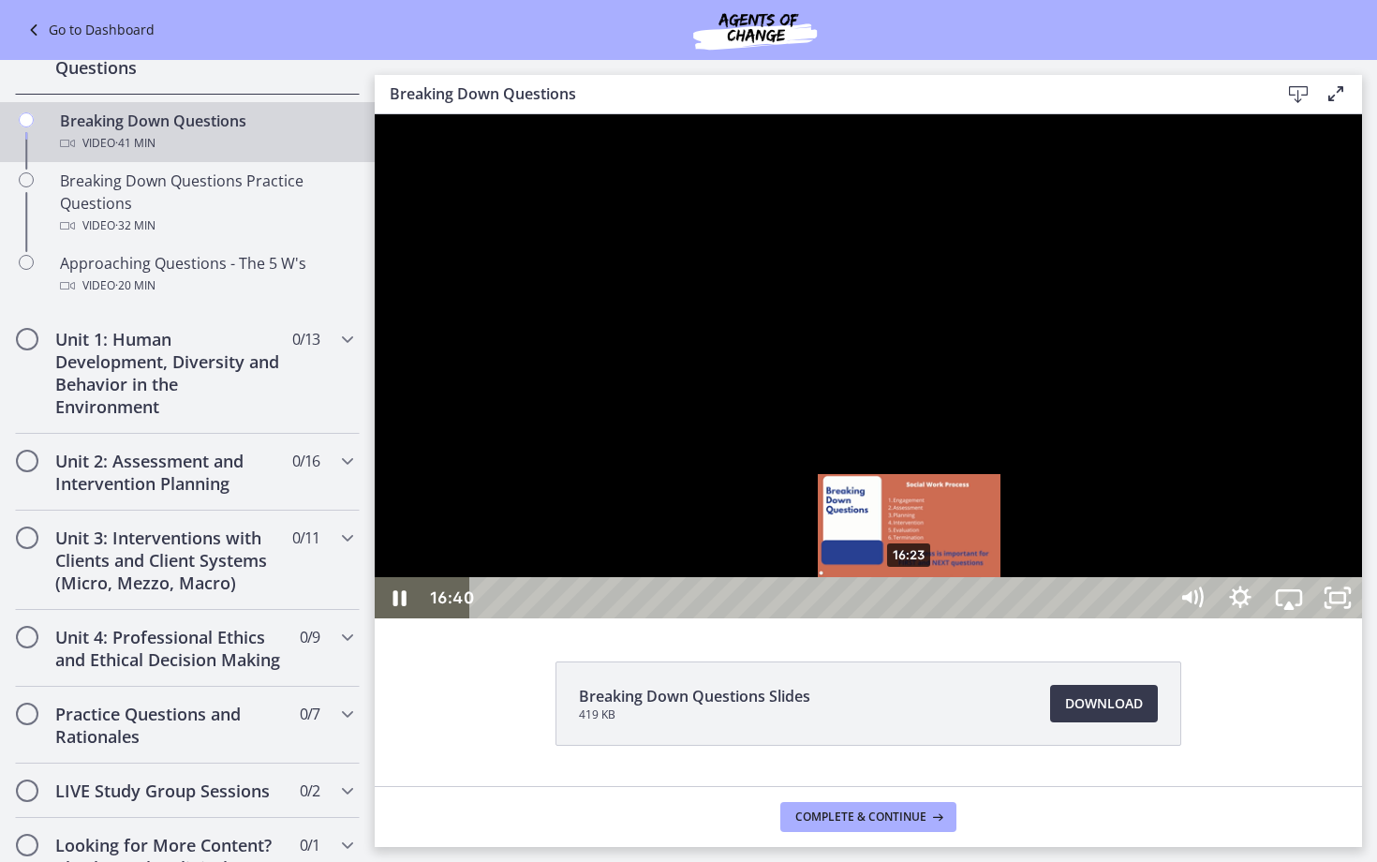
click at [908, 618] on div "16:23" at bounding box center [821, 597] width 667 height 41
